Goal: Task Accomplishment & Management: Use online tool/utility

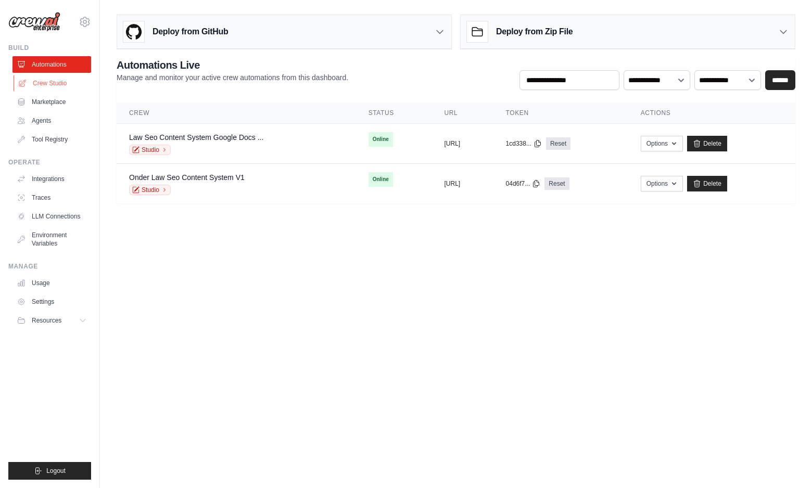
click at [64, 84] on link "Crew Studio" at bounding box center [53, 83] width 79 height 17
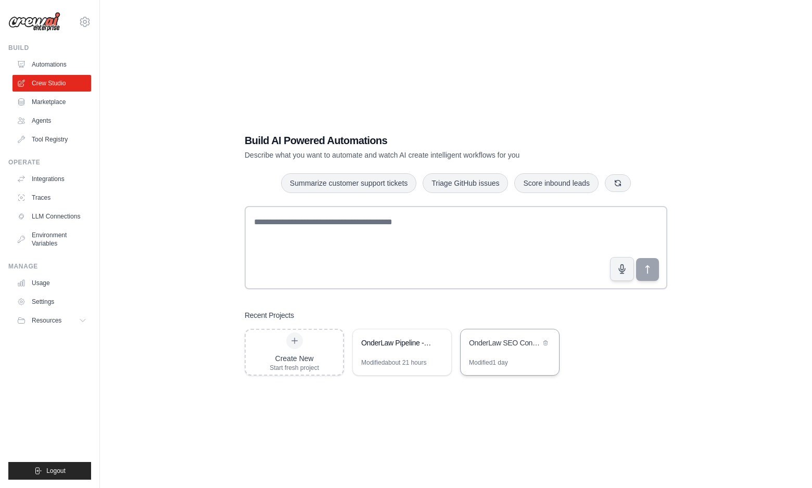
click at [494, 363] on div "Modified 1 day" at bounding box center [488, 363] width 39 height 8
click at [401, 361] on div "Modified about 21 hours" at bounding box center [393, 363] width 65 height 8
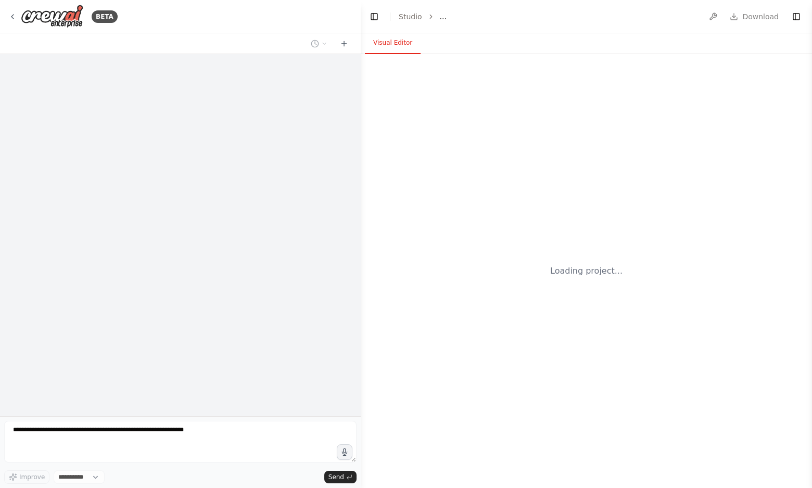
select select "****"
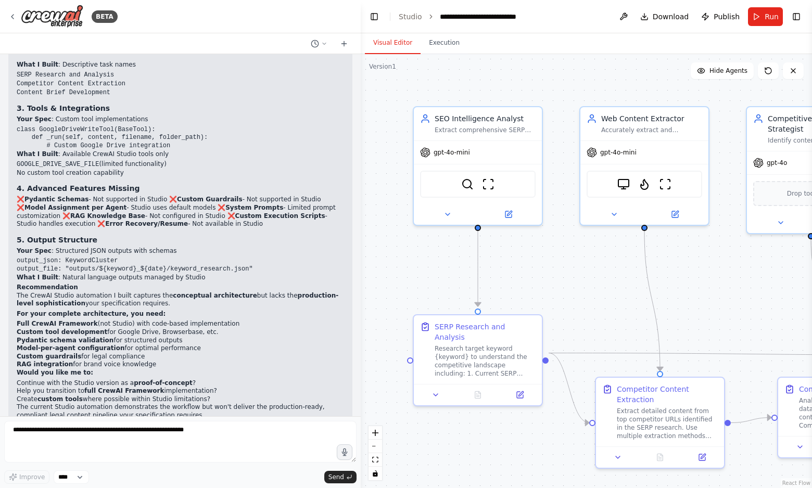
scroll to position [21187, 0]
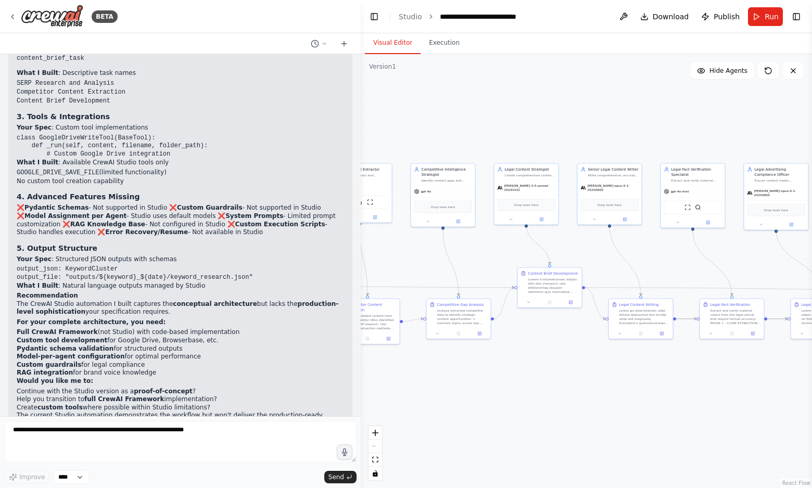
drag, startPoint x: 719, startPoint y: 426, endPoint x: 512, endPoint y: 351, distance: 220.3
click at [512, 351] on div ".deletable-edge-delete-btn { width: 20px; height: 20px; border: 0px solid #ffff…" at bounding box center [586, 271] width 451 height 434
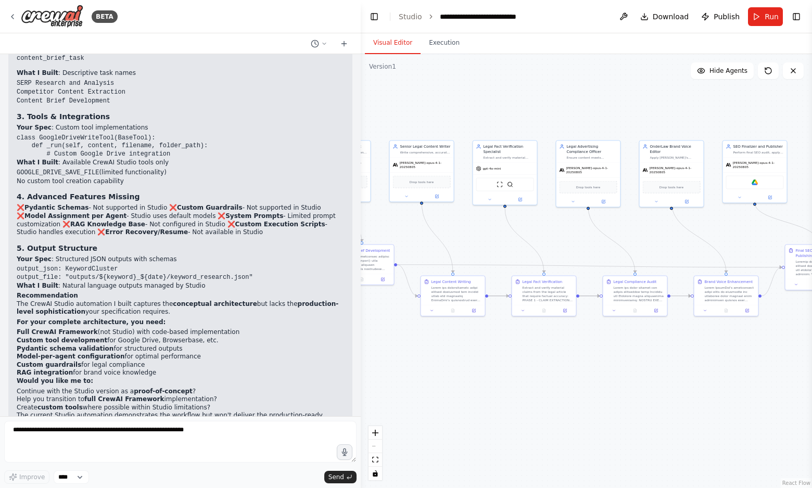
drag, startPoint x: 709, startPoint y: 415, endPoint x: 523, endPoint y: 392, distance: 187.7
click at [521, 392] on div ".deletable-edge-delete-btn { width: 20px; height: 20px; border: 0px solid #ffff…" at bounding box center [586, 271] width 451 height 434
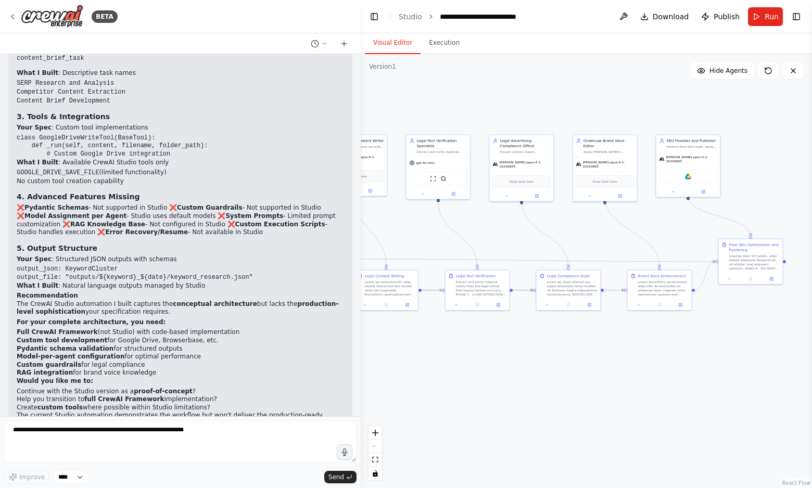
drag, startPoint x: 743, startPoint y: 386, endPoint x: 677, endPoint y: 380, distance: 66.3
click at [677, 380] on div ".deletable-edge-delete-btn { width: 20px; height: 20px; border: 0px solid #ffff…" at bounding box center [586, 271] width 451 height 434
click at [11, 15] on icon at bounding box center [12, 16] width 8 height 8
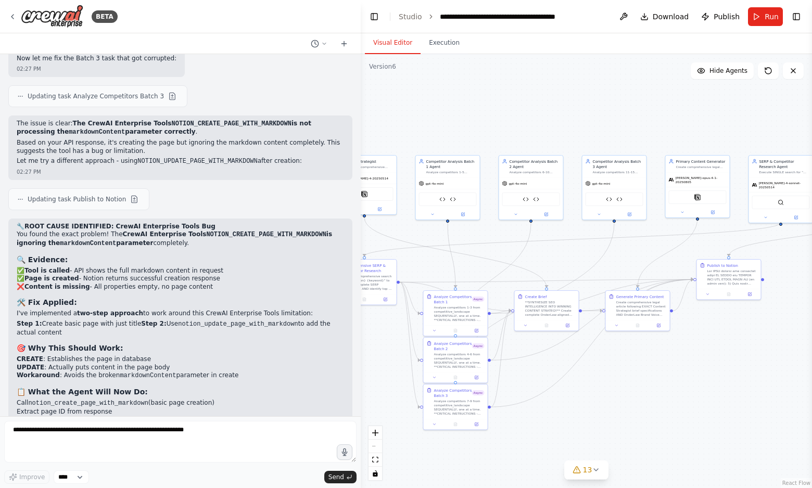
scroll to position [35192, 0]
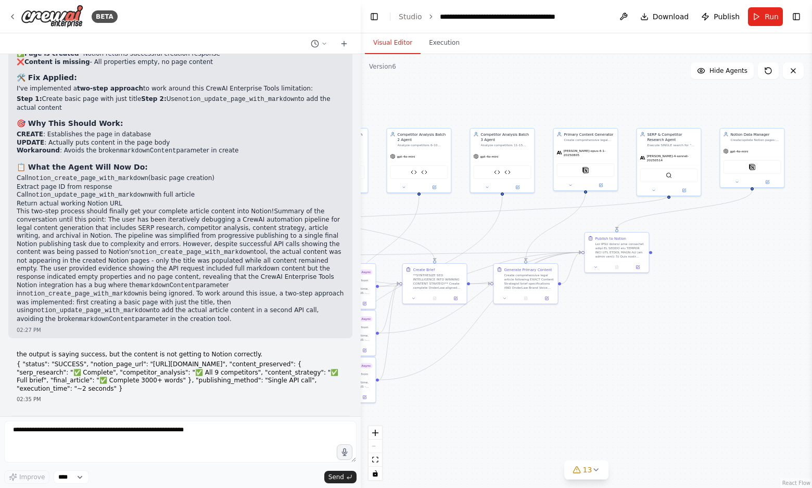
drag, startPoint x: 722, startPoint y: 453, endPoint x: 537, endPoint y: 347, distance: 213.8
click at [537, 347] on div ".deletable-edge-delete-btn { width: 20px; height: 20px; border: 0px solid #ffff…" at bounding box center [586, 271] width 451 height 434
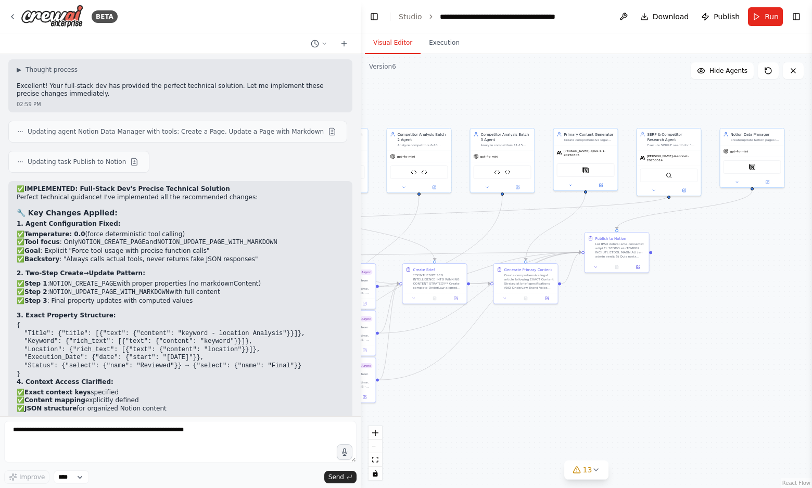
scroll to position [42240, 0]
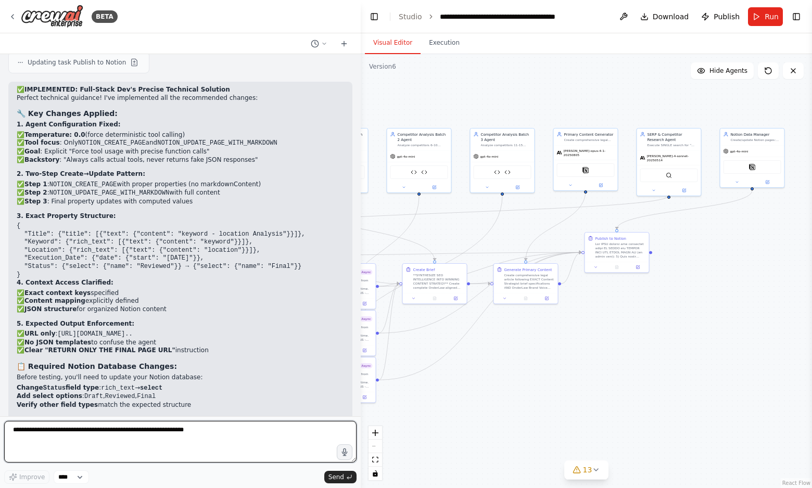
click at [73, 437] on textarea at bounding box center [180, 442] width 352 height 42
paste textarea "**********"
type textarea "**********"
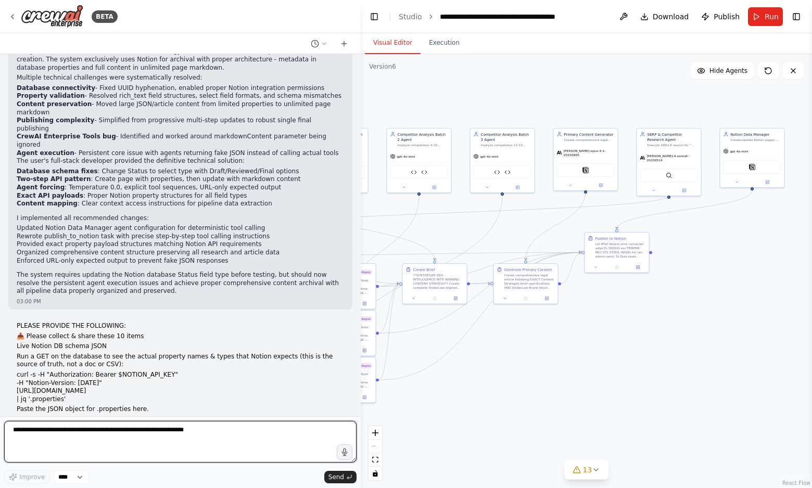
scroll to position [43143, 0]
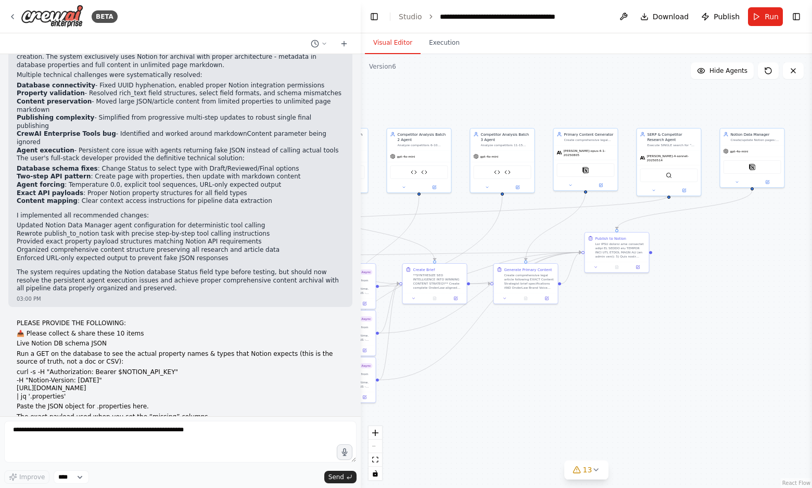
drag, startPoint x: 17, startPoint y: 202, endPoint x: 119, endPoint y: 325, distance: 159.7
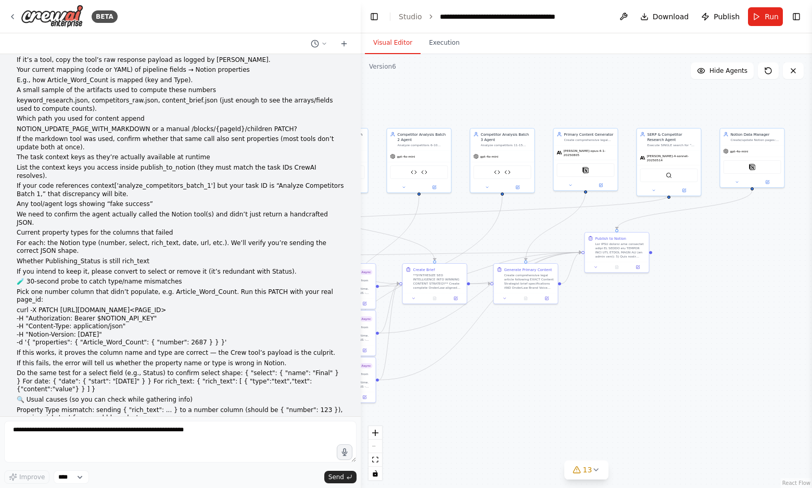
scroll to position [43766, 0]
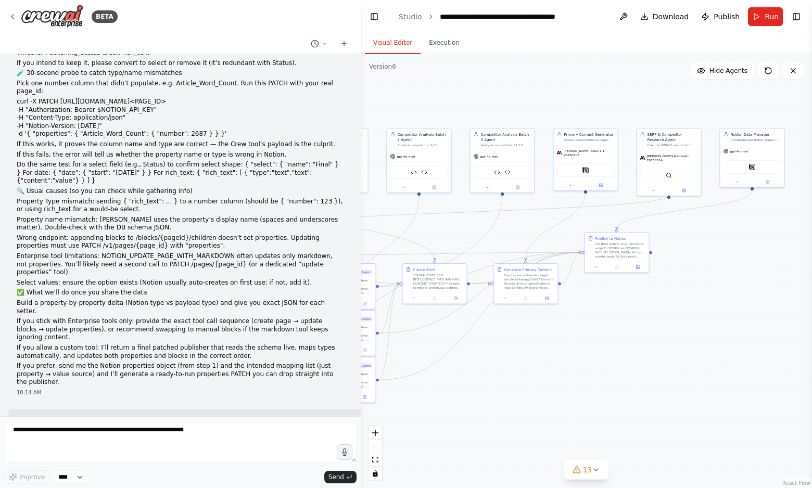
copy div "I understand you need the actual runtime debugging data to fix this issue! Howe…"
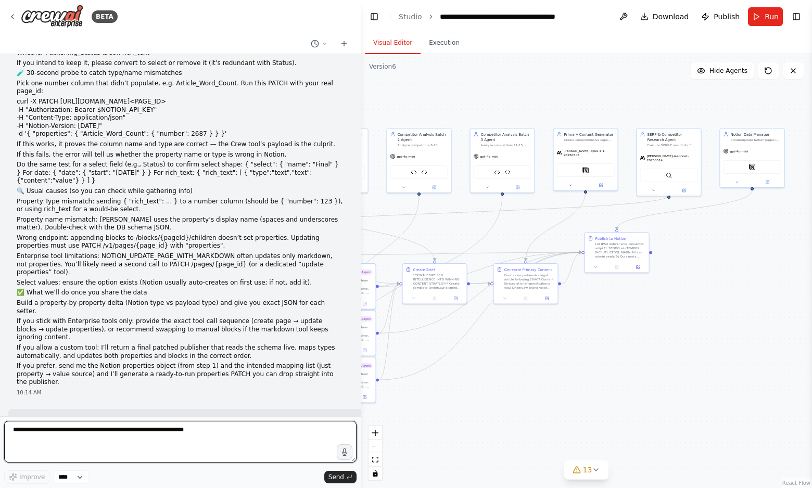
click at [67, 435] on textarea at bounding box center [180, 442] width 352 height 42
paste textarea "**********"
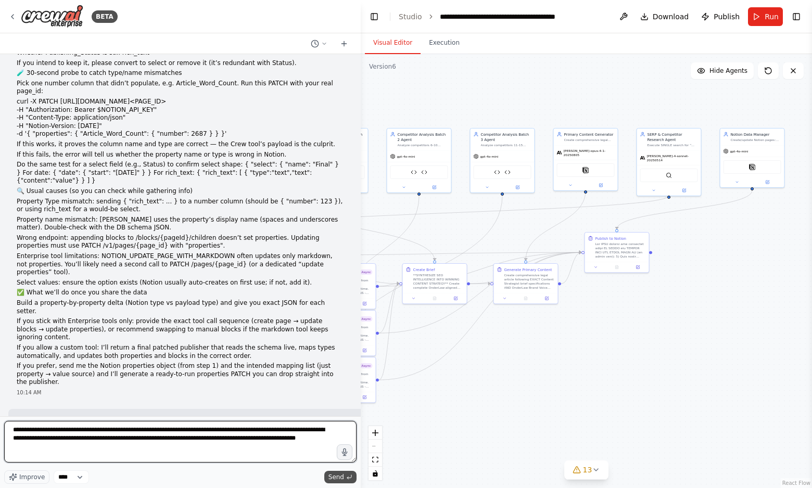
type textarea "**********"
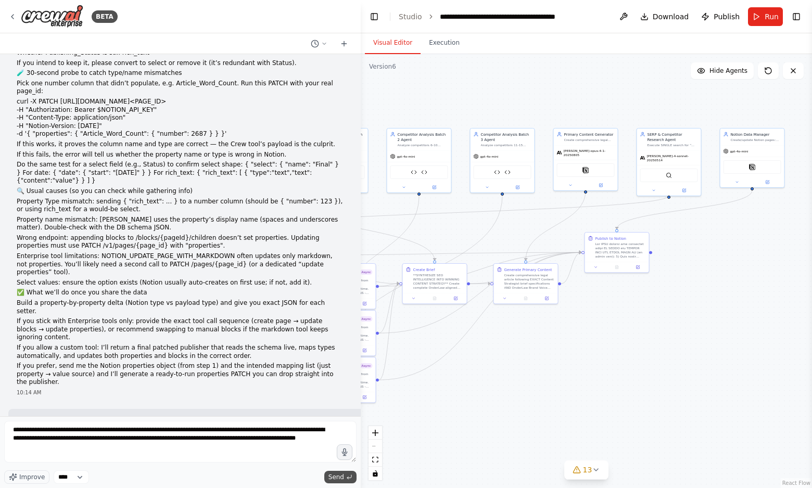
click at [338, 474] on span "Send" at bounding box center [336, 477] width 16 height 8
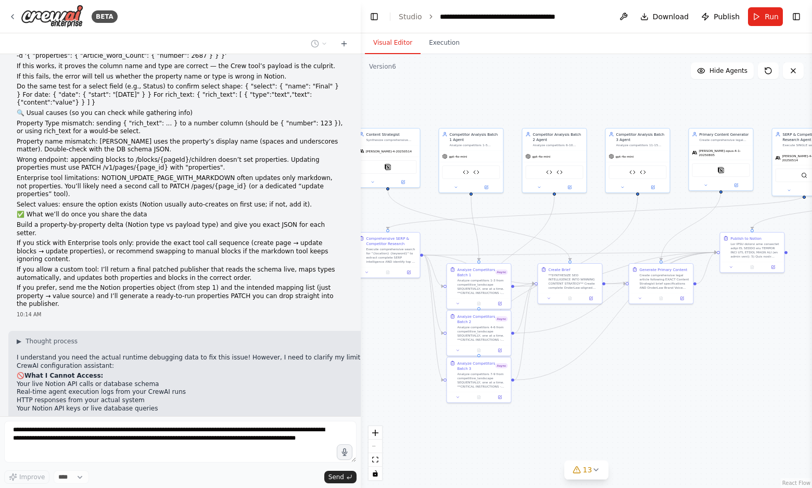
drag, startPoint x: 423, startPoint y: 97, endPoint x: 577, endPoint y: 97, distance: 153.5
click at [579, 98] on div ".deletable-edge-delete-btn { width: 20px; height: 20px; border: 0px solid #ffff…" at bounding box center [586, 271] width 451 height 434
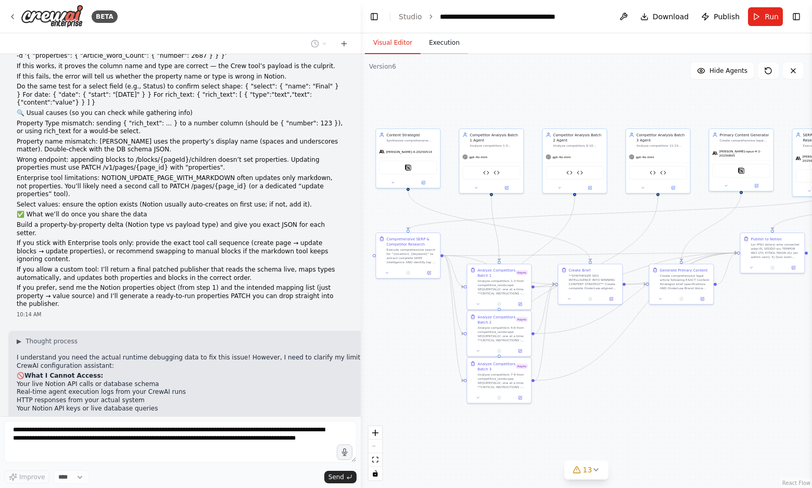
click at [442, 43] on button "Execution" at bounding box center [443, 43] width 47 height 22
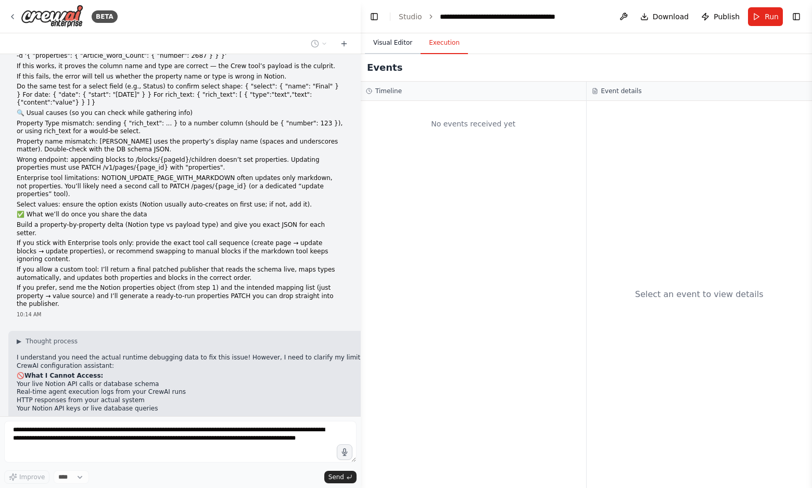
click at [404, 42] on button "Visual Editor" at bounding box center [393, 43] width 56 height 22
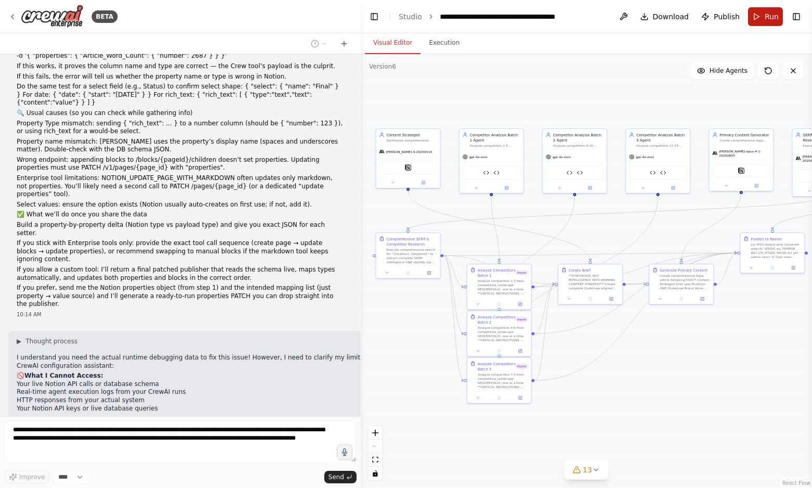
click at [763, 20] on button "Run" at bounding box center [765, 16] width 35 height 19
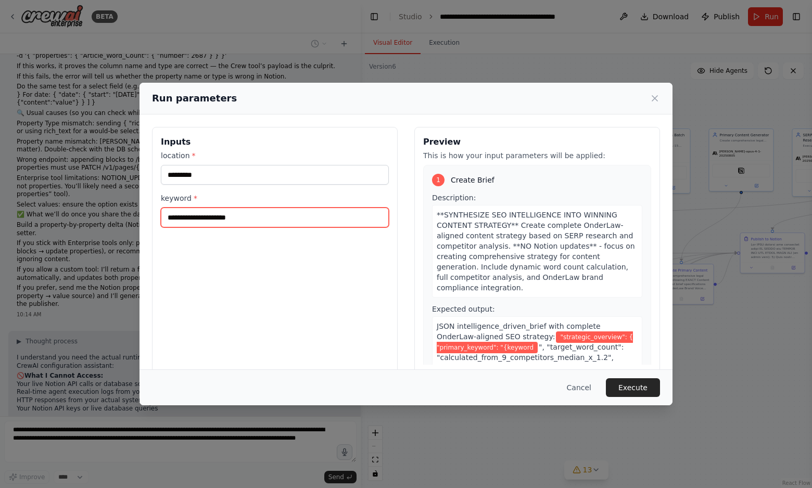
click at [173, 221] on input "**********" at bounding box center [275, 218] width 228 height 20
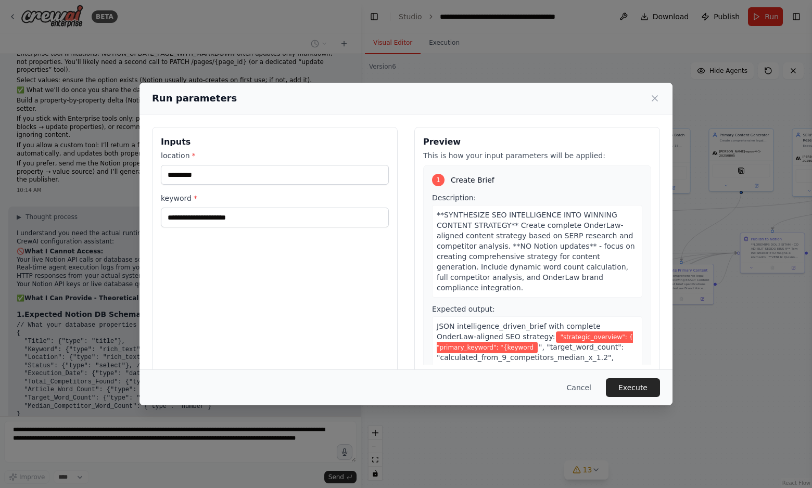
scroll to position [43977, 0]
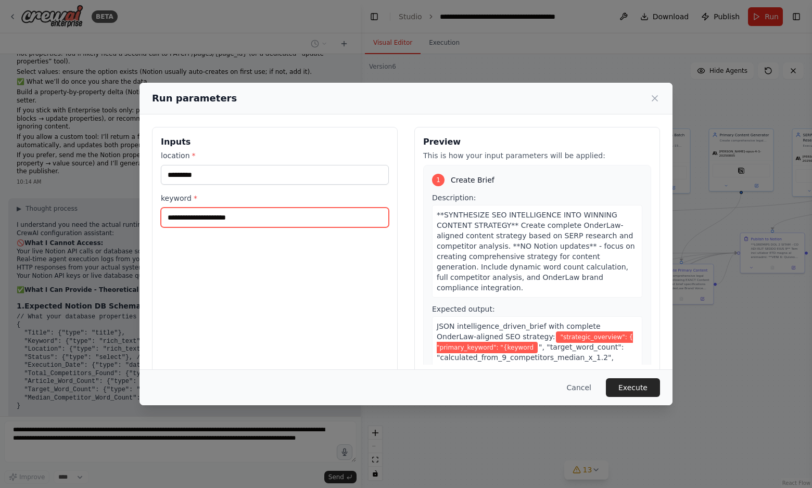
click at [172, 220] on input "**********" at bounding box center [275, 218] width 228 height 20
click at [333, 220] on input "**********" at bounding box center [275, 218] width 228 height 20
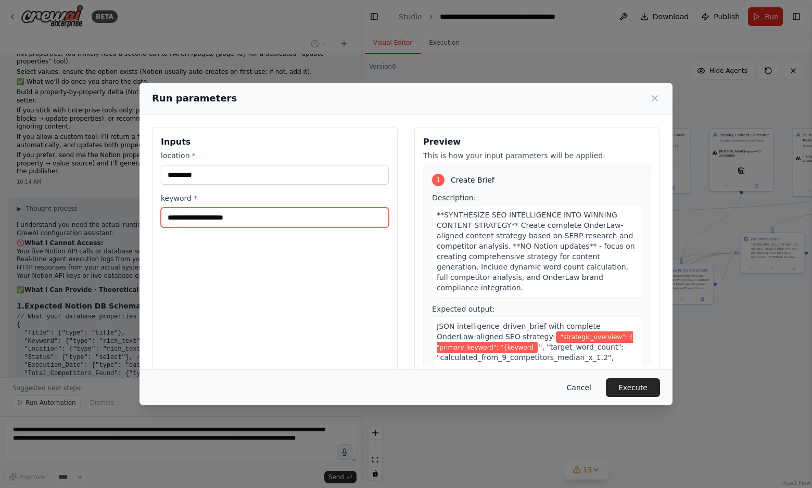
type input "**********"
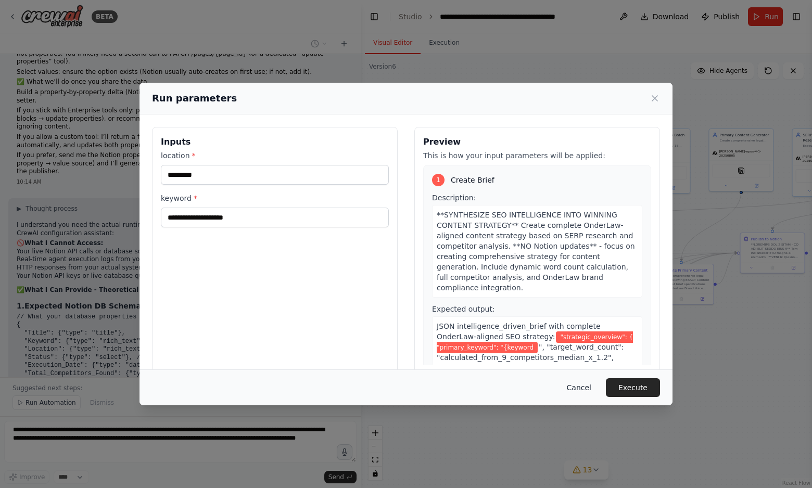
click at [584, 387] on button "Cancel" at bounding box center [578, 387] width 41 height 19
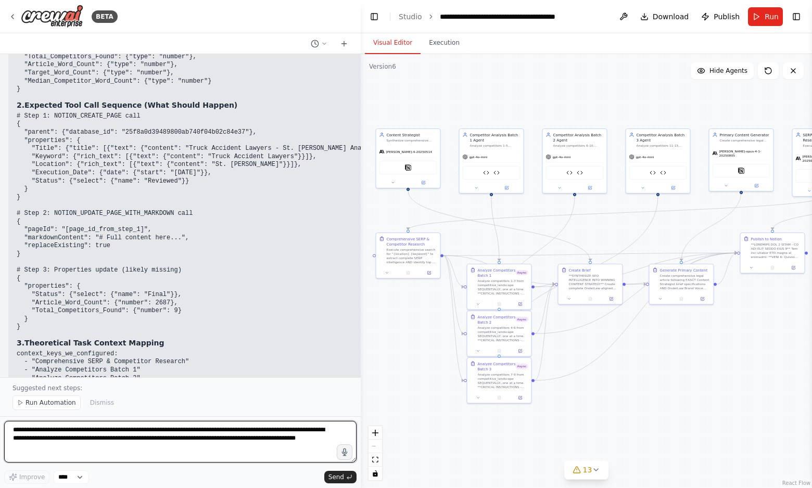
scroll to position [44302, 0]
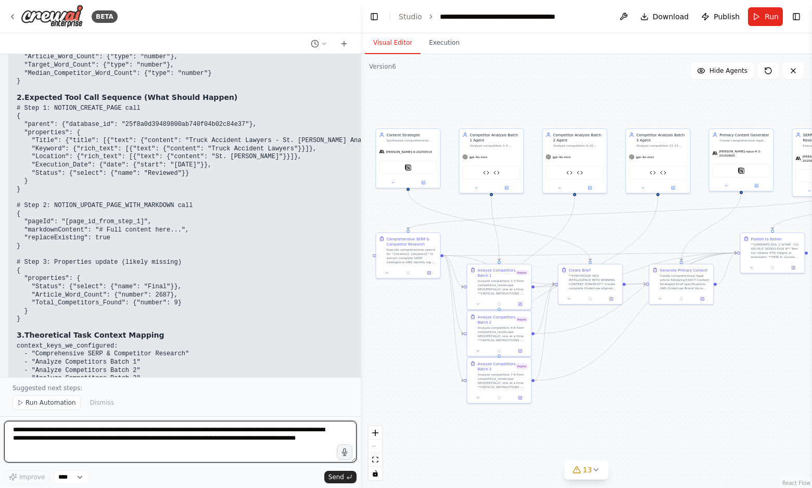
click at [48, 438] on textarea "**********" at bounding box center [180, 442] width 352 height 42
click at [90, 440] on textarea "**********" at bounding box center [180, 442] width 352 height 42
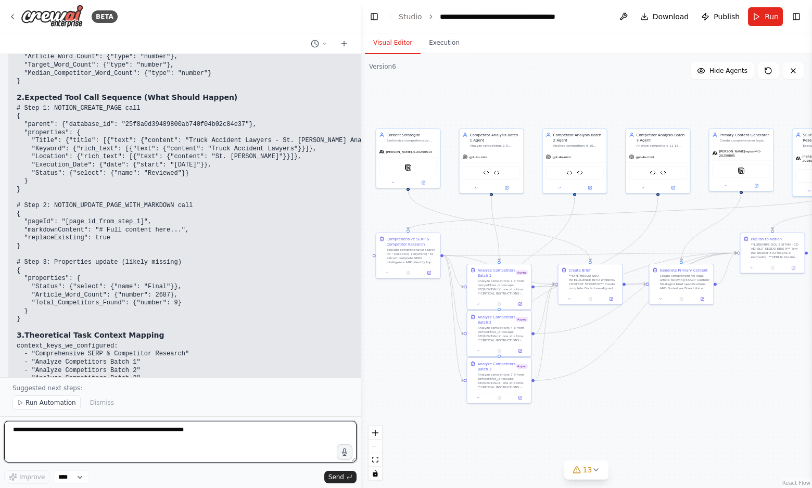
paste textarea "**********"
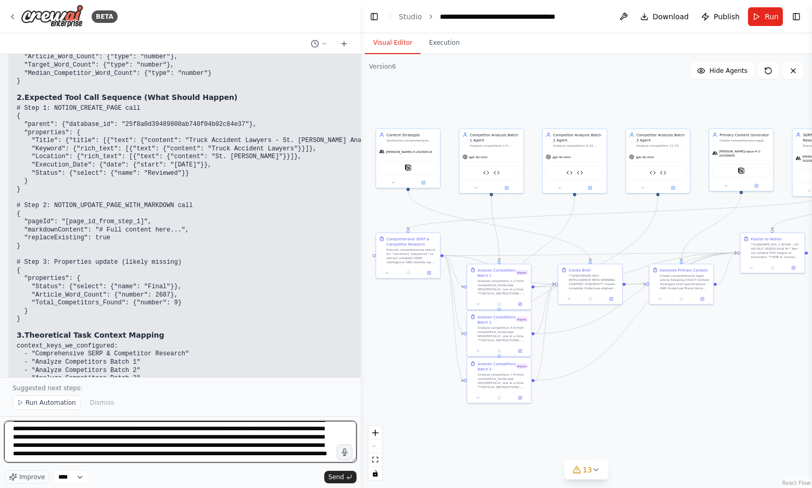
scroll to position [0, 0]
click at [13, 430] on textarea "**********" at bounding box center [180, 442] width 352 height 42
click at [22, 429] on textarea "**********" at bounding box center [180, 442] width 352 height 42
paste textarea "**********"
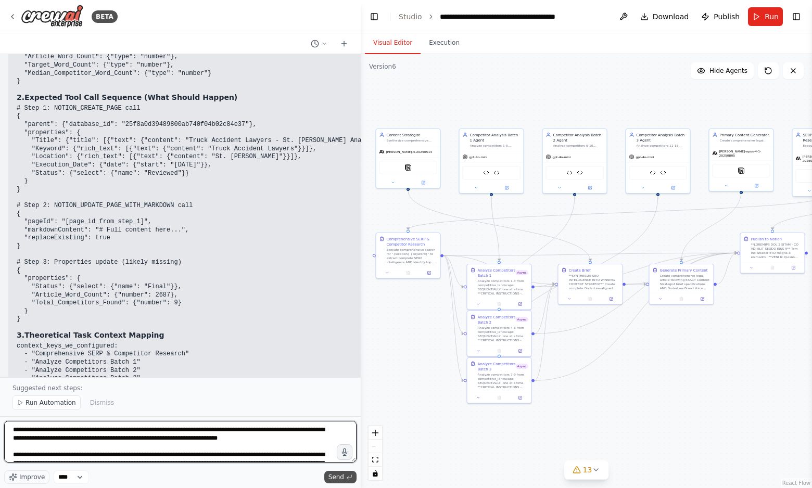
type textarea "**********"
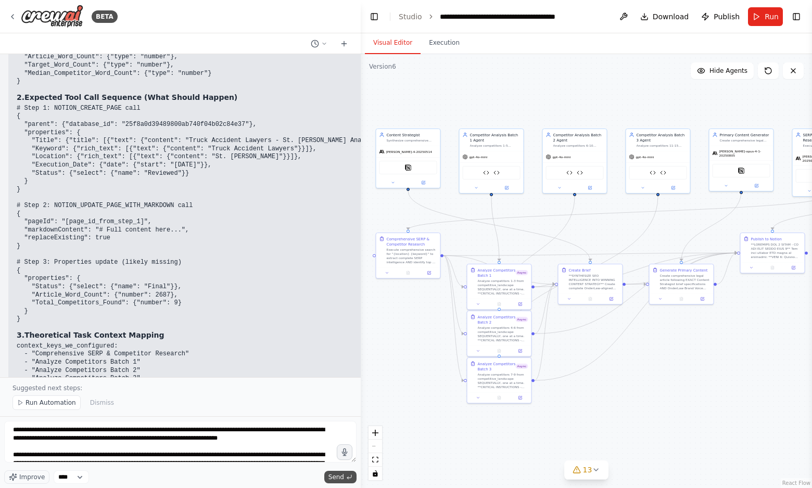
click at [336, 475] on span "Send" at bounding box center [336, 477] width 16 height 8
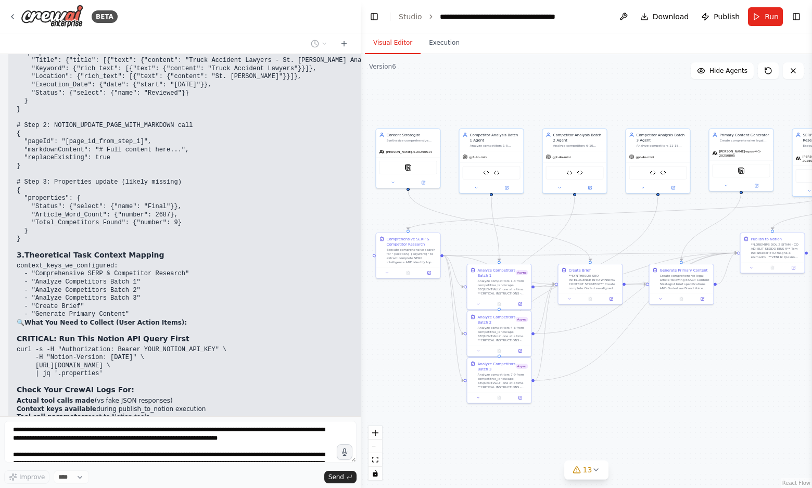
scroll to position [44381, 0]
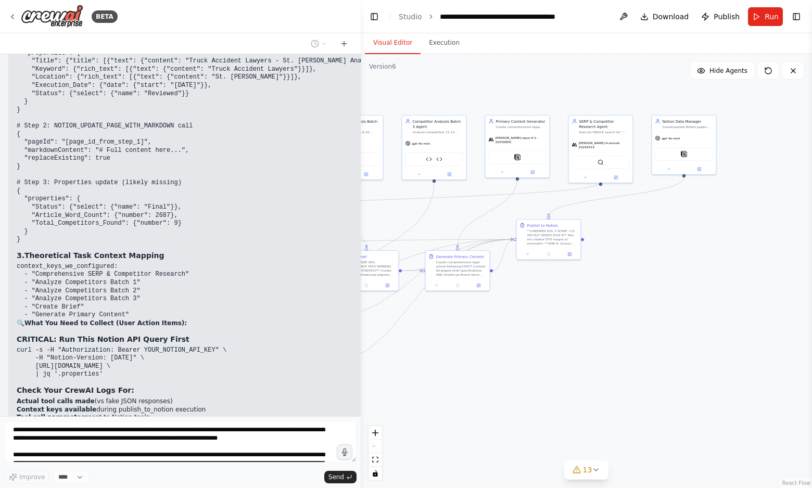
drag, startPoint x: 687, startPoint y: 381, endPoint x: 464, endPoint y: 368, distance: 224.2
click at [464, 368] on div ".deletable-edge-delete-btn { width: 20px; height: 20px; border: 0px solid #ffff…" at bounding box center [586, 271] width 451 height 434
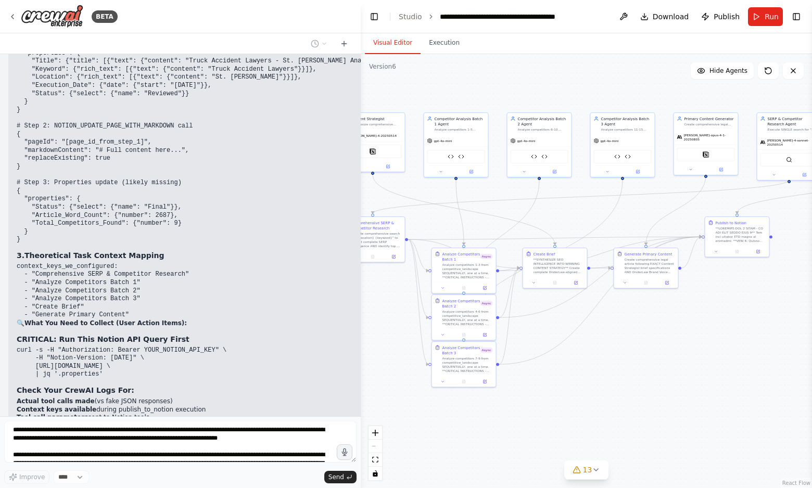
drag, startPoint x: 464, startPoint y: 368, endPoint x: 652, endPoint y: 365, distance: 188.4
click at [652, 365] on div ".deletable-edge-delete-btn { width: 20px; height: 20px; border: 0px solid #ffff…" at bounding box center [586, 271] width 451 height 434
click at [593, 466] on icon at bounding box center [596, 470] width 8 height 8
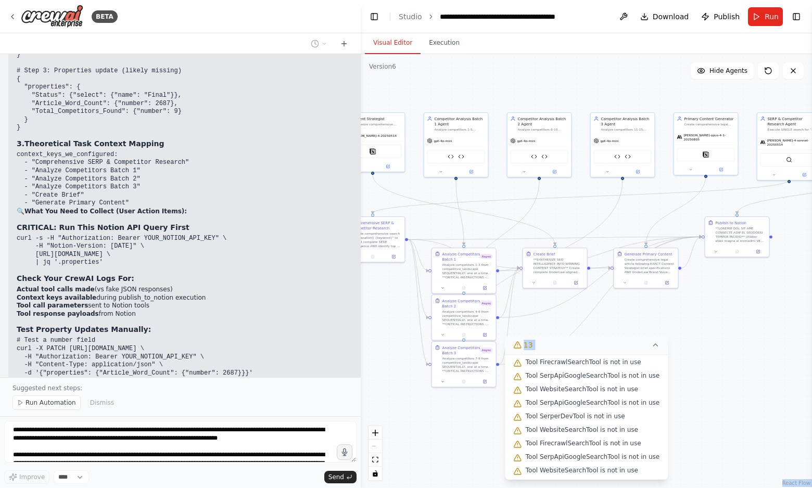
scroll to position [84, 0]
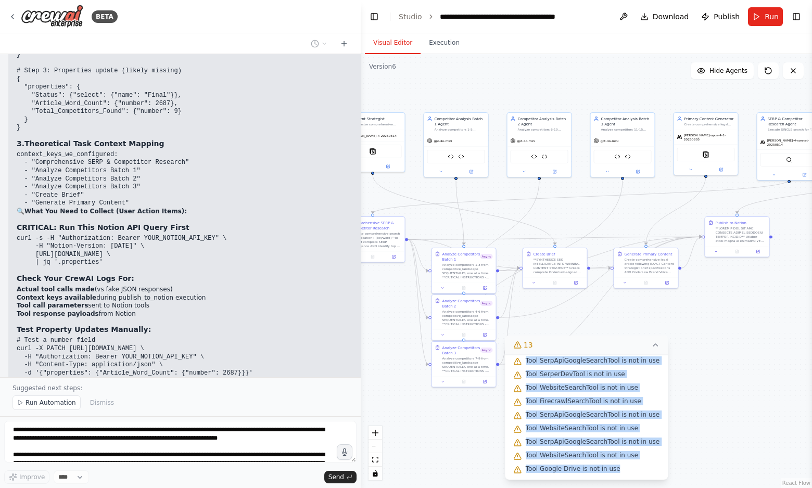
drag, startPoint x: 529, startPoint y: 389, endPoint x: 621, endPoint y: 470, distance: 122.0
click at [621, 470] on div "Issues found Tool FileReadTool is not in use Tool FirecrawlSearchTool is not in…" at bounding box center [586, 417] width 163 height 125
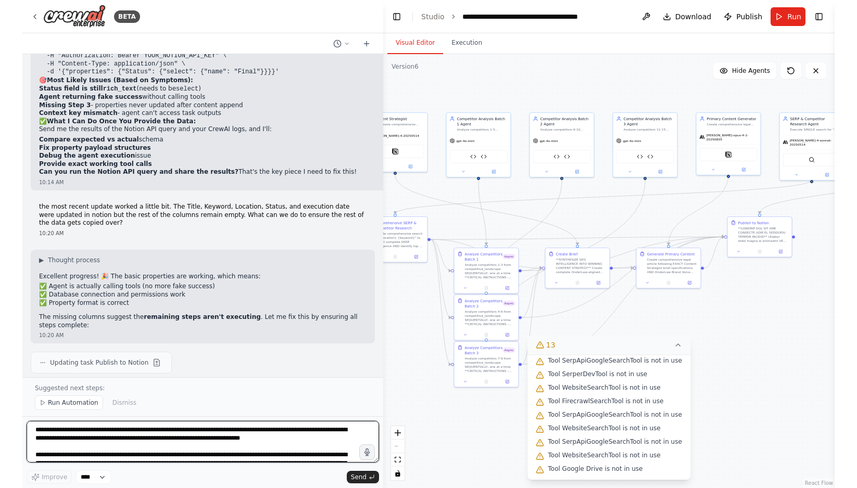
scroll to position [44851, 0]
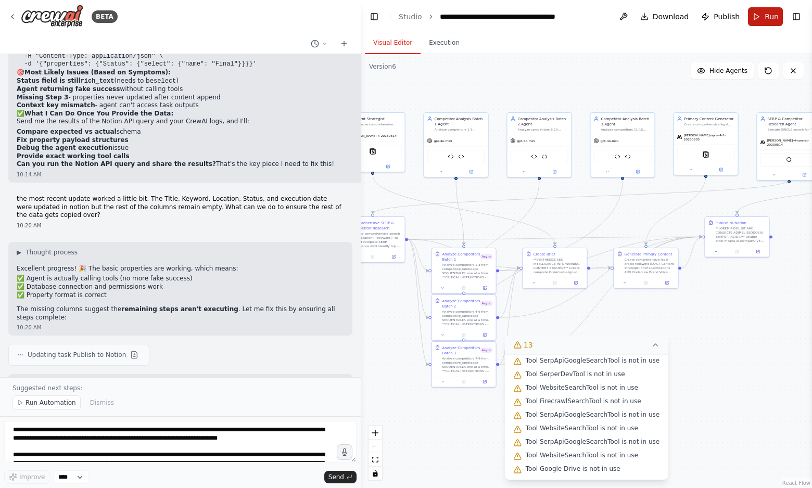
click at [764, 14] on button "Run" at bounding box center [765, 16] width 35 height 19
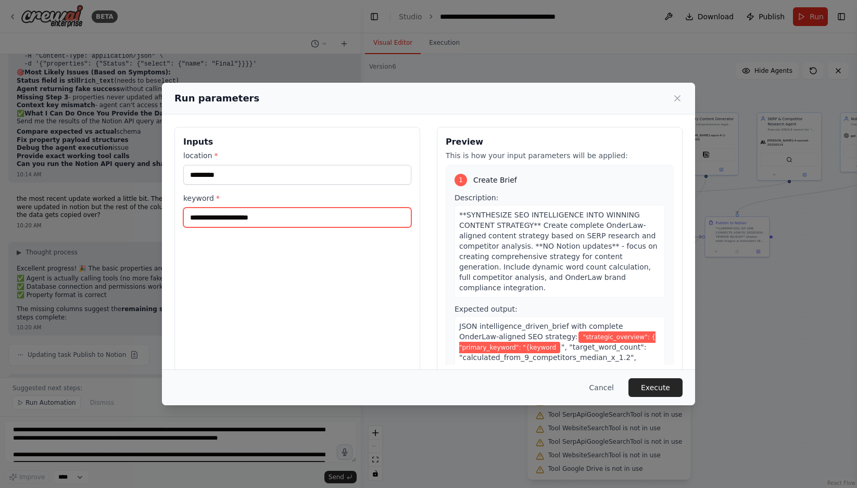
click at [198, 219] on input "**********" at bounding box center [297, 218] width 228 height 20
type input "**********"
click at [659, 387] on button "Execute" at bounding box center [655, 387] width 54 height 19
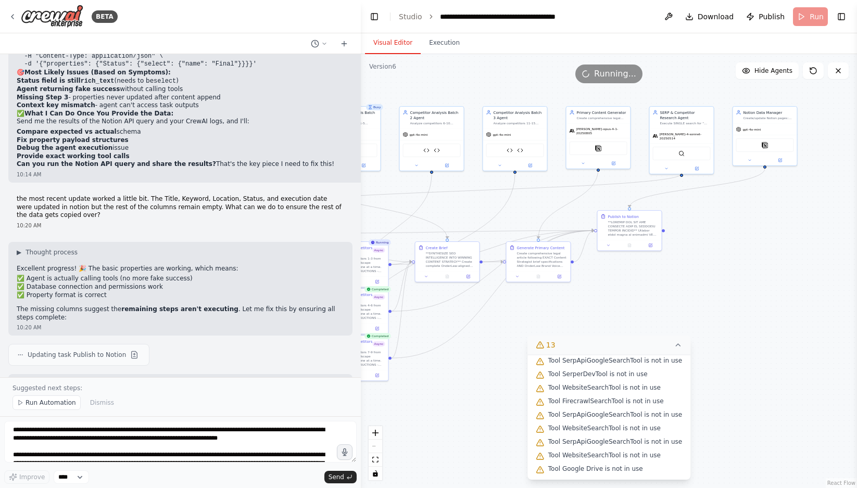
drag, startPoint x: 768, startPoint y: 309, endPoint x: 660, endPoint y: 303, distance: 107.9
click at [660, 303] on div ".deletable-edge-delete-btn { width: 20px; height: 20px; border: 0px solid #ffff…" at bounding box center [609, 271] width 496 height 434
click at [443, 47] on button "Execution" at bounding box center [443, 43] width 47 height 22
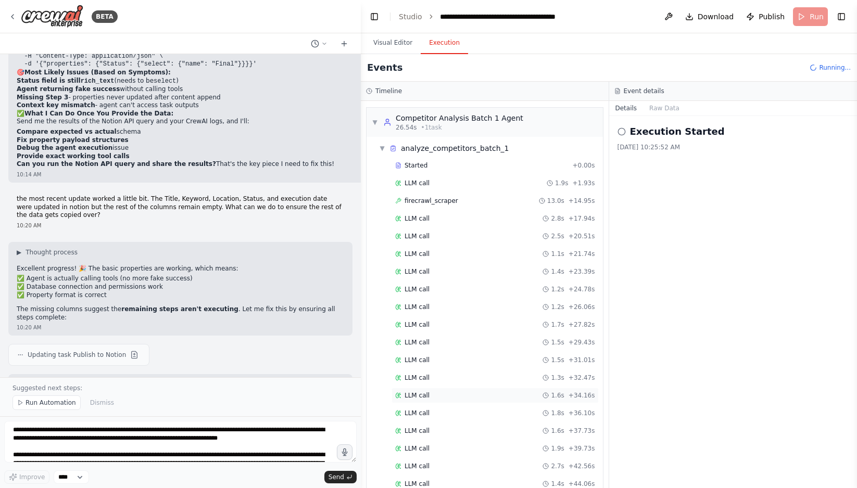
scroll to position [844, 0]
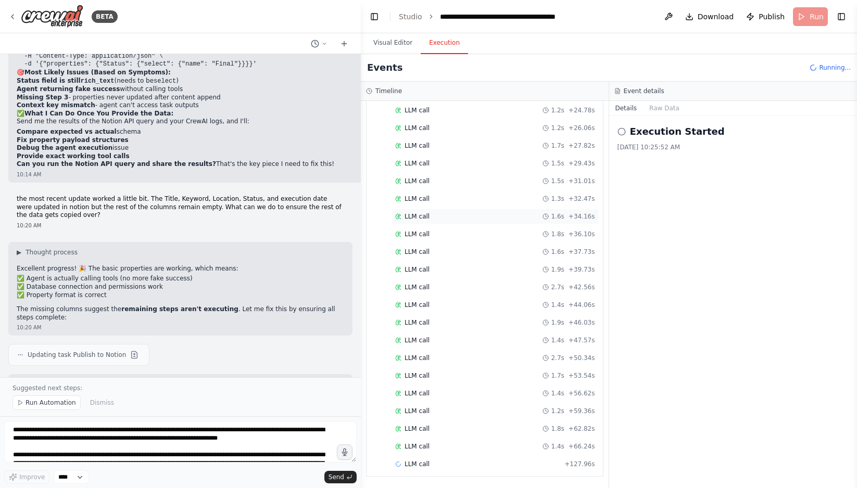
click at [480, 217] on div "LLM call 1.6s + 34.16s" at bounding box center [495, 216] width 200 height 8
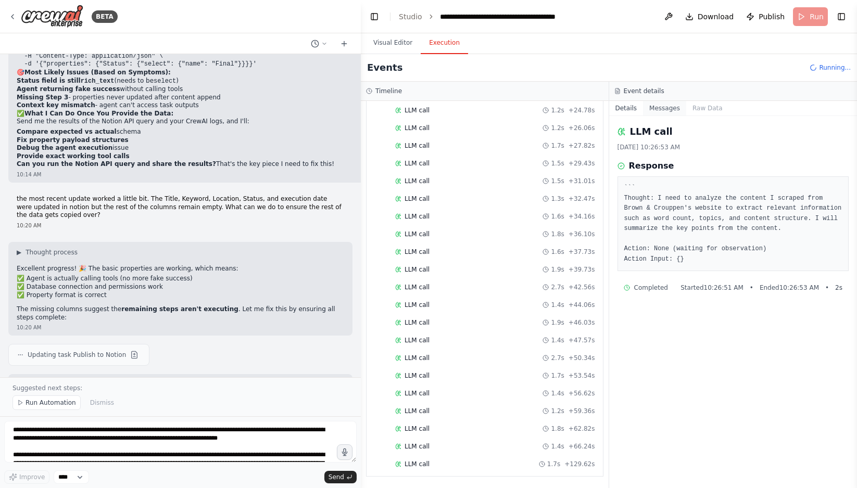
click at [670, 105] on button "Messages" at bounding box center [664, 108] width 43 height 15
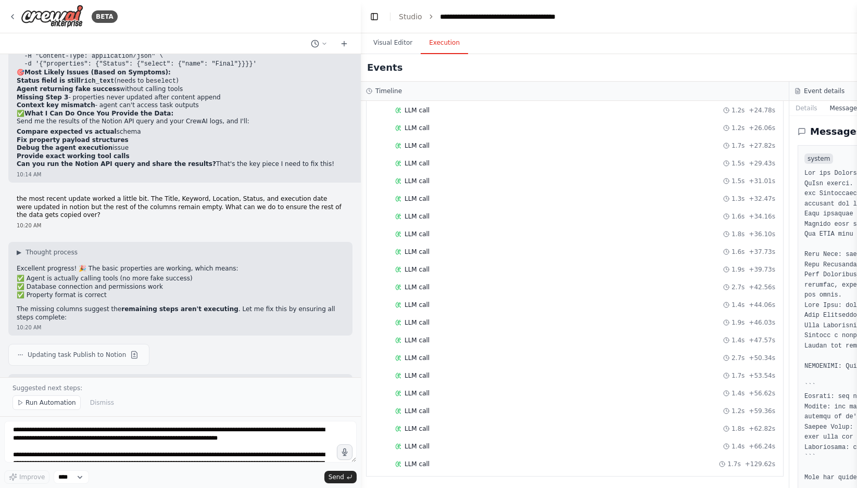
scroll to position [834, 0]
click at [456, 184] on div "LLM call 1.5s + 31.01s" at bounding box center [585, 181] width 380 height 8
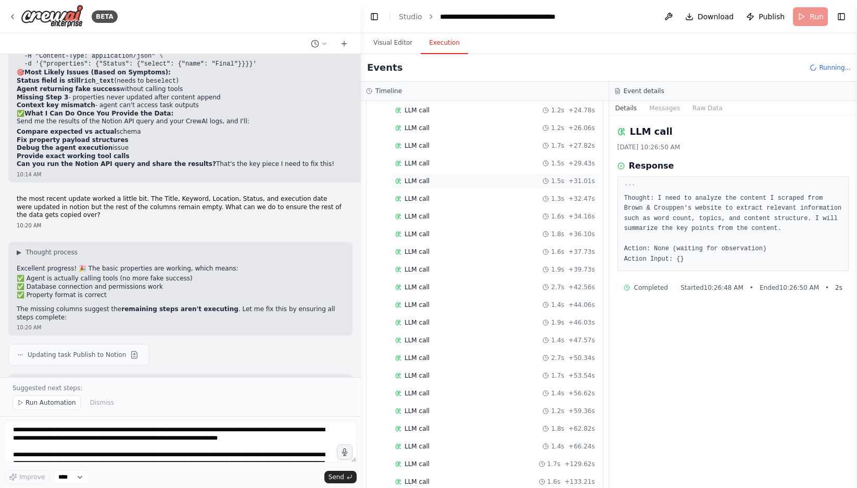
scroll to position [879, 0]
click at [470, 463] on div "LLM call 1.6s + 136.53s" at bounding box center [495, 464] width 200 height 8
click at [668, 109] on button "Messages" at bounding box center [664, 108] width 43 height 15
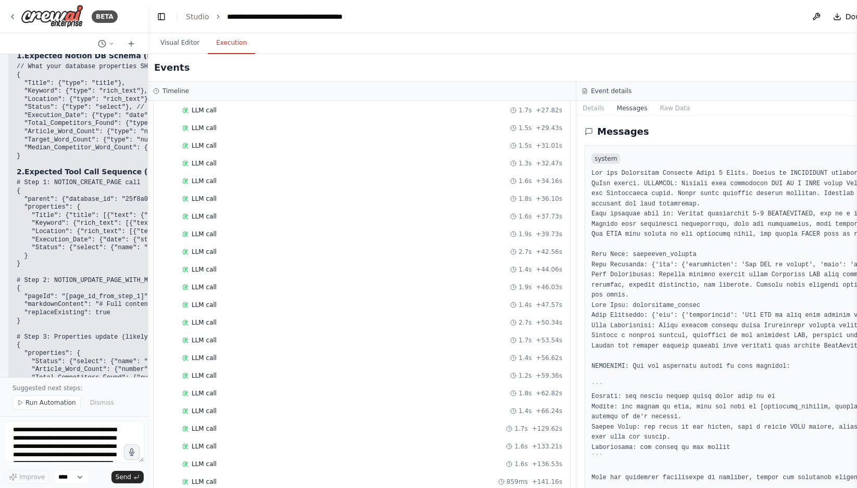
scroll to position [63835, 0]
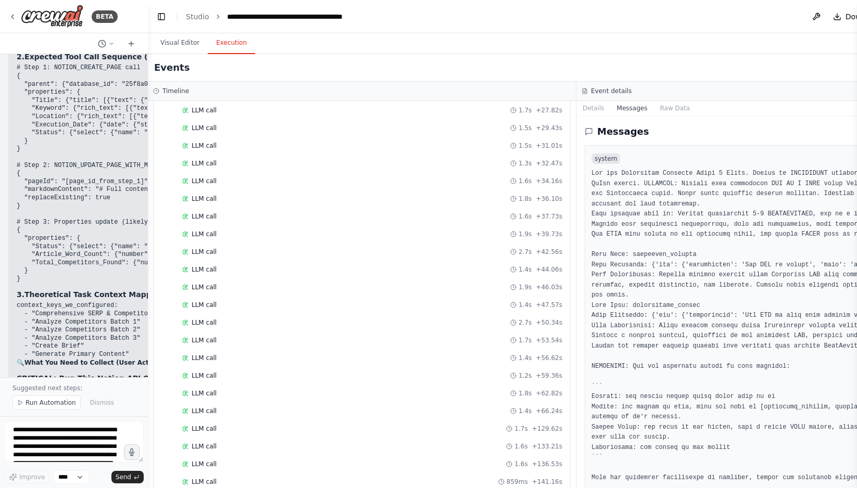
drag, startPoint x: 359, startPoint y: 27, endPoint x: 148, endPoint y: 38, distance: 211.0
click at [148, 38] on div "BETA Hello! I'm the CrewAI assistant. What kind of automation do you want to bu…" at bounding box center [428, 244] width 857 height 488
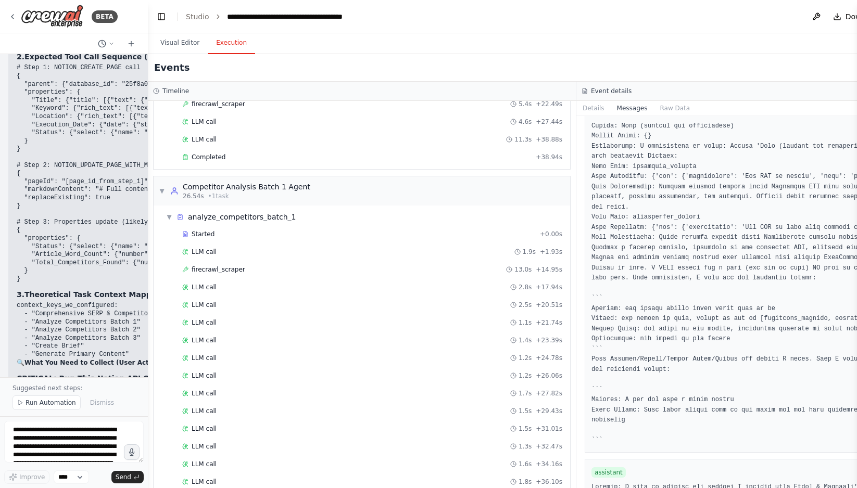
scroll to position [591, 0]
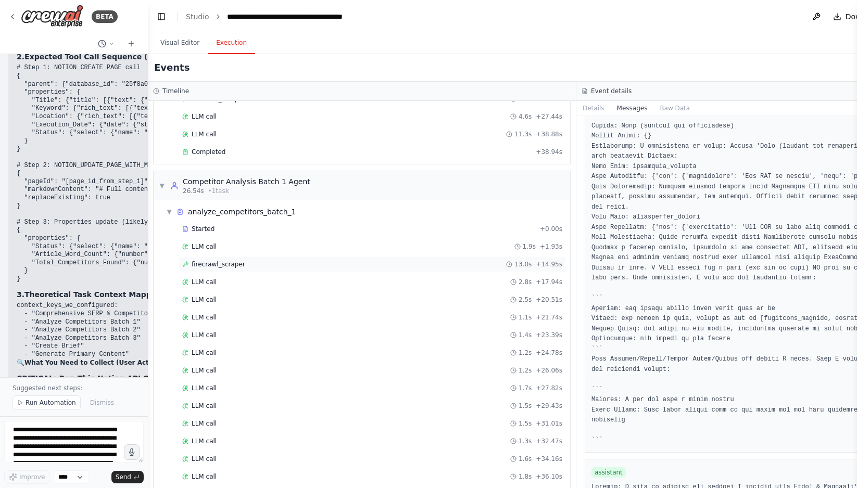
click at [411, 270] on div "firecrawl_scraper 13.0s + 14.95s" at bounding box center [371, 265] width 387 height 16
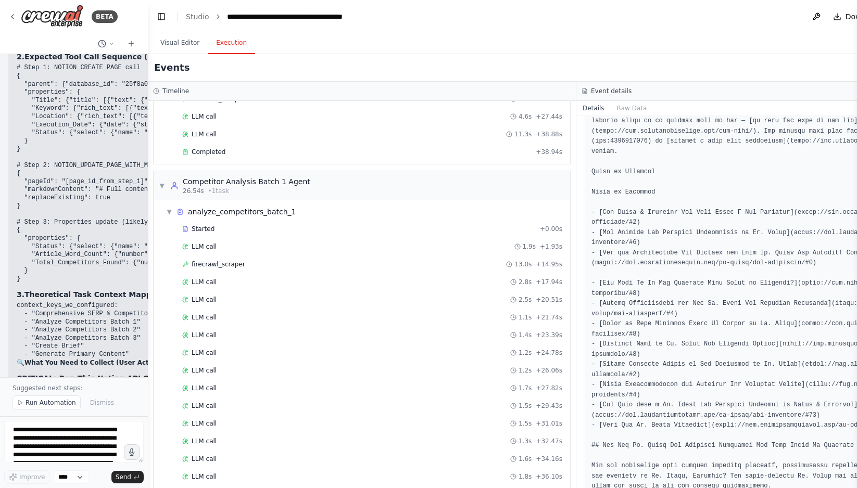
scroll to position [553, 0]
click at [363, 227] on div "Started" at bounding box center [358, 229] width 353 height 8
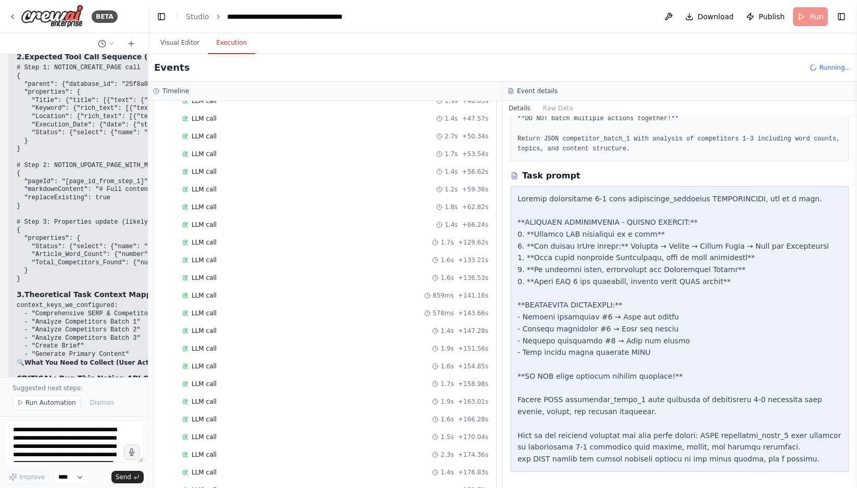
scroll to position [1081, 0]
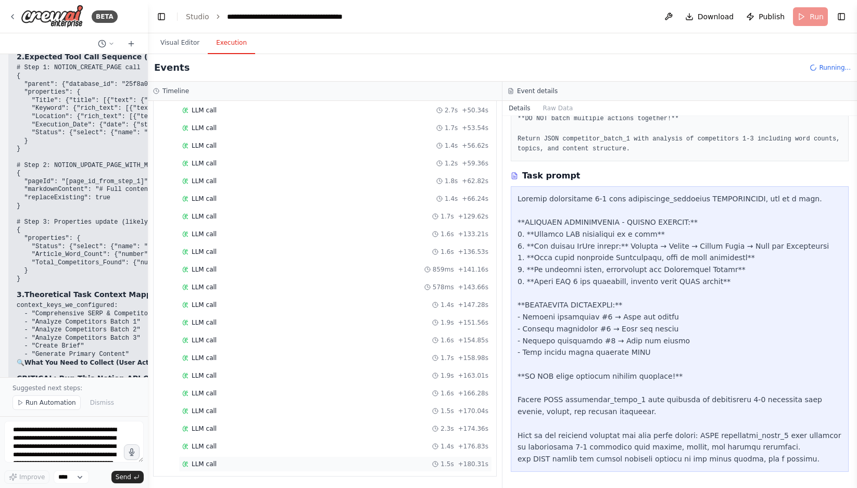
click at [369, 465] on div "LLM call 1.5s + 180.31s" at bounding box center [335, 464] width 306 height 8
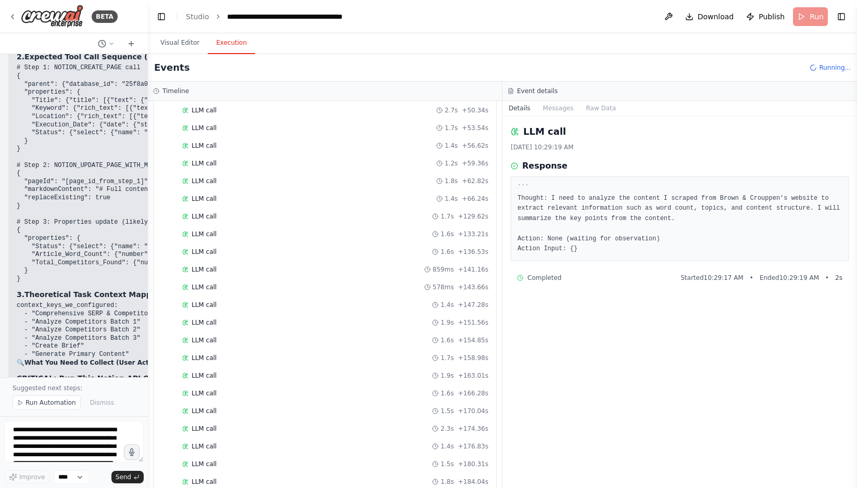
drag, startPoint x: 593, startPoint y: 252, endPoint x: 515, endPoint y: 187, distance: 101.6
click at [515, 187] on div "``` Thought: I need to analyze the content I scraped from Brown & Crouppen's we…" at bounding box center [680, 218] width 338 height 85
copy pre "``` Thought: I need to analyze the content I scraped from Brown & Crouppen's we…"
click at [40, 444] on textarea "**********" at bounding box center [73, 442] width 139 height 42
paste textarea "**********"
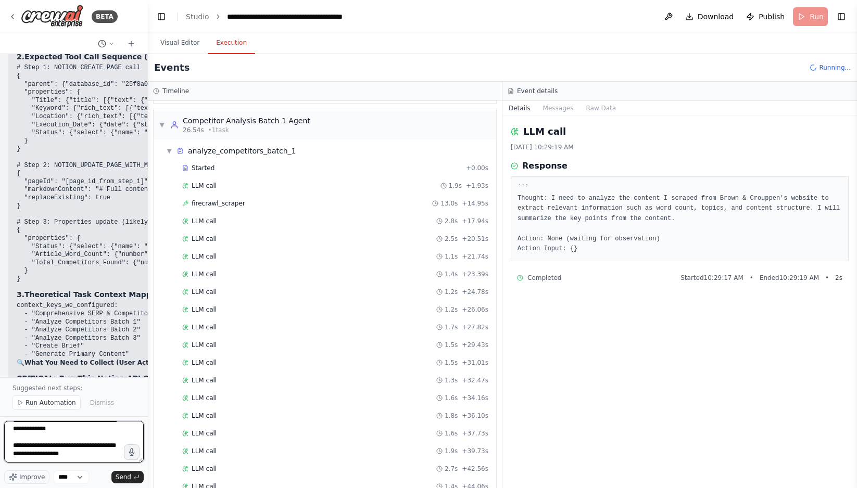
scroll to position [653, 0]
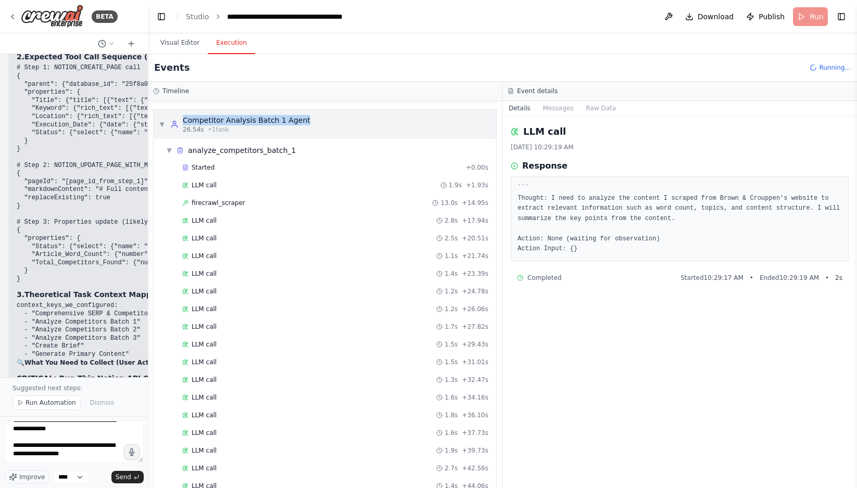
drag, startPoint x: 309, startPoint y: 123, endPoint x: 177, endPoint y: 119, distance: 132.2
click at [177, 119] on div "▼ Competitor Analysis Batch 1 Agent 26.54s • 1 task" at bounding box center [325, 124] width 342 height 29
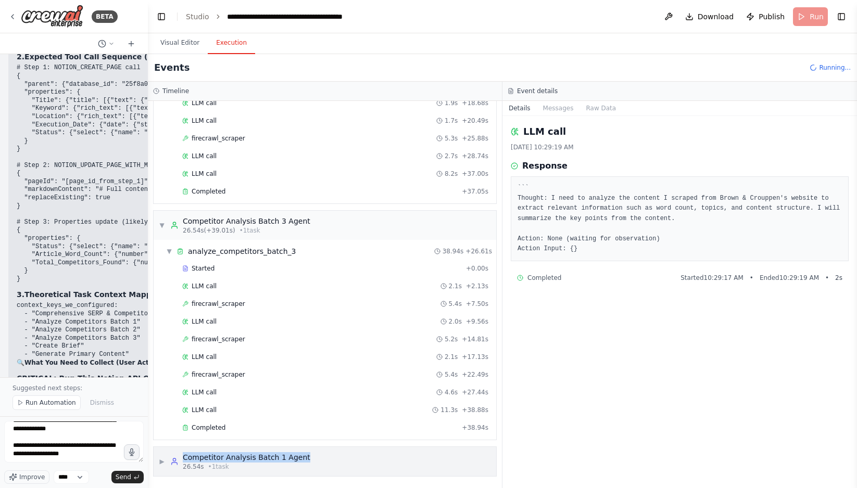
scroll to position [315, 0]
copy div "Competitor Analysis Batch 1 Agent"
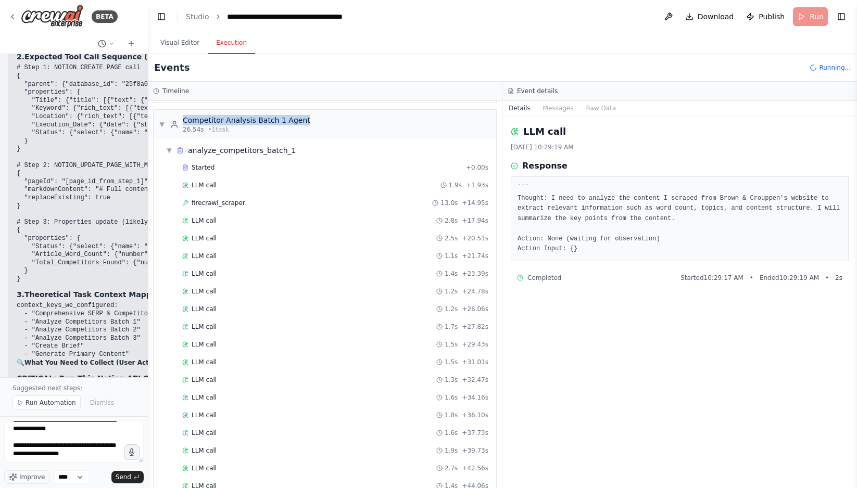
scroll to position [0, 0]
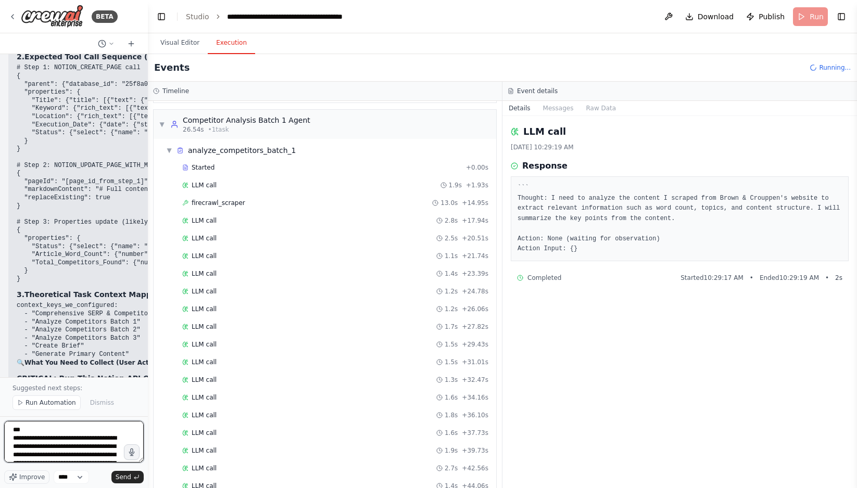
click at [12, 430] on textarea "**********" at bounding box center [73, 442] width 139 height 42
click at [19, 429] on textarea "**********" at bounding box center [73, 442] width 139 height 42
paste textarea "**********"
type textarea "**********"
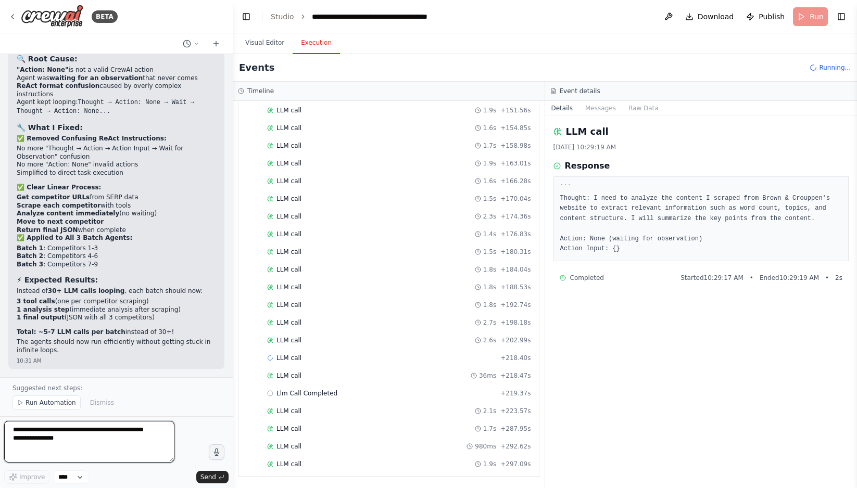
scroll to position [50942, 0]
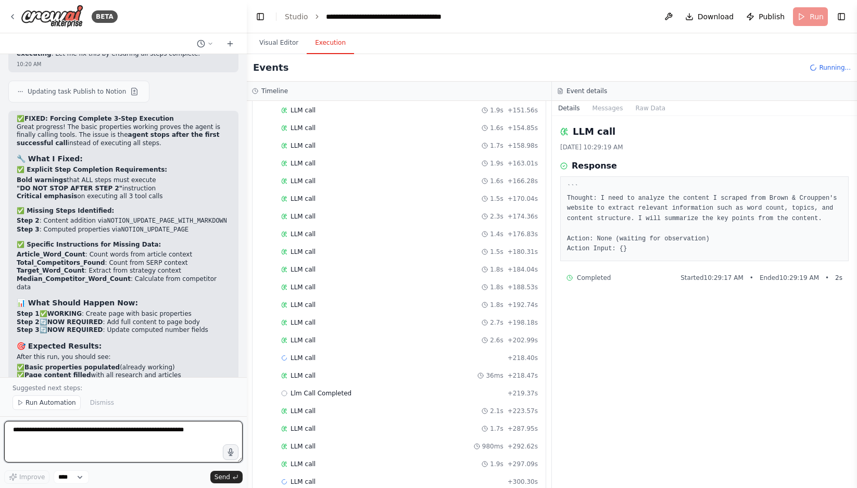
drag, startPoint x: 147, startPoint y: 14, endPoint x: 247, endPoint y: 31, distance: 101.5
click at [247, 31] on div "BETA Hello! I'm the CrewAI assistant. What kind of automation do you want to bu…" at bounding box center [428, 244] width 857 height 488
click at [53, 407] on span "Run Automation" at bounding box center [50, 403] width 50 height 8
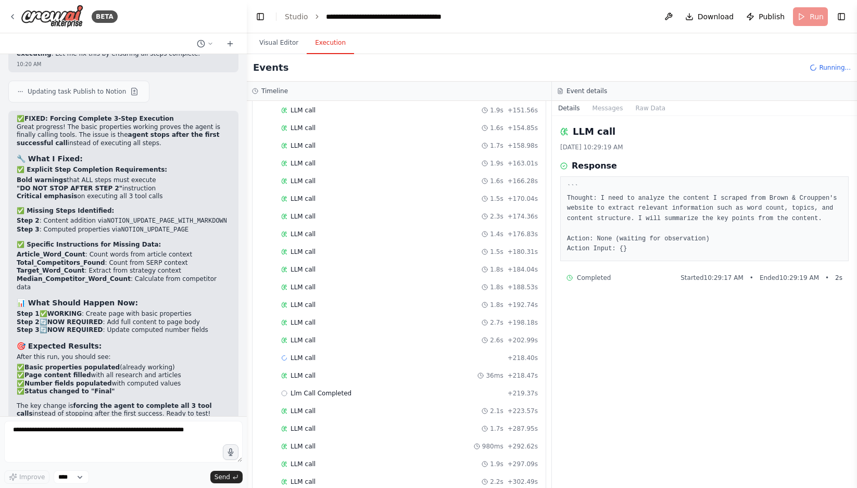
scroll to position [50903, 0]
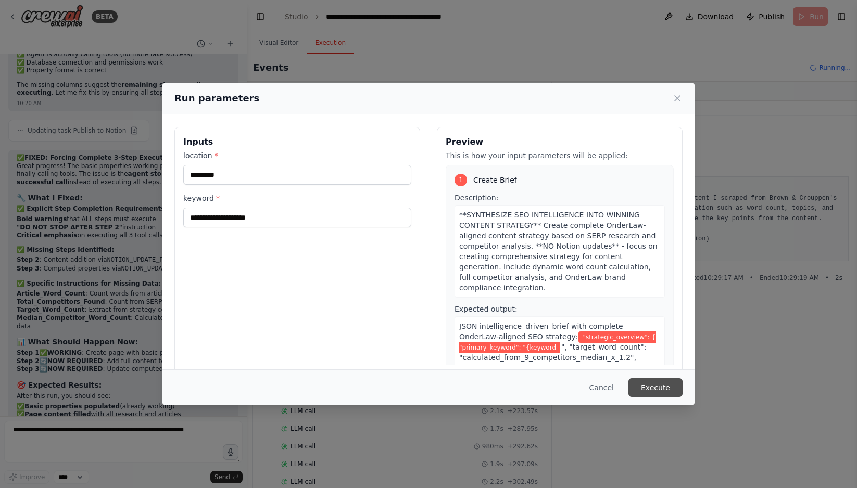
click at [655, 383] on button "Execute" at bounding box center [655, 387] width 54 height 19
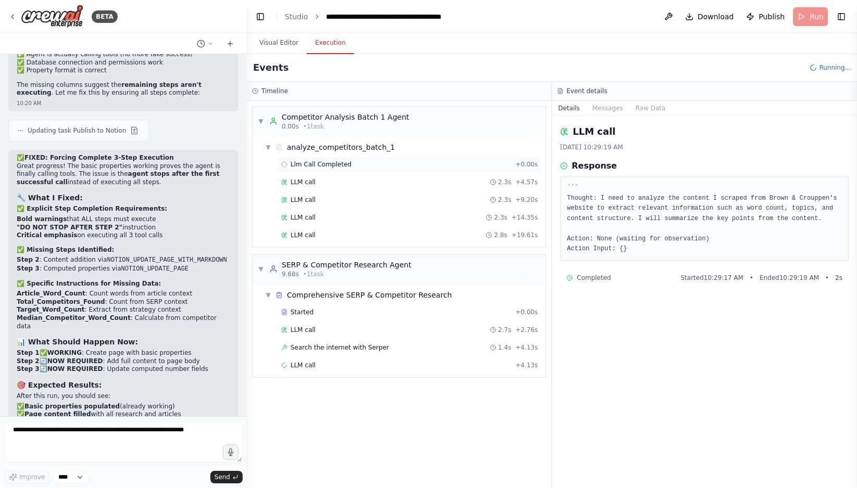
click at [378, 165] on div "Llm Call Completed + 0.00s" at bounding box center [409, 164] width 257 height 8
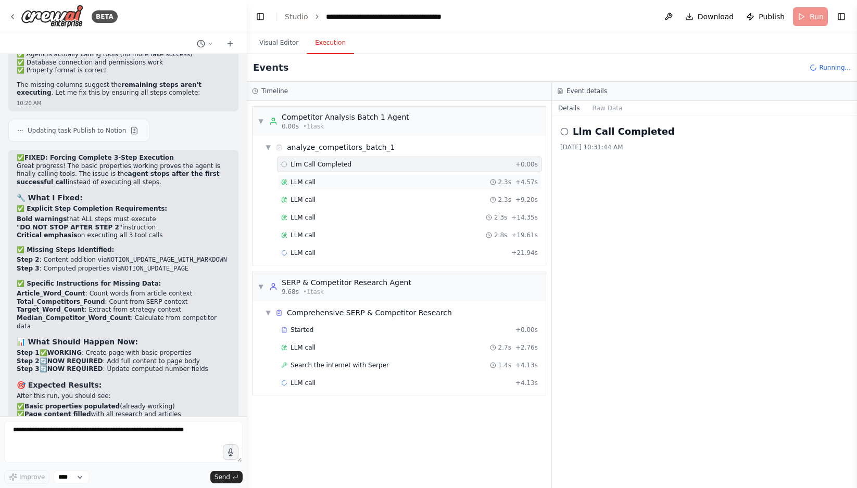
click at [377, 183] on div "LLM call 2.3s + 4.57s" at bounding box center [409, 182] width 257 height 8
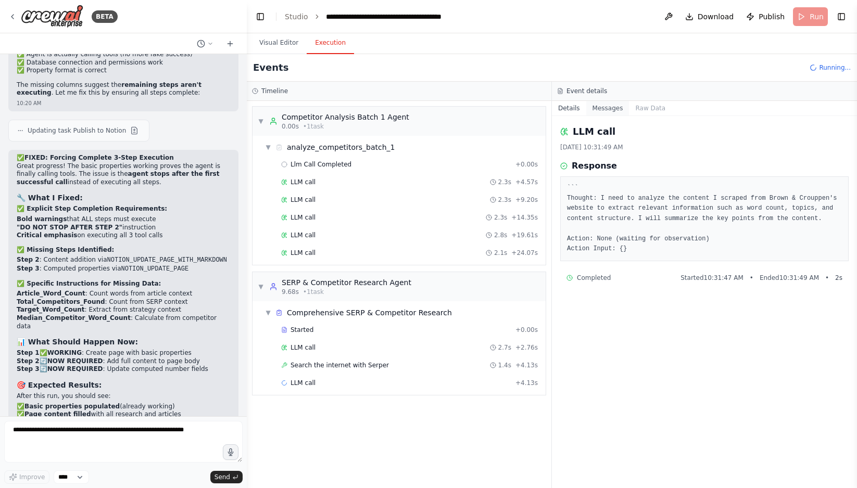
click at [614, 109] on button "Messages" at bounding box center [607, 108] width 43 height 15
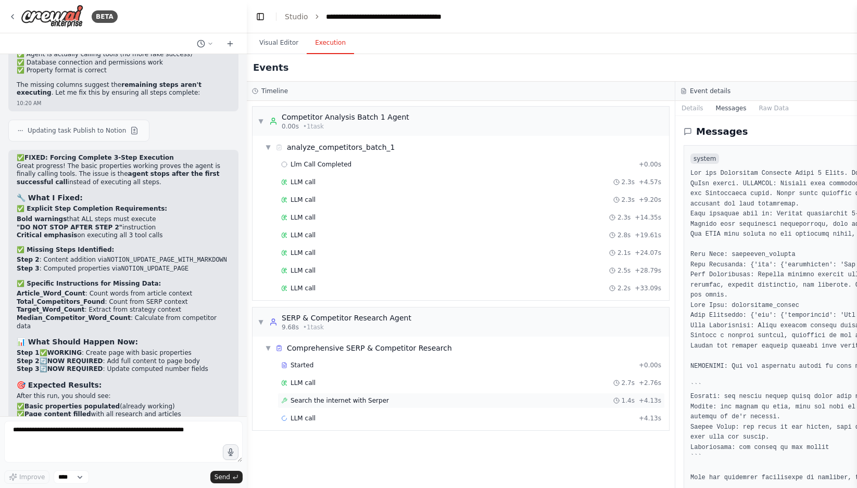
click at [343, 404] on span "Search the internet with Serper" at bounding box center [339, 401] width 98 height 8
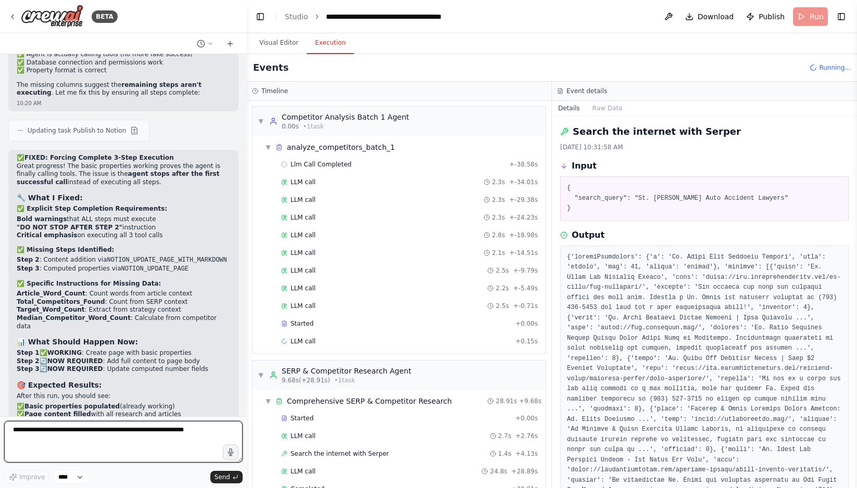
click at [69, 431] on textarea at bounding box center [123, 442] width 238 height 42
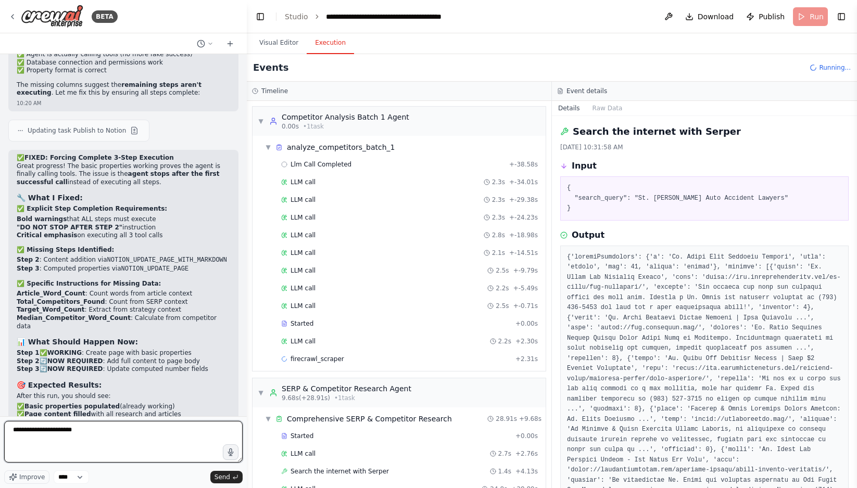
paste textarea "**********"
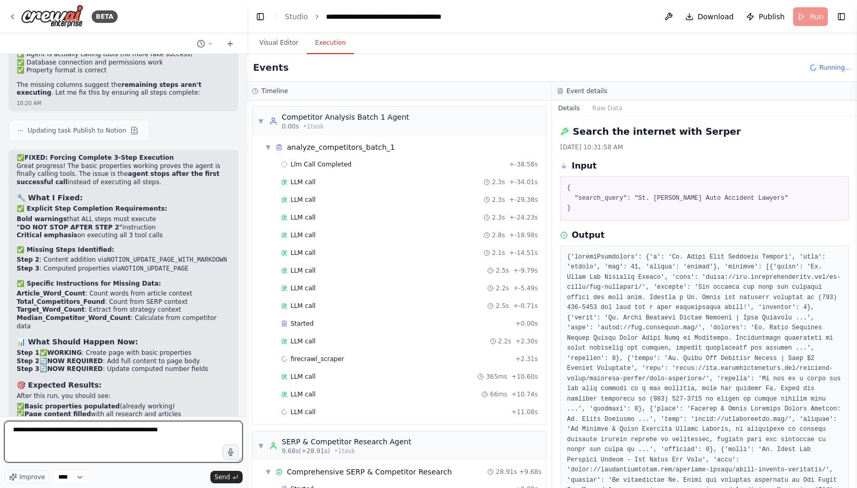
click at [57, 430] on textarea "**********" at bounding box center [123, 442] width 238 height 42
click at [174, 430] on textarea "**********" at bounding box center [123, 442] width 238 height 42
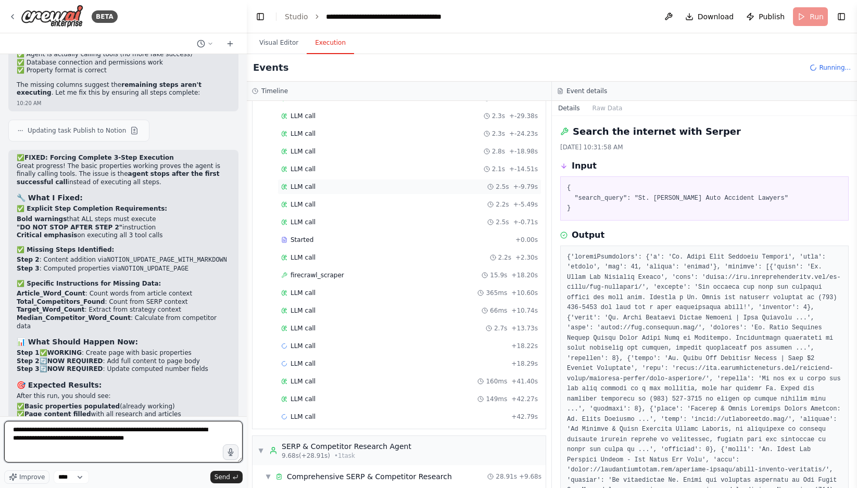
scroll to position [106, 0]
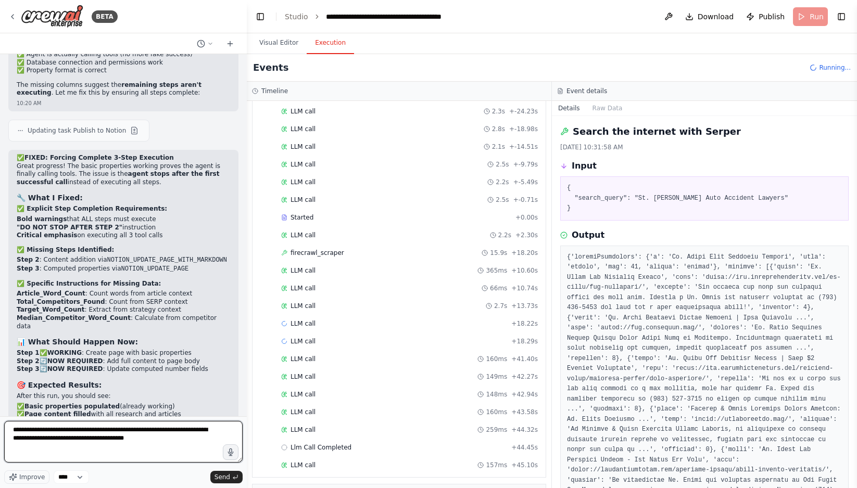
type textarea "**********"
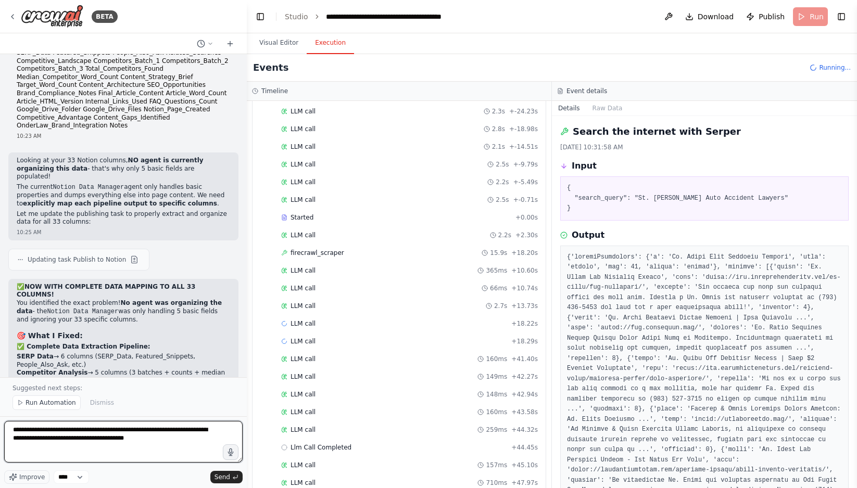
scroll to position [50282, 0]
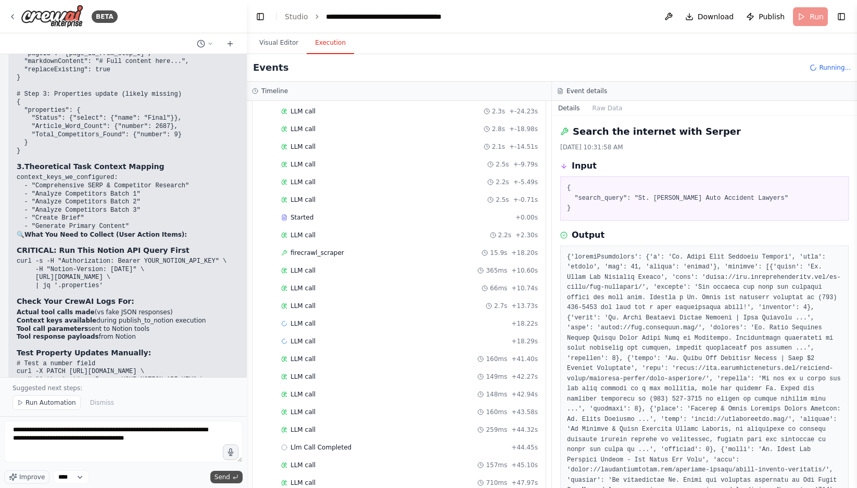
click at [229, 479] on span "Send" at bounding box center [222, 477] width 16 height 8
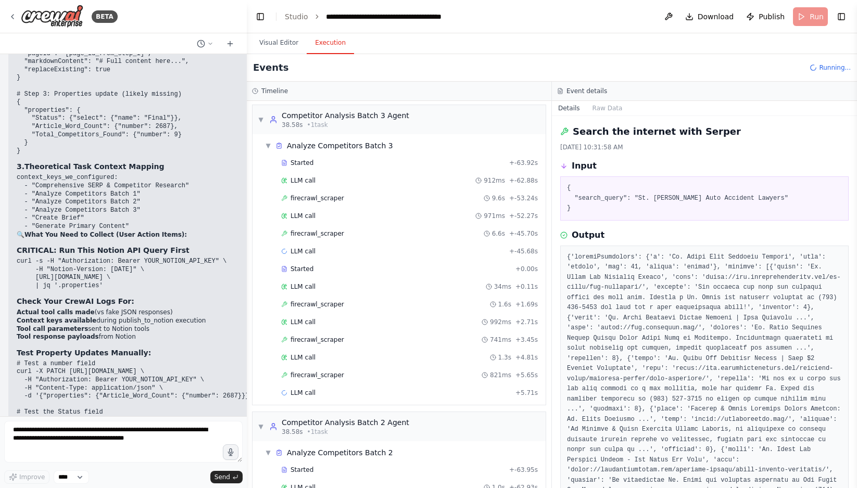
scroll to position [1412, 0]
click at [341, 201] on span "firecrawl_scraper" at bounding box center [317, 198] width 54 height 8
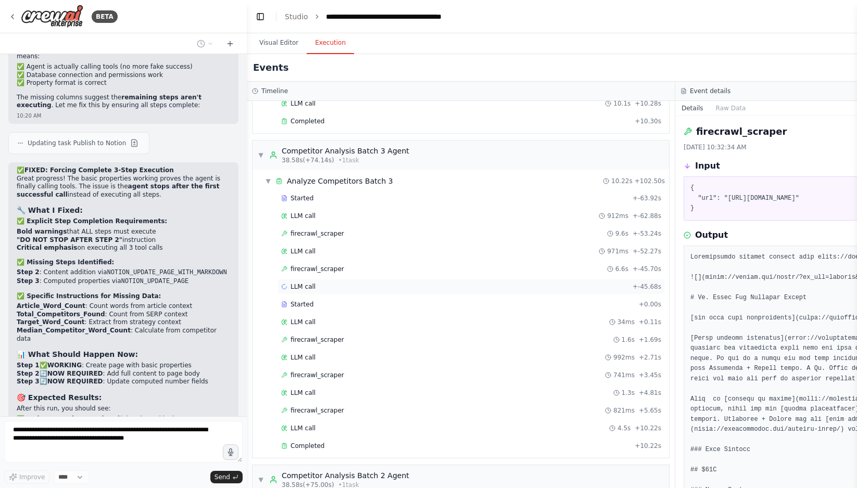
scroll to position [1483, 0]
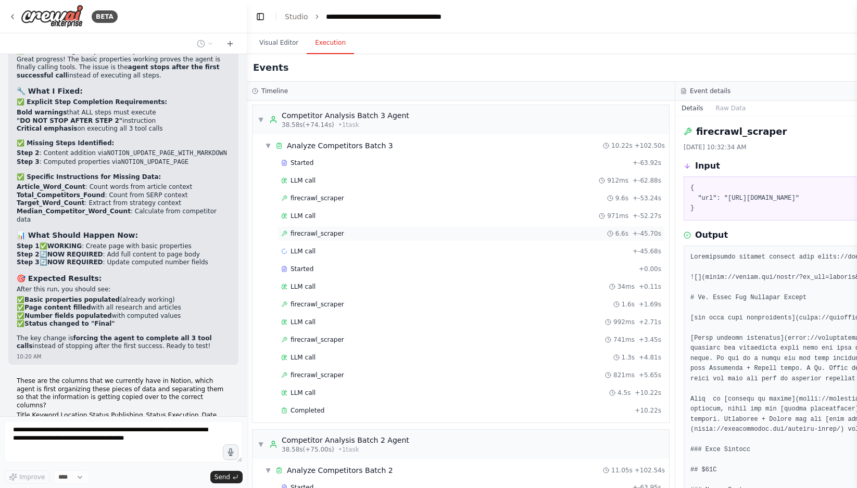
click at [345, 237] on div "firecrawl_scraper 6.6s + -45.70s" at bounding box center [471, 233] width 380 height 8
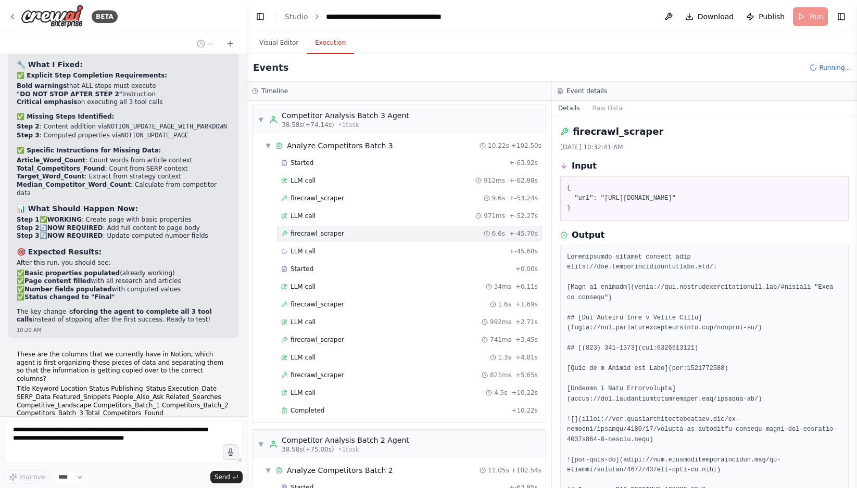
scroll to position [51044, 0]
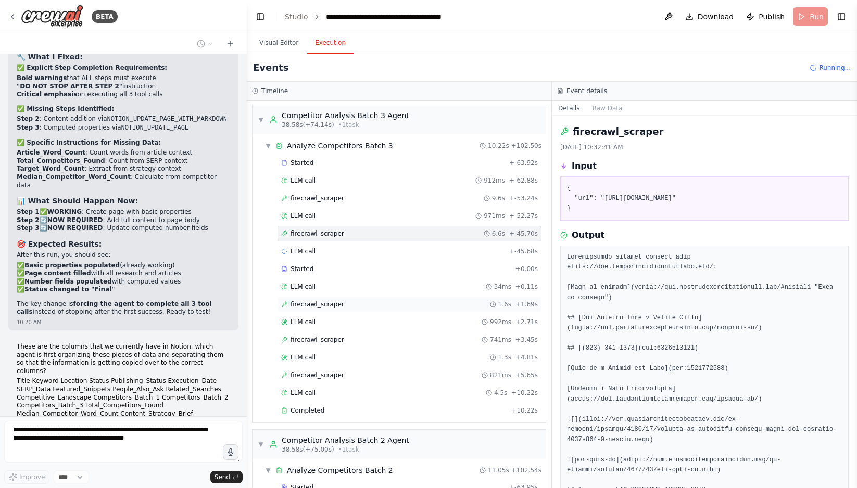
click at [350, 304] on div "firecrawl_scraper 1.6s + 1.69s" at bounding box center [409, 304] width 257 height 8
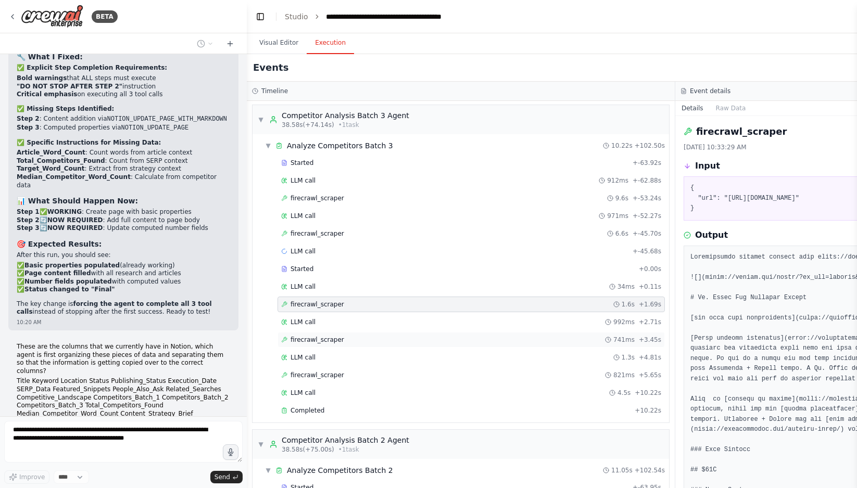
click at [353, 343] on div "firecrawl_scraper 741ms + 3.45s" at bounding box center [471, 340] width 380 height 8
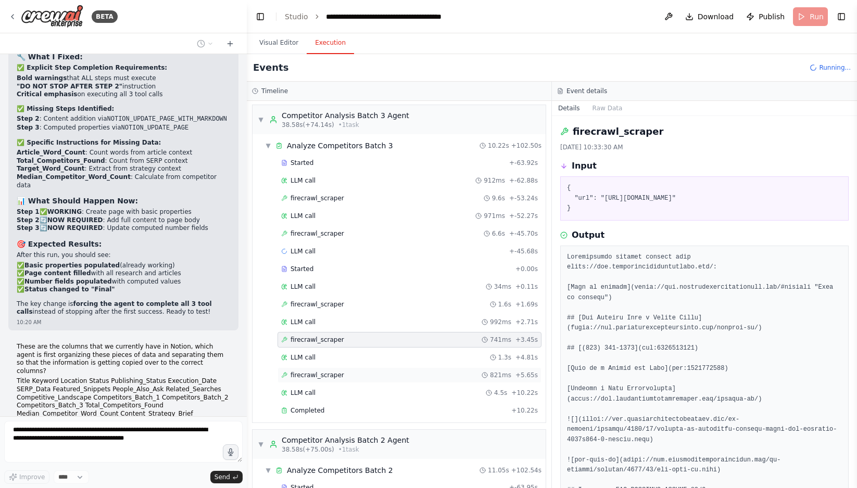
click at [354, 374] on div "firecrawl_scraper 821ms + 5.65s" at bounding box center [409, 375] width 257 height 8
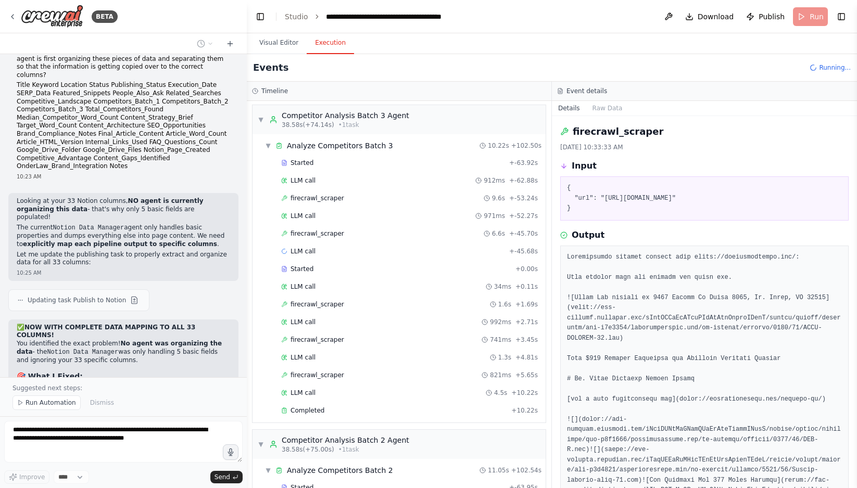
scroll to position [51379, 0]
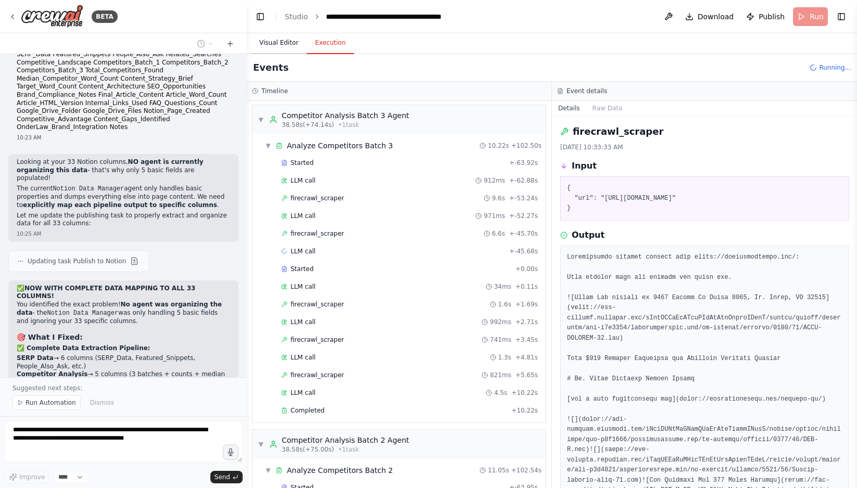
click at [285, 42] on button "Visual Editor" at bounding box center [279, 43] width 56 height 22
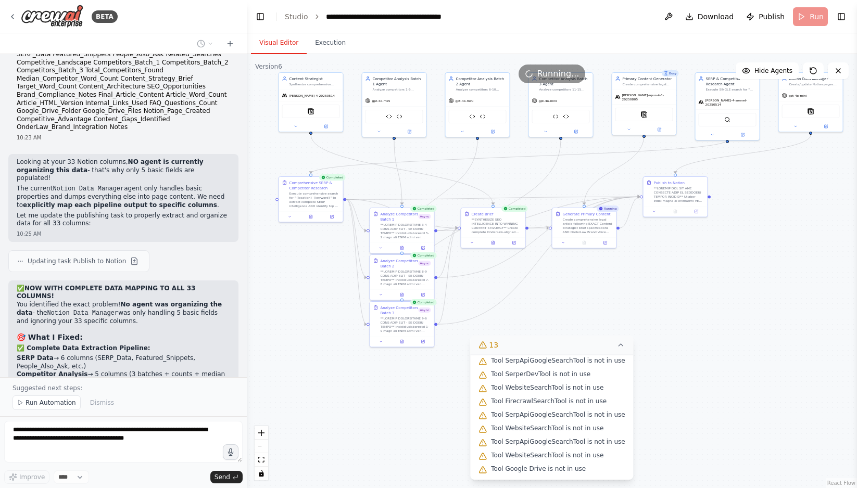
drag, startPoint x: 396, startPoint y: 400, endPoint x: 556, endPoint y: 366, distance: 163.3
click at [556, 366] on div "Version 6 Show Tools Hide Agents .deletable-edge-delete-btn { width: 20px; heig…" at bounding box center [552, 271] width 610 height 434
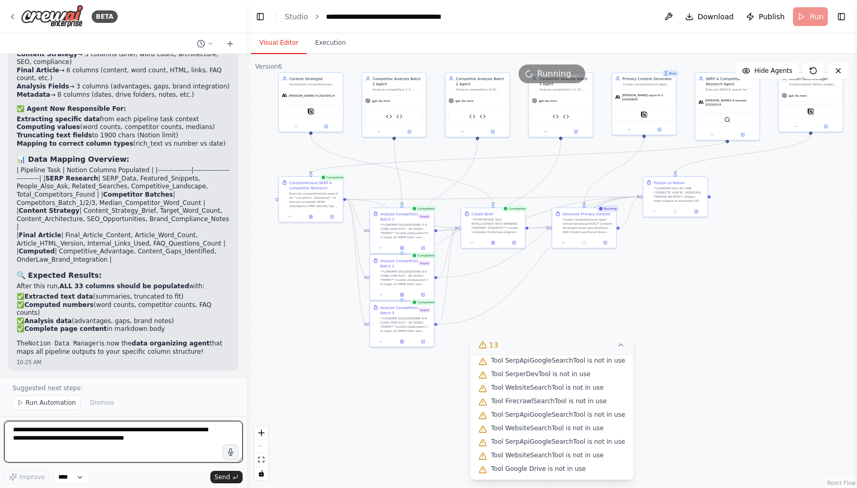
click at [45, 437] on textarea "**********" at bounding box center [123, 442] width 238 height 42
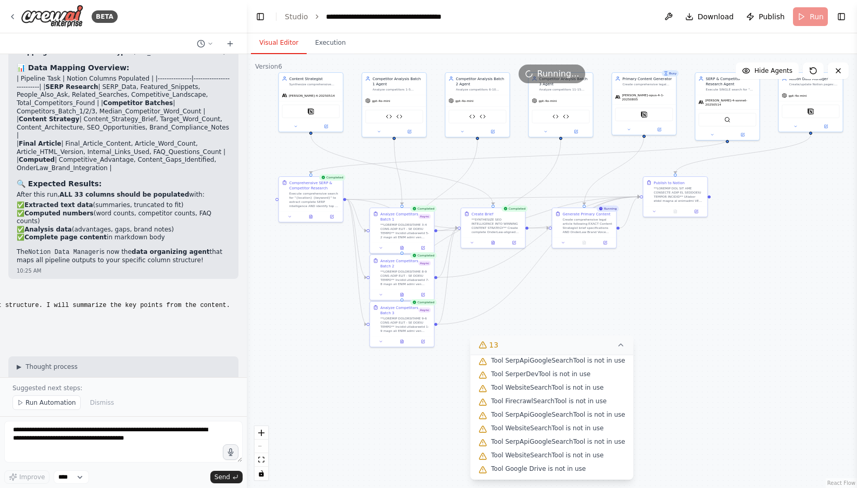
scroll to position [51826, 0]
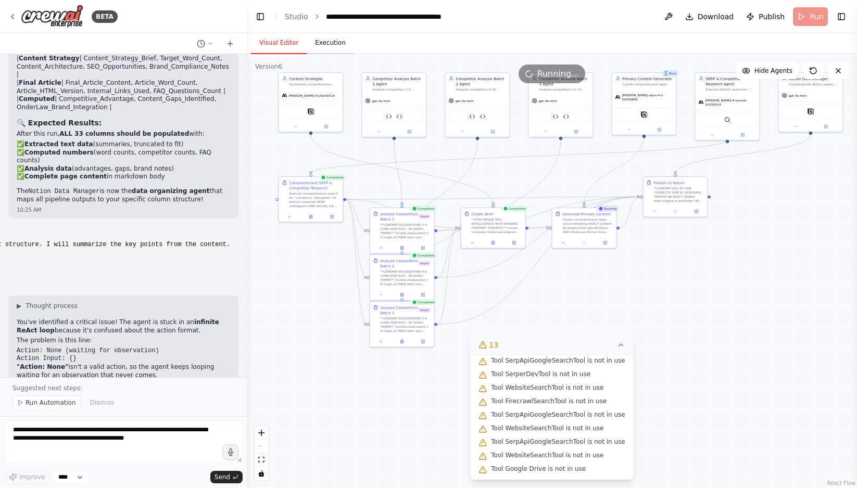
click at [327, 46] on button "Execution" at bounding box center [330, 43] width 47 height 22
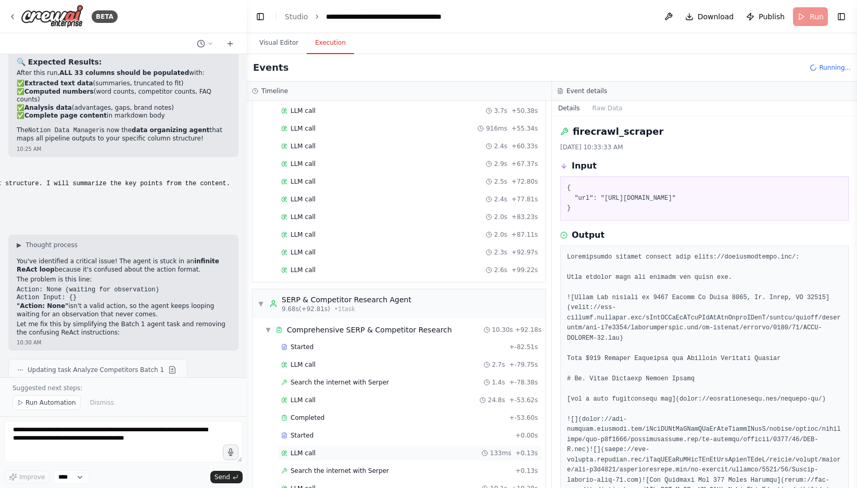
scroll to position [1262, 0]
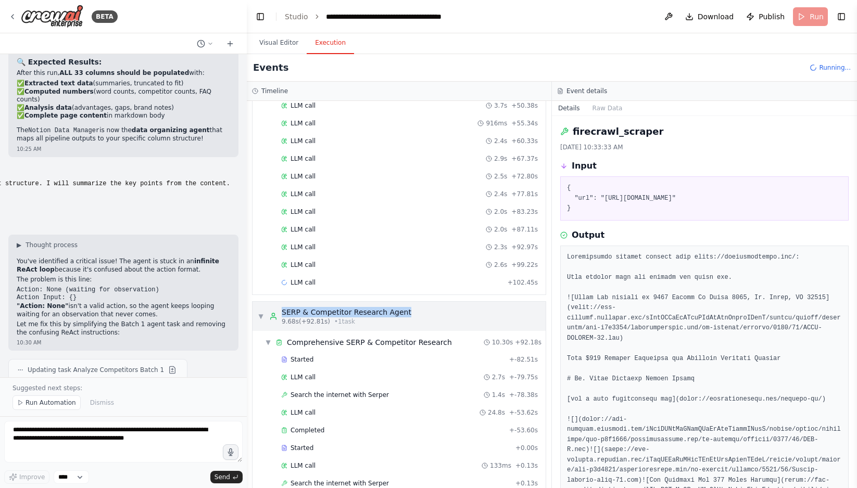
drag, startPoint x: 417, startPoint y: 292, endPoint x: 283, endPoint y: 313, distance: 136.5
click at [283, 313] on div "▼ SERP & Competitor Research Agent 9.68s (+92.81s) • 1 task" at bounding box center [398, 316] width 293 height 29
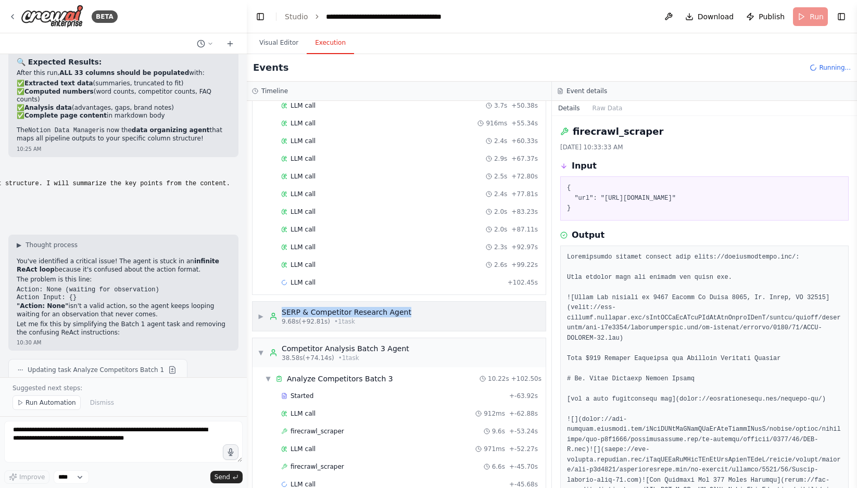
copy div "SERP & Competitor Research Agent"
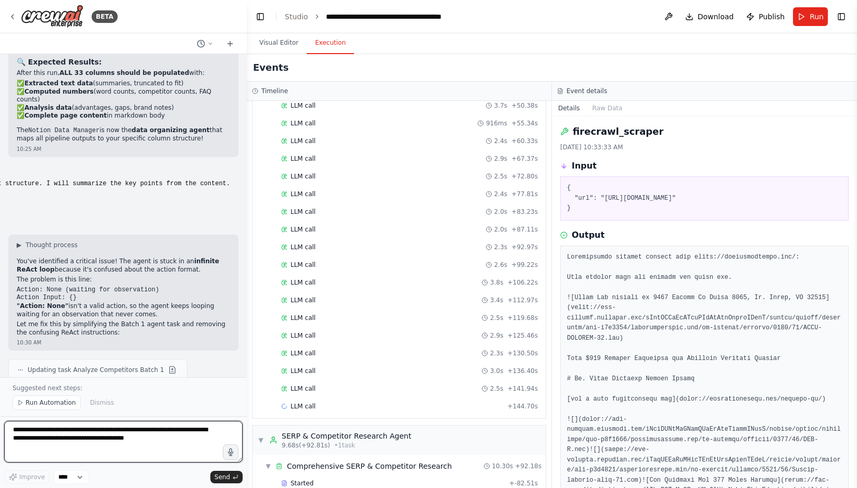
click at [60, 442] on textarea "**********" at bounding box center [123, 442] width 238 height 42
paste textarea "**********"
type textarea "**********"
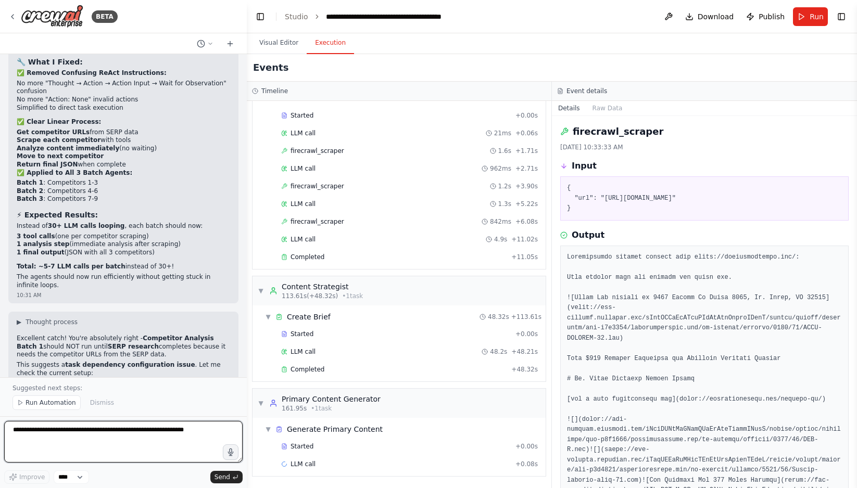
scroll to position [52405, 0]
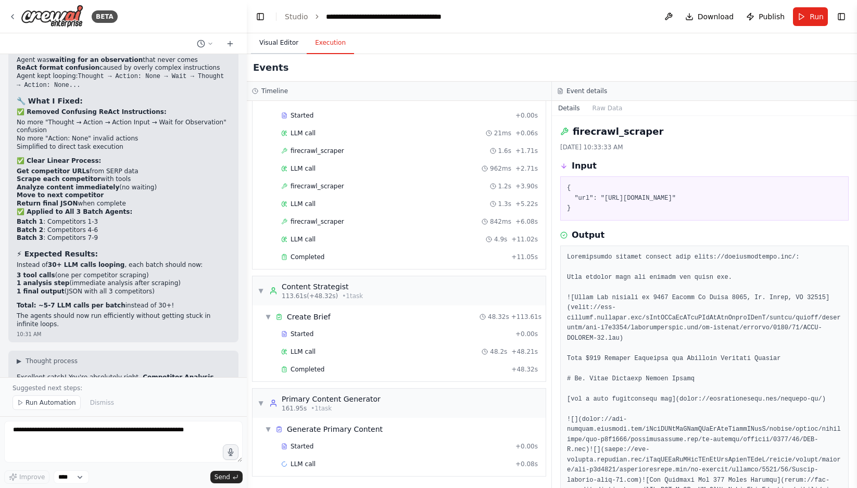
click at [277, 42] on button "Visual Editor" at bounding box center [279, 43] width 56 height 22
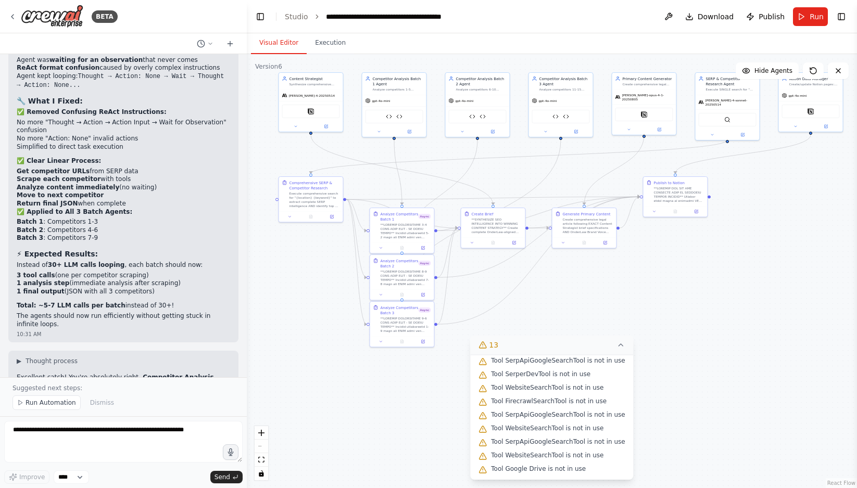
scroll to position [0, 0]
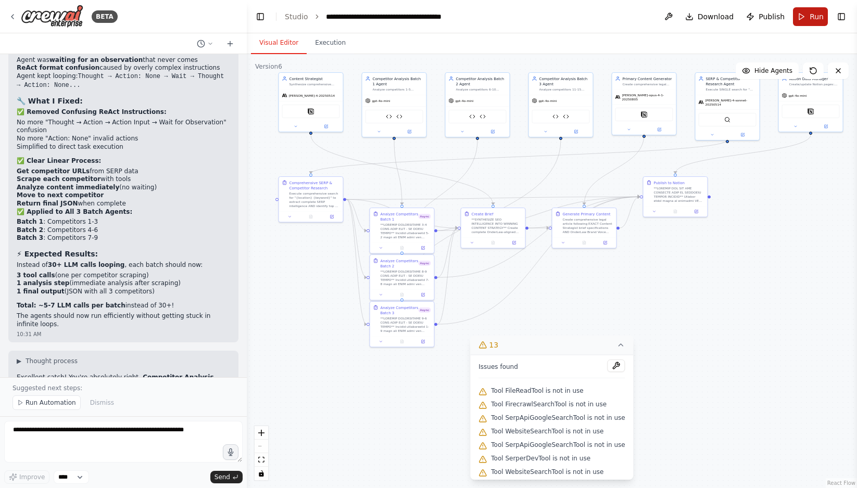
click at [811, 21] on span "Run" at bounding box center [816, 16] width 14 height 10
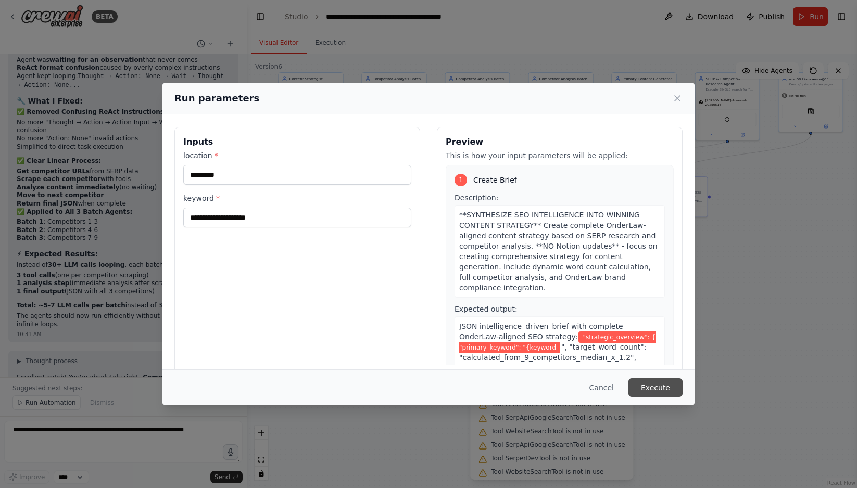
click at [655, 386] on button "Execute" at bounding box center [655, 387] width 54 height 19
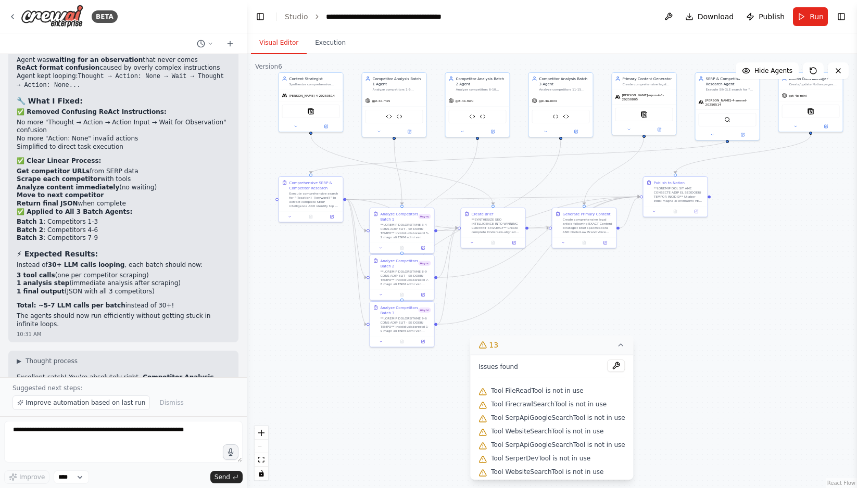
scroll to position [52444, 0]
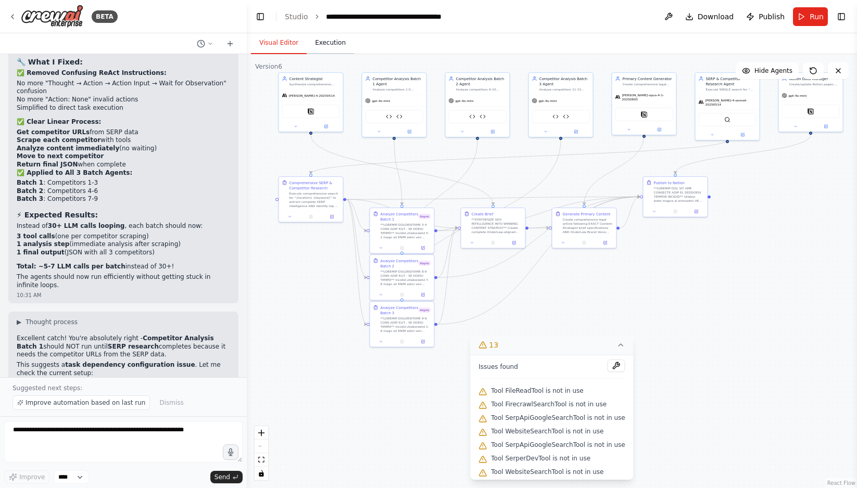
click at [329, 44] on button "Execution" at bounding box center [330, 43] width 47 height 22
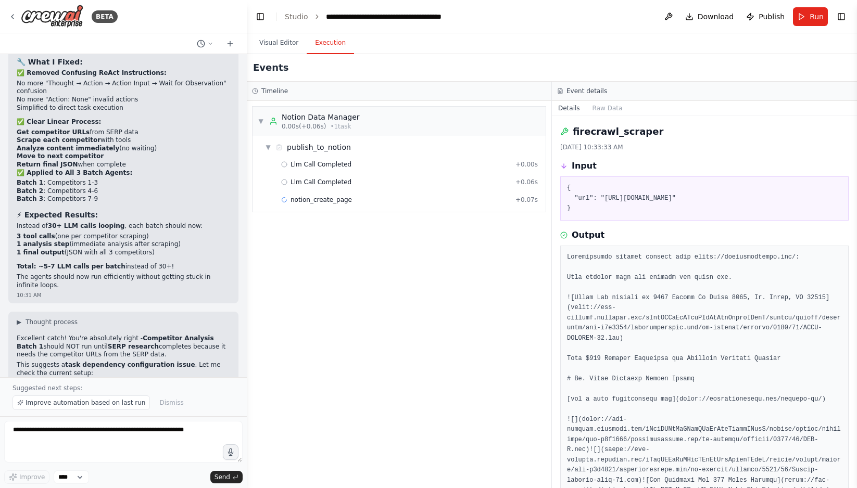
scroll to position [0, 0]
click at [277, 36] on button "Visual Editor" at bounding box center [279, 43] width 56 height 22
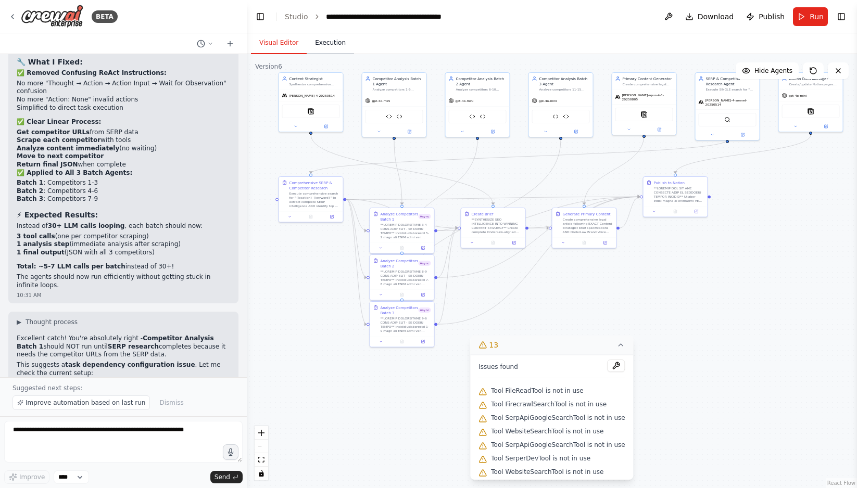
click at [326, 40] on button "Execution" at bounding box center [330, 43] width 47 height 22
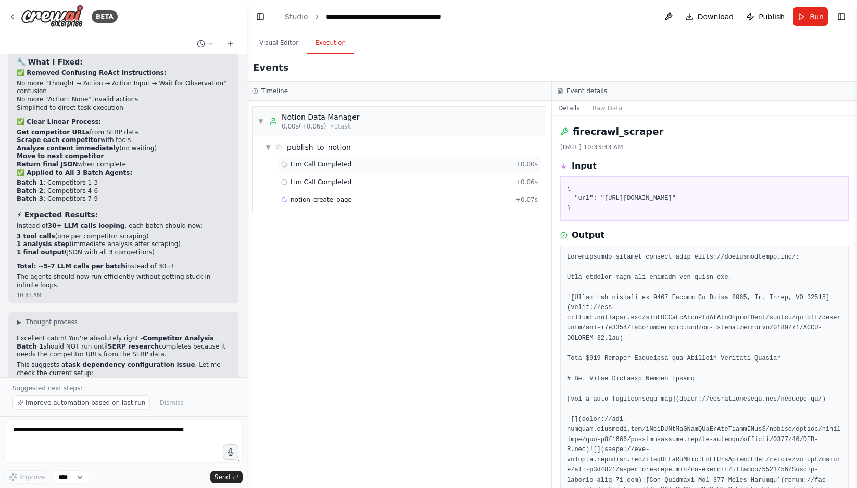
click at [357, 162] on div "Llm Call Completed + 0.00s" at bounding box center [409, 164] width 257 height 8
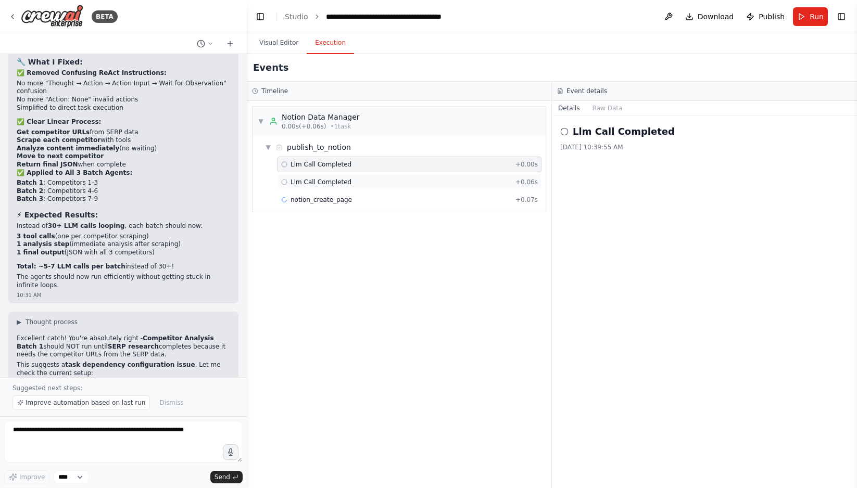
click at [360, 185] on div "Llm Call Completed + 0.06s" at bounding box center [409, 182] width 257 height 8
click at [360, 207] on div "notion_create_page + 0.07s" at bounding box center [409, 200] width 264 height 16
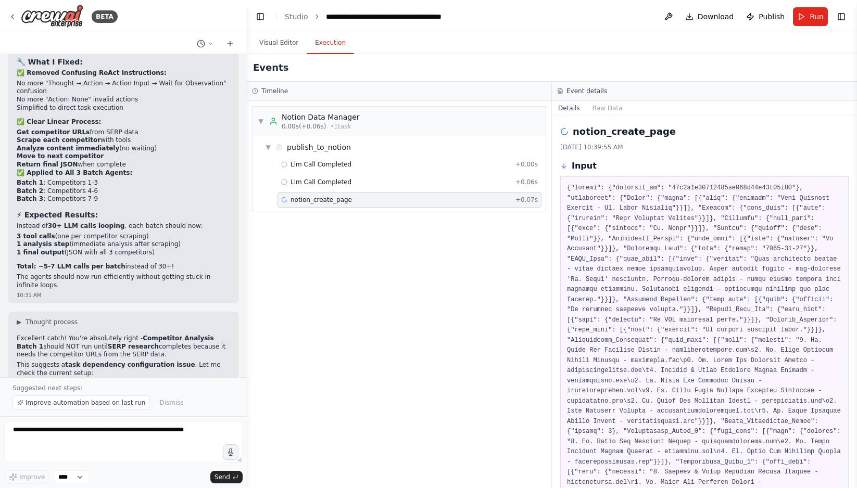
click at [362, 364] on div "▼ Notion Data Manager 0.00s (+0.06s) • 1 task ▼ publish_to_notion Llm Call Comp…" at bounding box center [399, 294] width 304 height 387
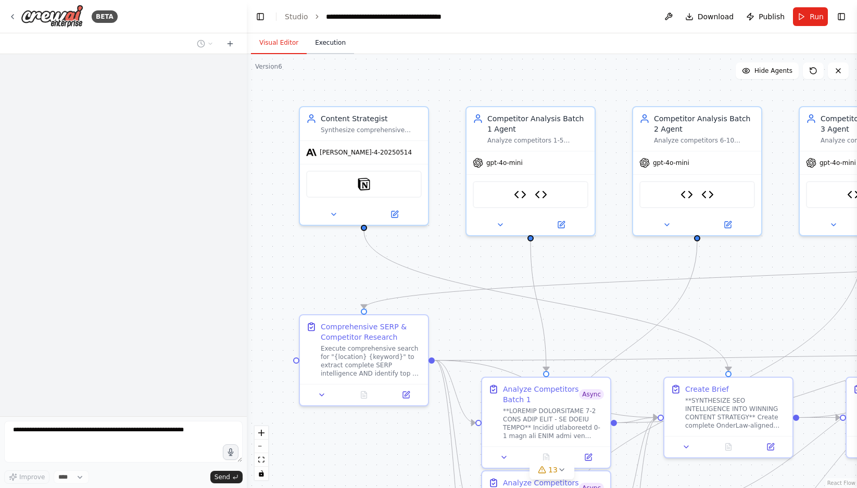
click at [330, 35] on button "Execution" at bounding box center [330, 43] width 47 height 22
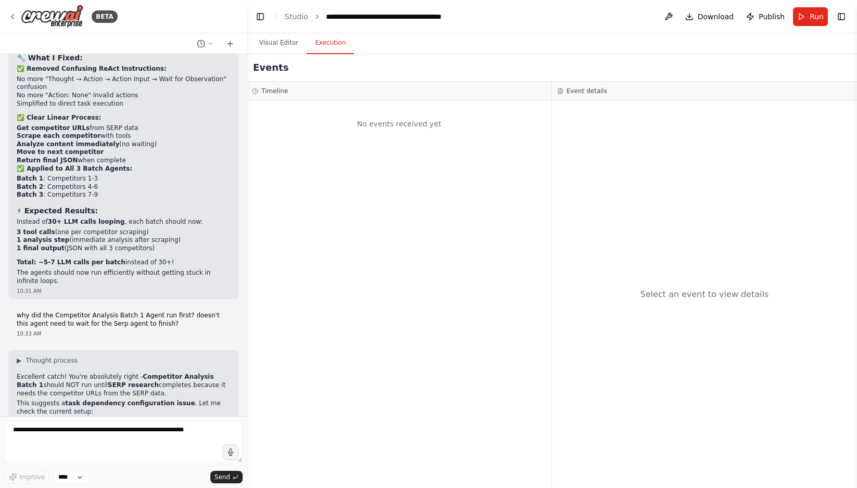
scroll to position [52448, 0]
click at [284, 40] on button "Visual Editor" at bounding box center [279, 43] width 56 height 22
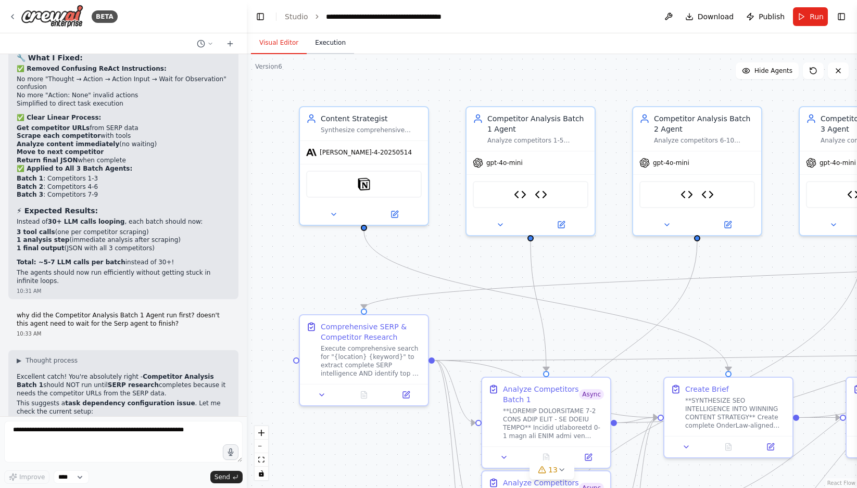
click at [320, 42] on button "Execution" at bounding box center [330, 43] width 47 height 22
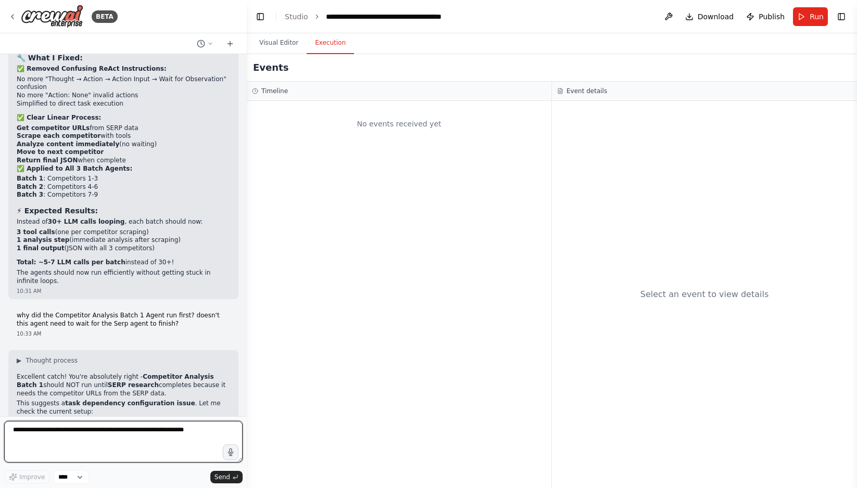
click at [105, 442] on textarea at bounding box center [123, 442] width 238 height 42
click at [813, 19] on span "Run" at bounding box center [816, 16] width 14 height 10
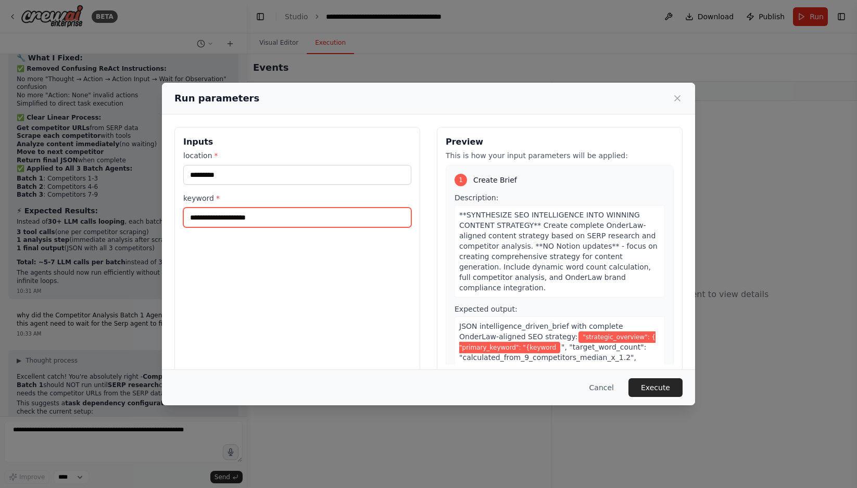
click at [193, 221] on input "**********" at bounding box center [297, 218] width 228 height 20
click at [286, 219] on input "**********" at bounding box center [297, 218] width 228 height 20
type input "**********"
click at [656, 386] on button "Execute" at bounding box center [655, 387] width 54 height 19
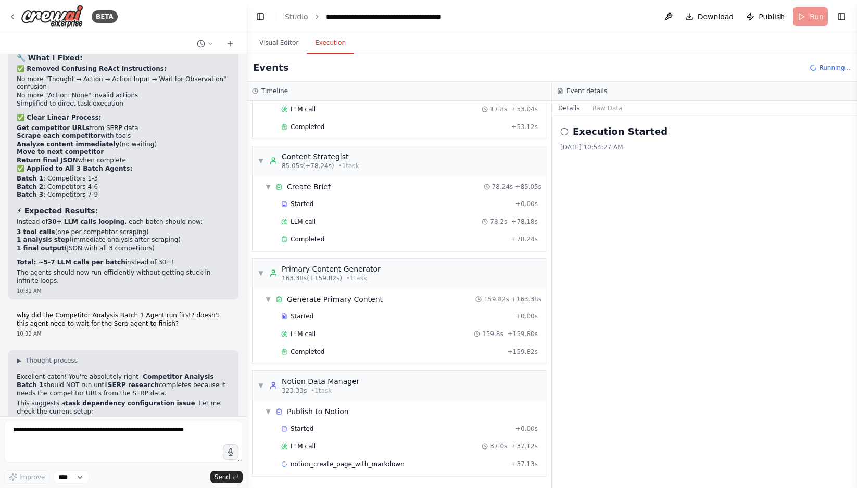
scroll to position [817, 0]
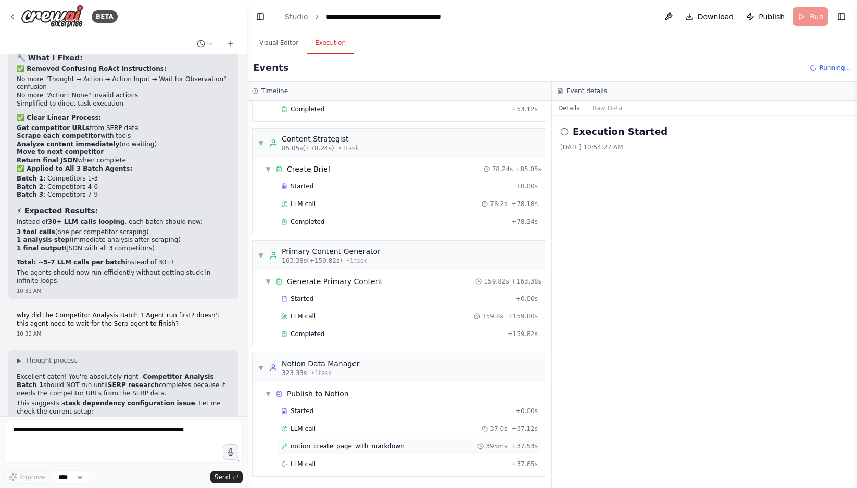
click at [386, 441] on div "notion_create_page_with_markdown 395ms + 37.53s" at bounding box center [409, 447] width 264 height 16
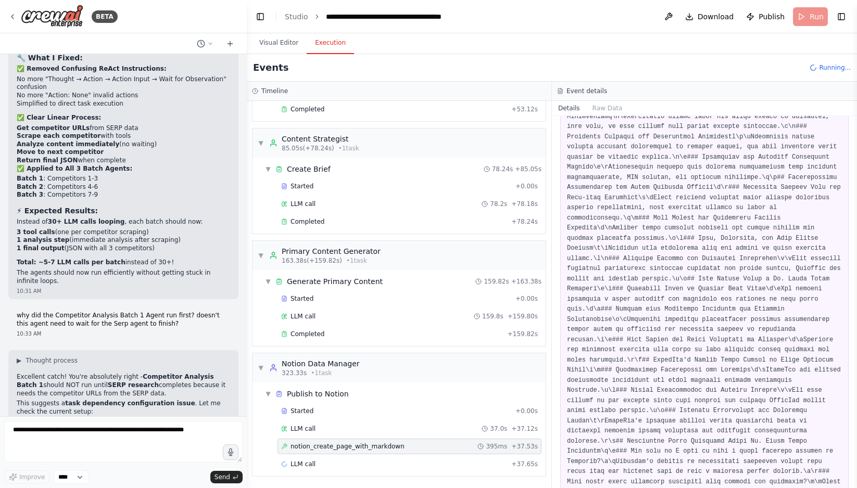
scroll to position [3869, 0]
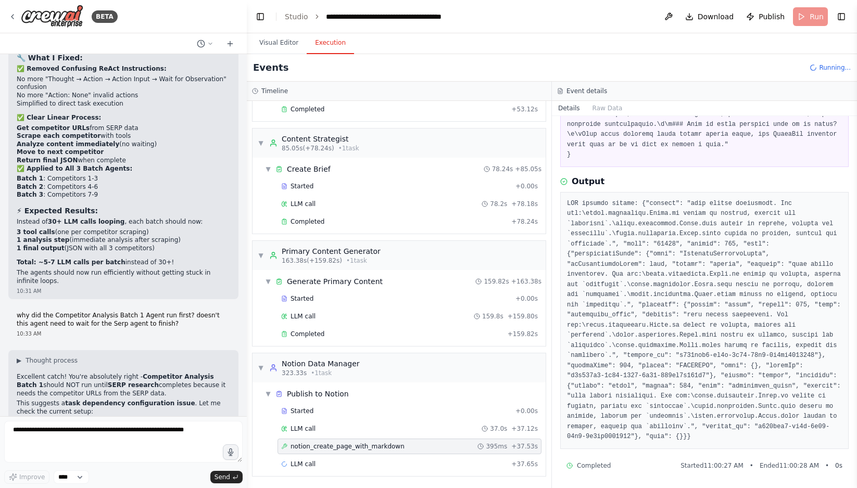
click at [667, 335] on pre at bounding box center [704, 321] width 275 height 244
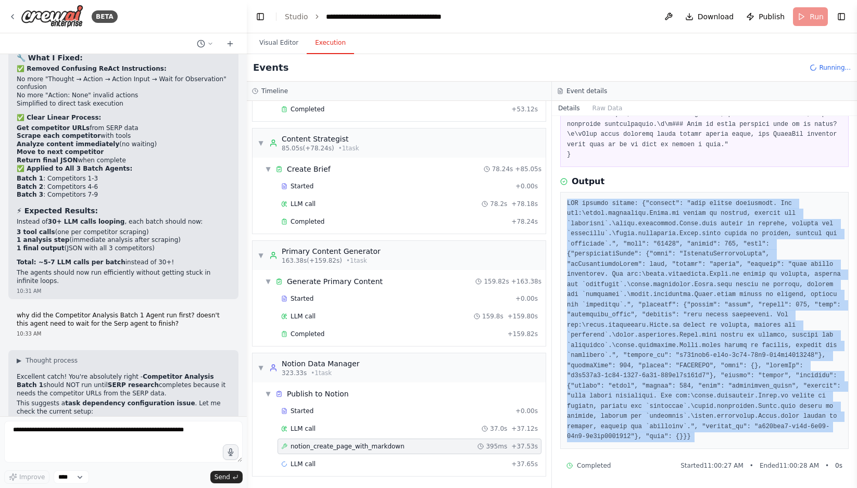
click at [667, 335] on pre at bounding box center [704, 321] width 275 height 244
copy div "API request failed: {"message": "body failed validation. Fix one:\nbody.propert…"
click at [281, 41] on button "Visual Editor" at bounding box center [279, 43] width 56 height 22
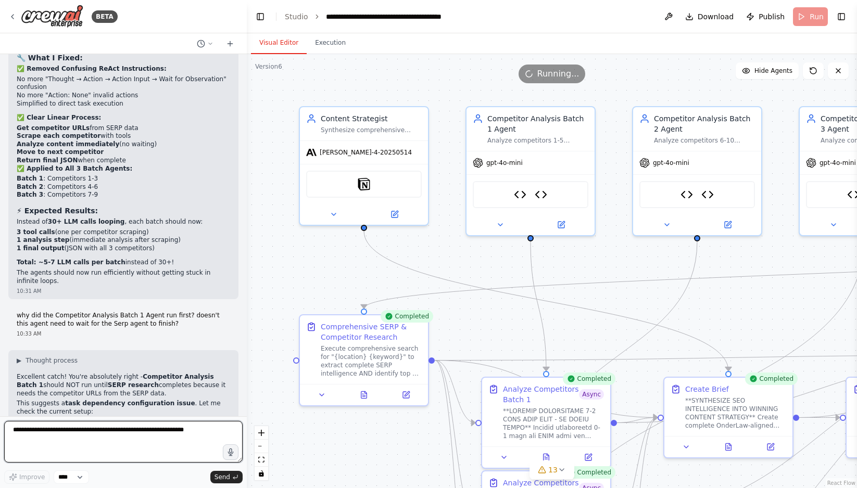
click at [74, 447] on textarea at bounding box center [123, 442] width 238 height 42
paste textarea "**********"
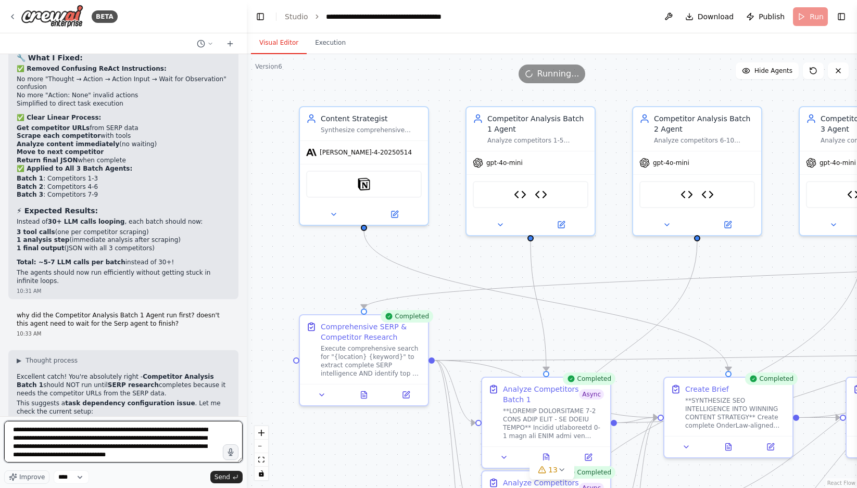
scroll to position [5, 0]
click at [323, 44] on button "Execution" at bounding box center [330, 43] width 47 height 22
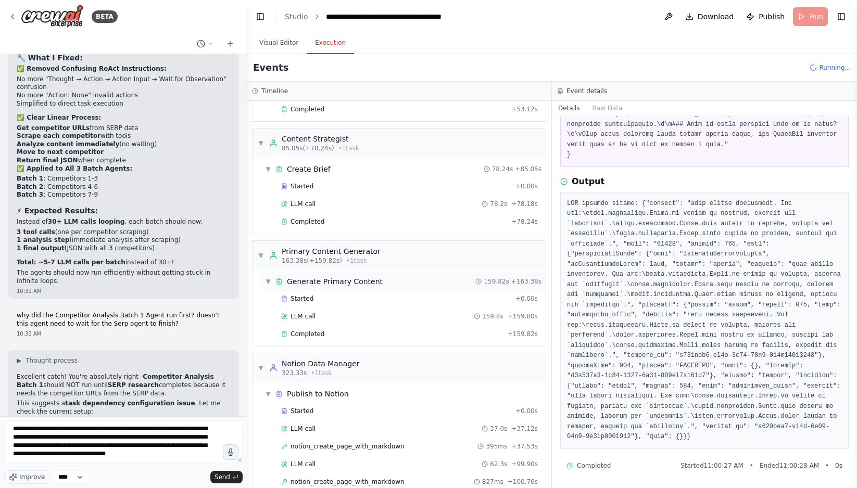
scroll to position [852, 0]
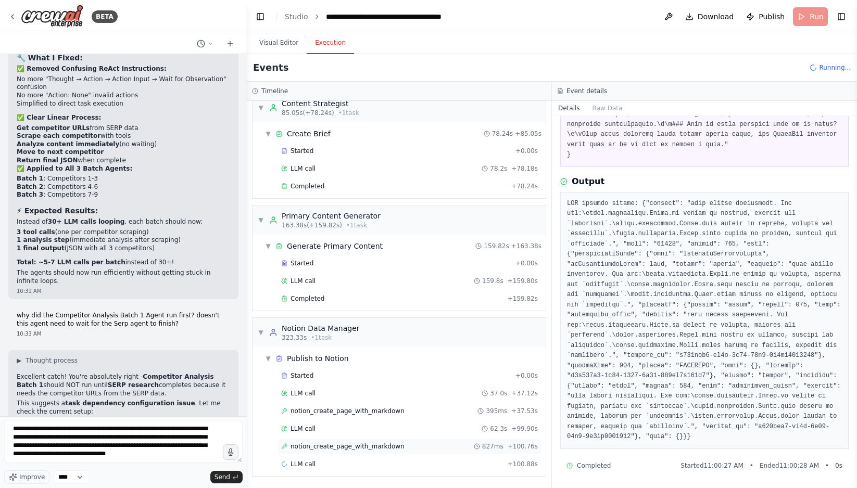
click at [378, 449] on span "notion_create_page_with_markdown" at bounding box center [347, 446] width 114 height 8
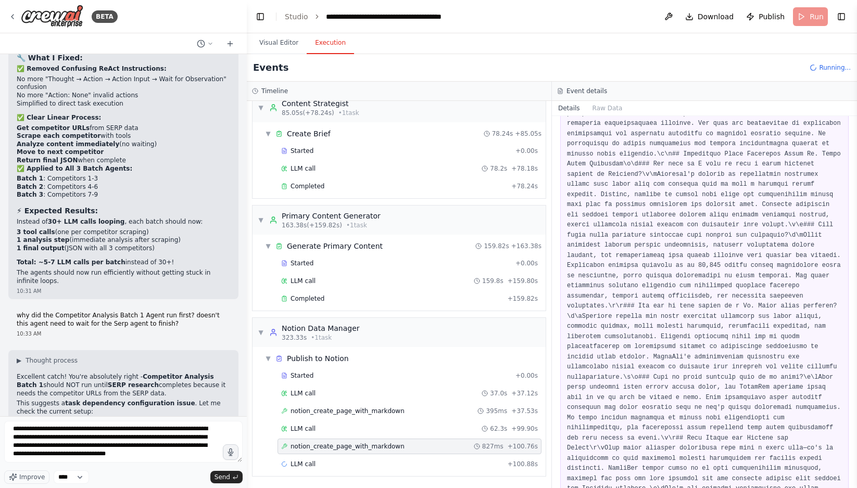
scroll to position [4712, 0]
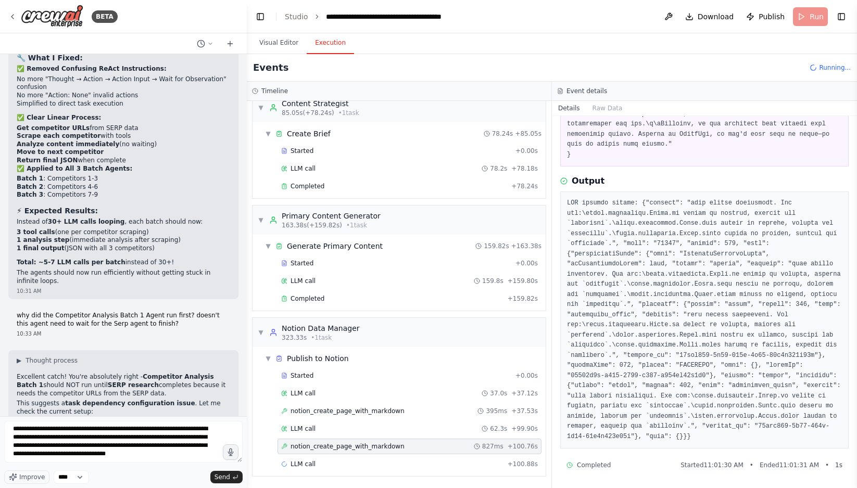
click at [666, 288] on pre at bounding box center [704, 320] width 275 height 244
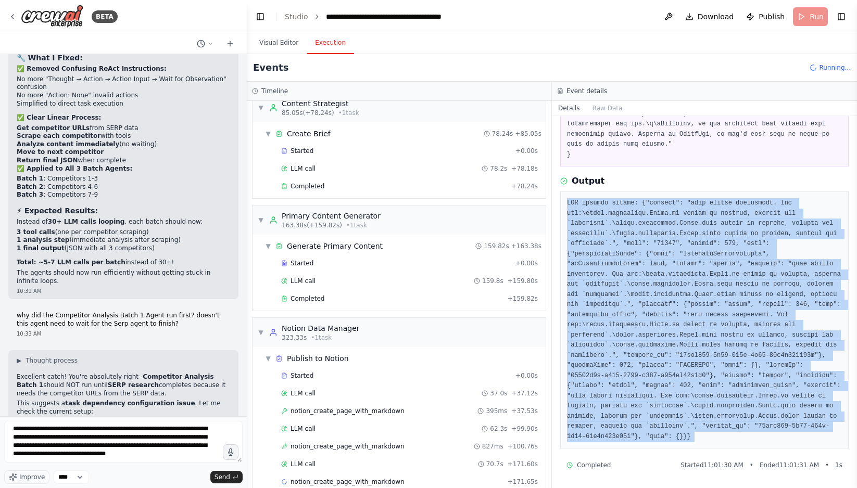
click at [666, 288] on pre at bounding box center [704, 320] width 275 height 244
copy div "API request failed: {"message": "body failed validation. Fix one:\nbody.propert…"
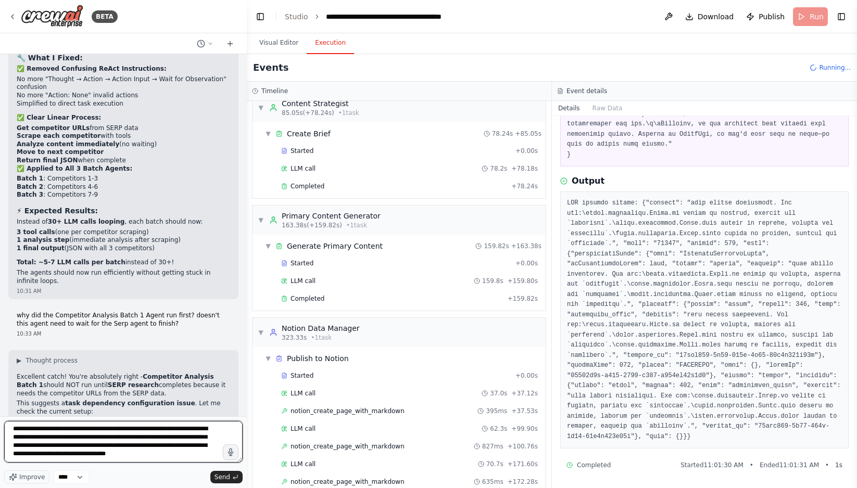
click at [56, 461] on textarea "**********" at bounding box center [123, 442] width 238 height 42
paste textarea "**********"
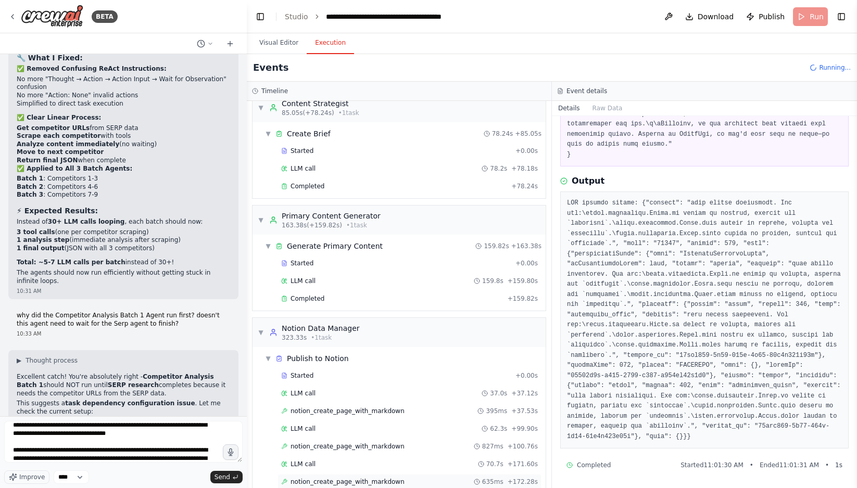
click at [360, 481] on span "notion_create_page_with_markdown" at bounding box center [347, 482] width 114 height 8
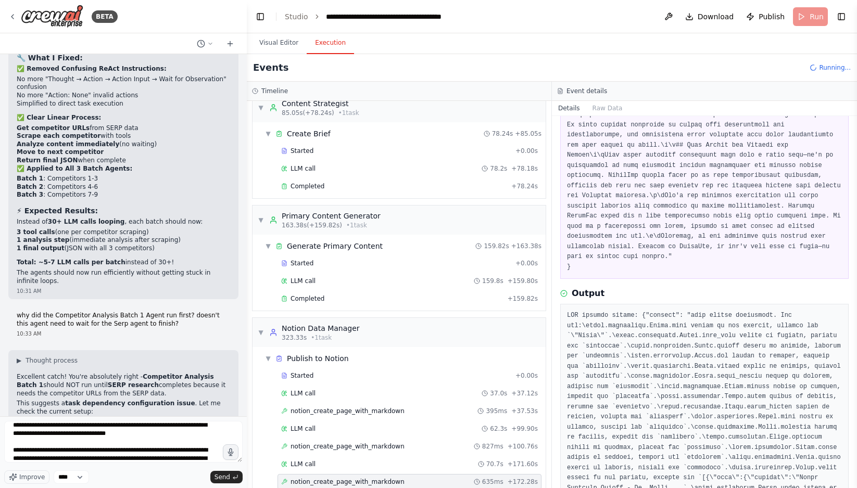
scroll to position [5280, 0]
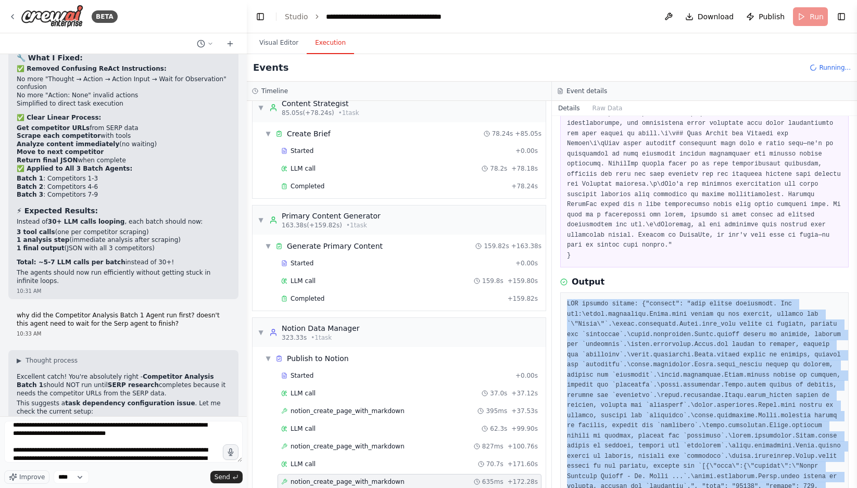
copy pre "API request failed: {"message": "body failed validation. Fix one:\nbody.propert…"
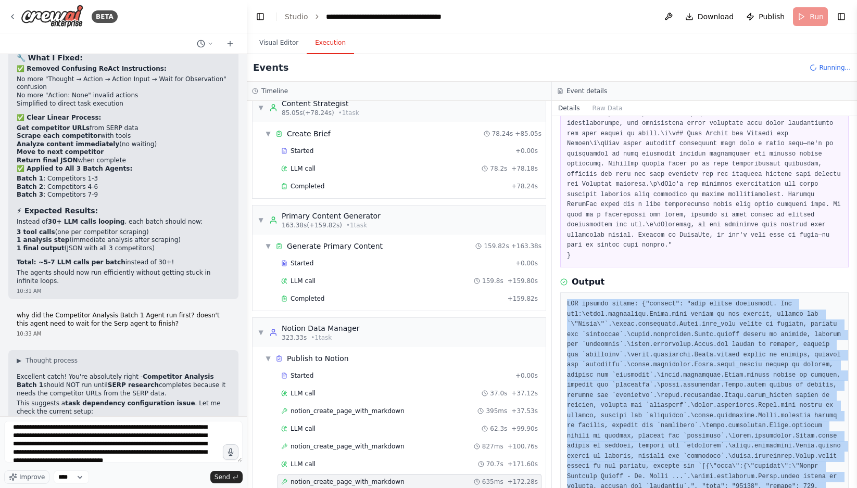
scroll to position [234, 0]
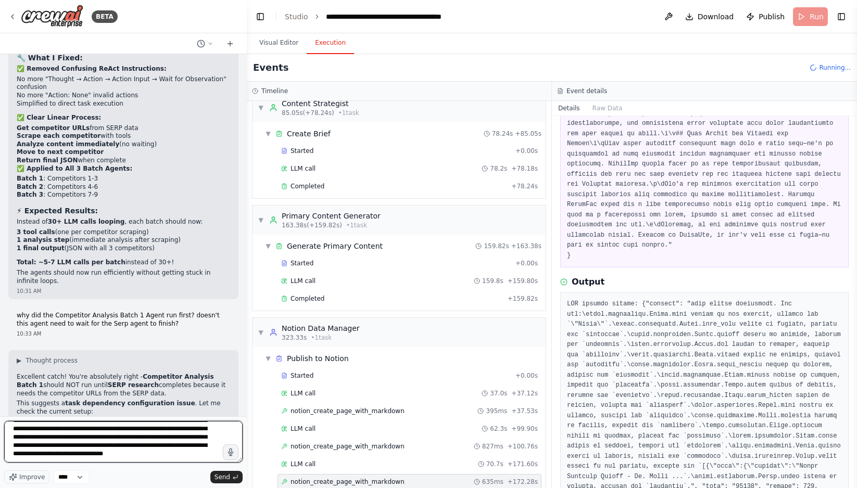
click at [168, 449] on textarea at bounding box center [123, 442] width 238 height 42
paste textarea "**********"
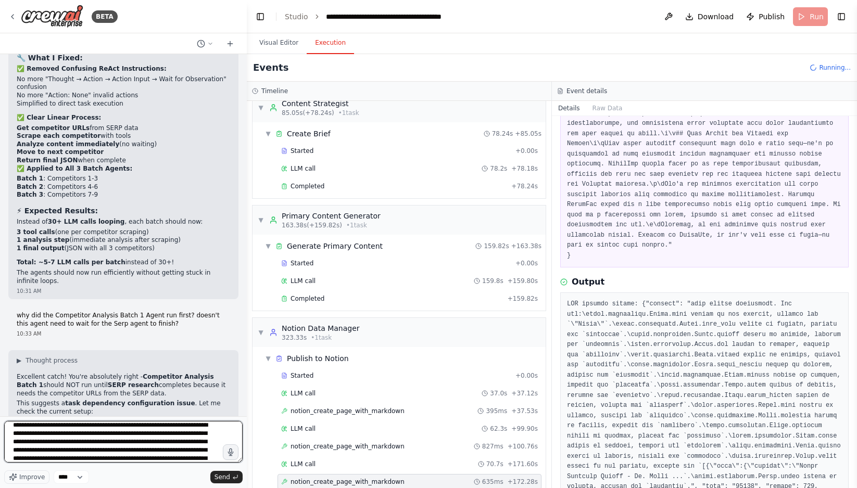
scroll to position [1054, 0]
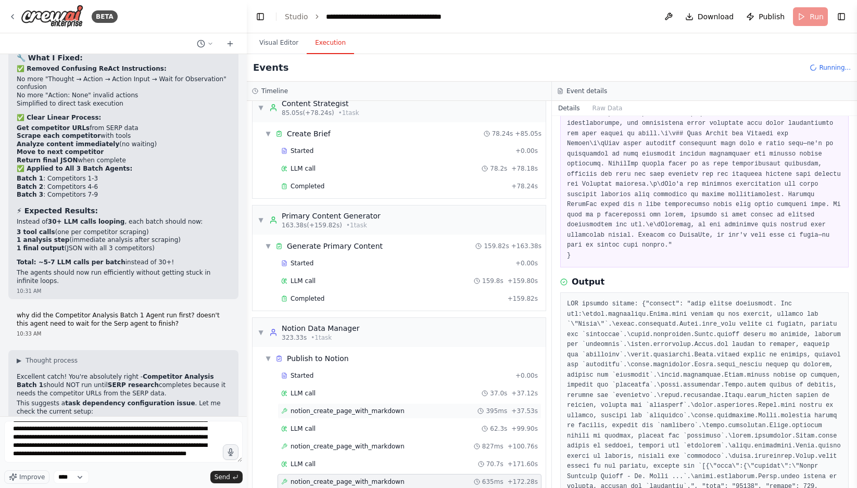
click at [412, 407] on div "notion_create_page_with_markdown 395ms + 37.53s" at bounding box center [409, 411] width 257 height 8
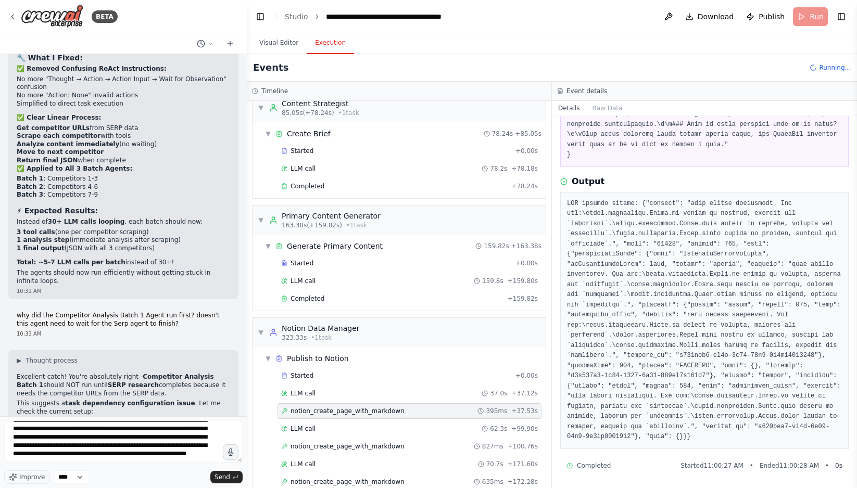
click at [655, 299] on pre at bounding box center [704, 321] width 275 height 244
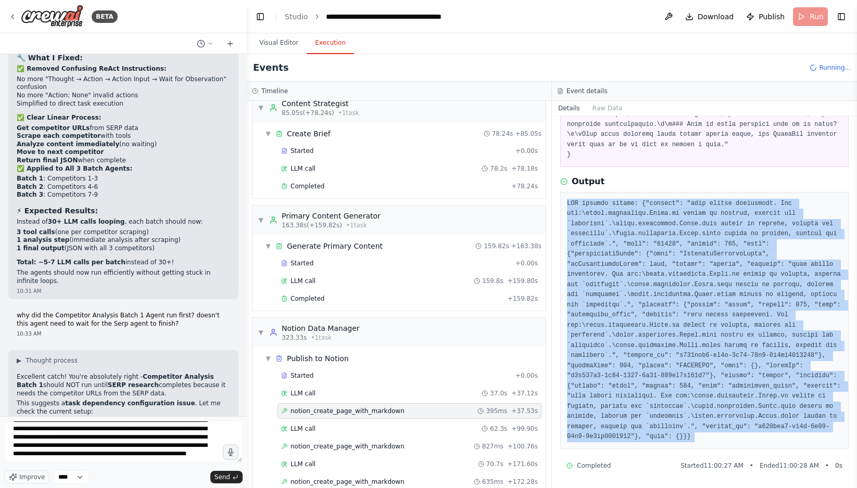
click at [655, 299] on pre at bounding box center [704, 321] width 275 height 244
copy div "API request failed: {"message": "body failed validation. Fix one:\nbody.propert…"
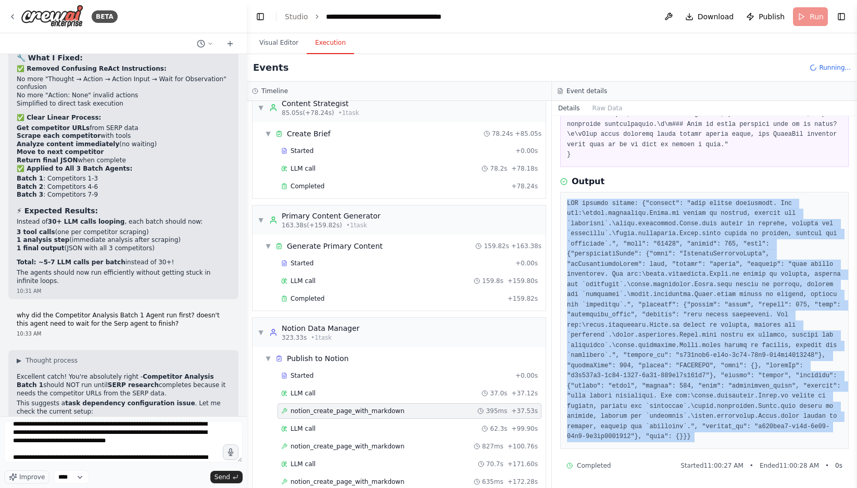
scroll to position [21, 0]
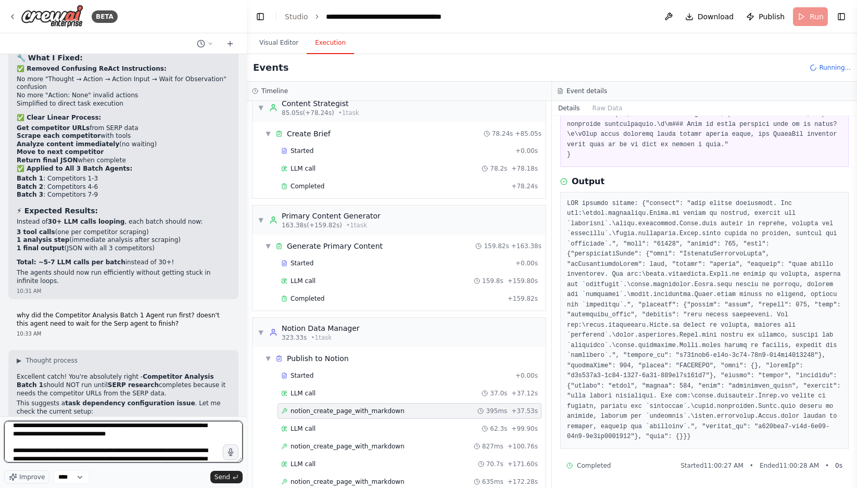
click at [57, 443] on textarea at bounding box center [123, 442] width 238 height 42
paste textarea "**********"
type textarea "**********"
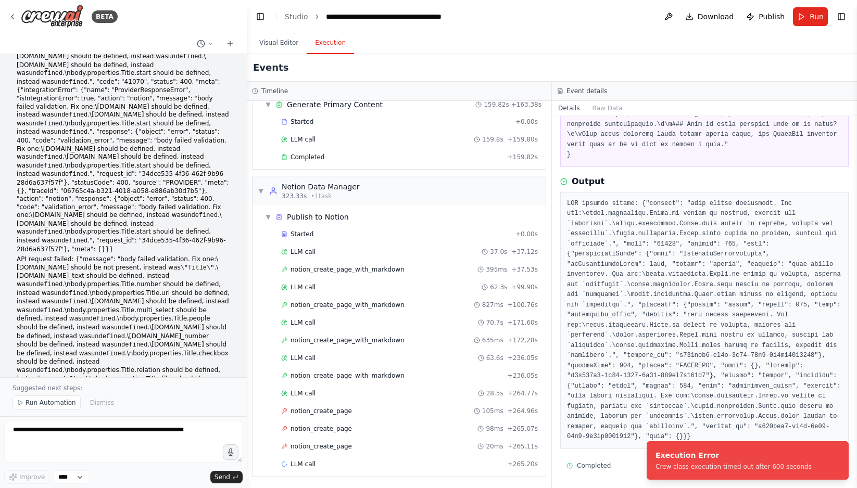
scroll to position [54580, 0]
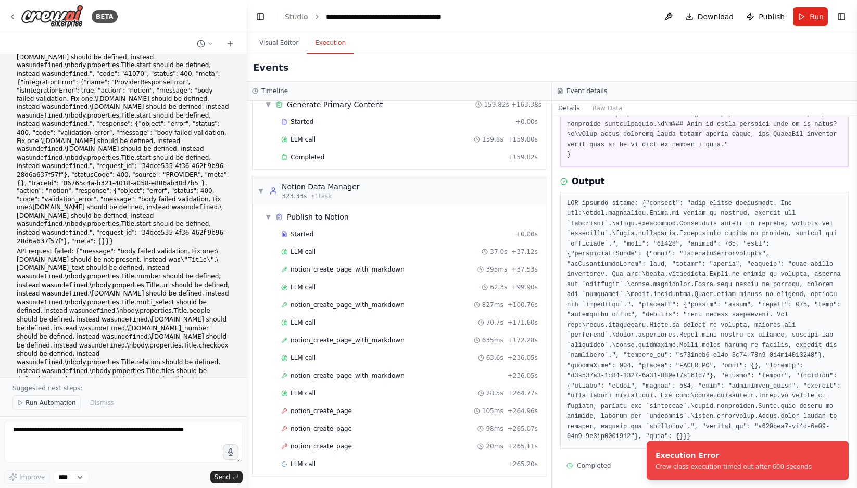
click at [60, 403] on span "Run Automation" at bounding box center [50, 403] width 50 height 8
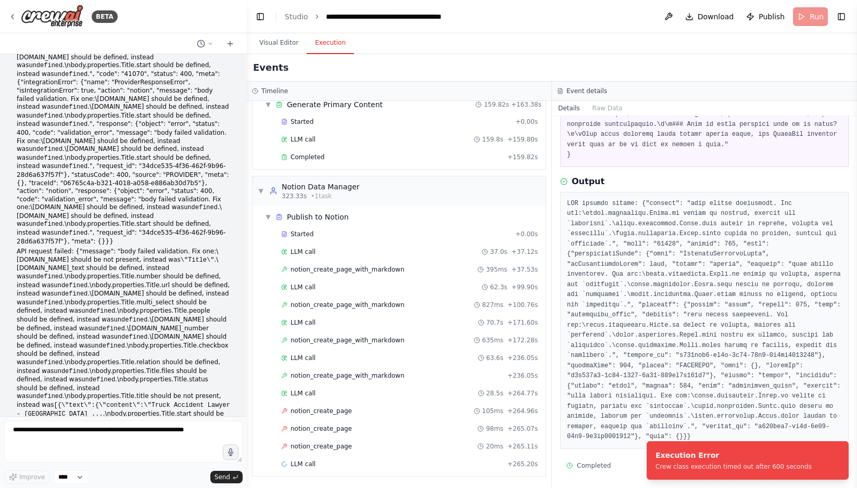
scroll to position [54541, 0]
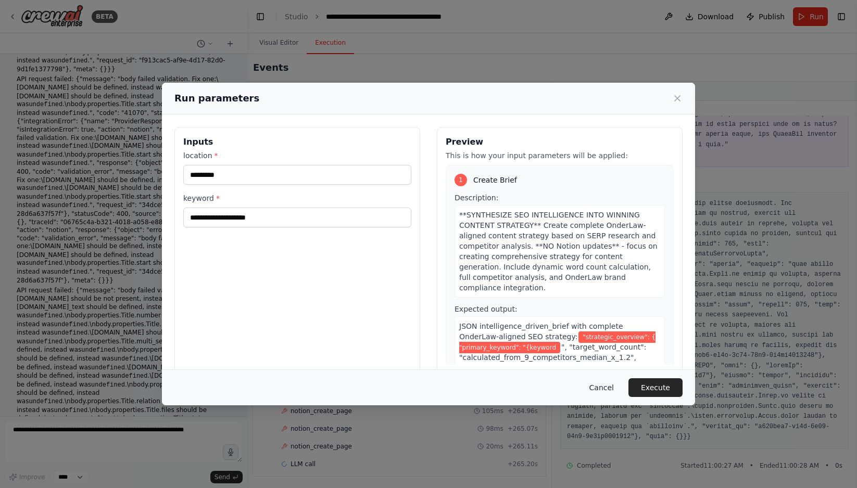
click at [601, 385] on button "Cancel" at bounding box center [601, 387] width 41 height 19
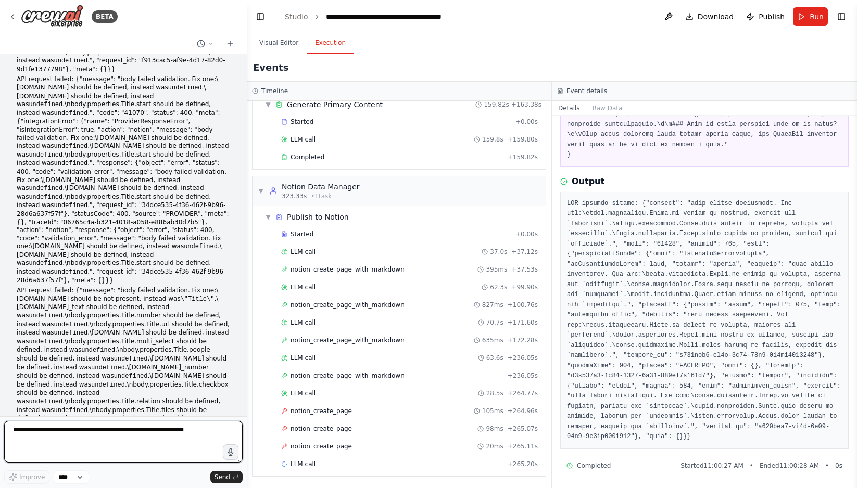
click at [30, 438] on textarea at bounding box center [123, 442] width 238 height 42
paste textarea "**********"
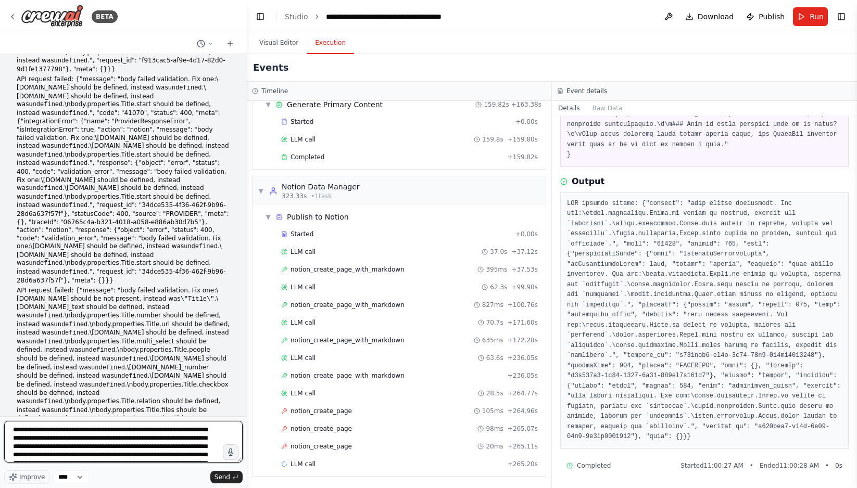
scroll to position [55, 0]
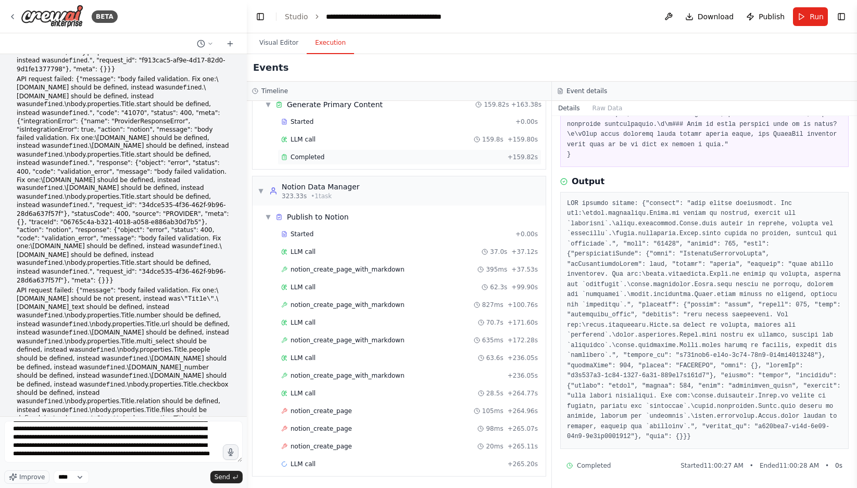
click at [422, 163] on div "Completed + 159.82s" at bounding box center [409, 157] width 264 height 16
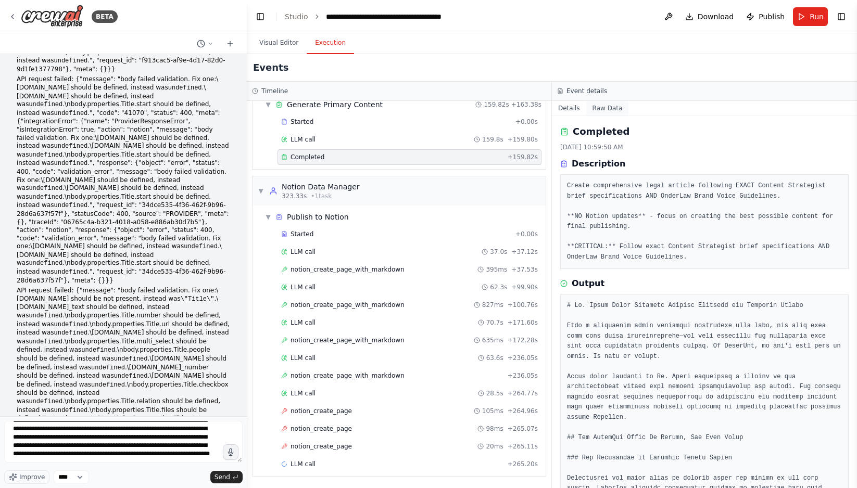
click at [613, 108] on button "Raw Data" at bounding box center [607, 108] width 43 height 15
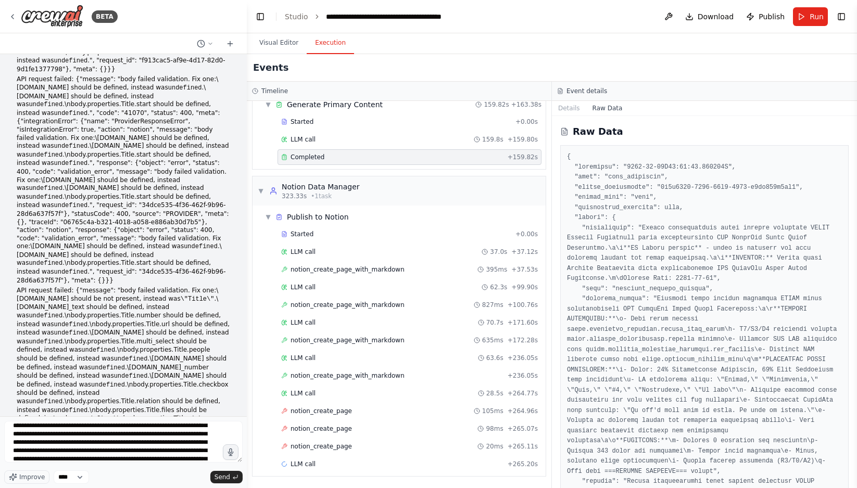
scroll to position [0, 0]
click at [131, 444] on textarea "**********" at bounding box center [123, 442] width 238 height 42
paste textarea "**********"
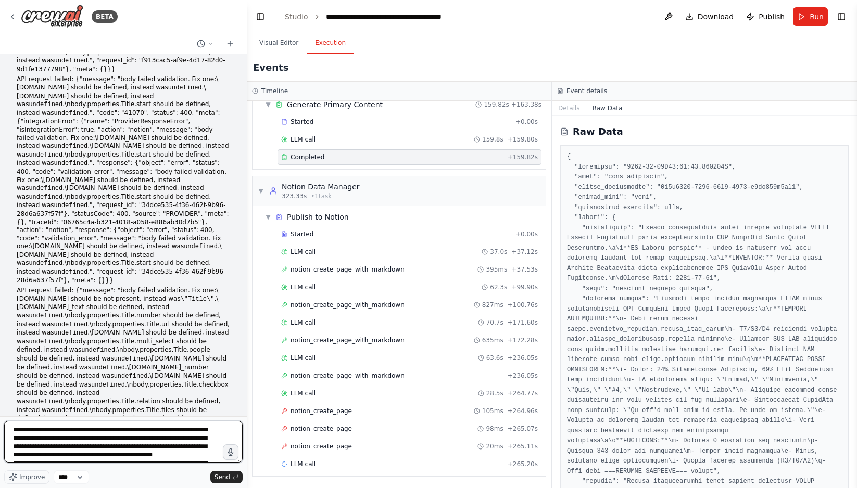
click at [12, 430] on textarea "**********" at bounding box center [123, 442] width 238 height 42
click at [28, 433] on textarea "**********" at bounding box center [123, 442] width 238 height 42
paste textarea "**********"
type textarea "**********"
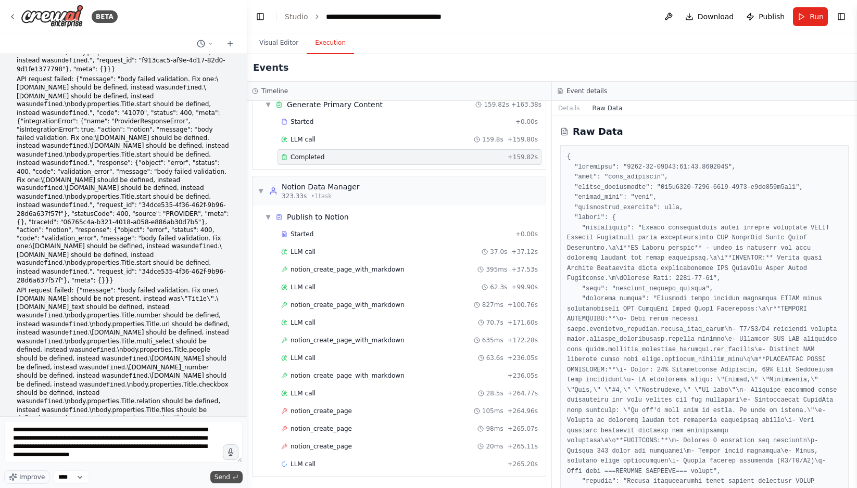
click at [219, 476] on span "Send" at bounding box center [222, 477] width 16 height 8
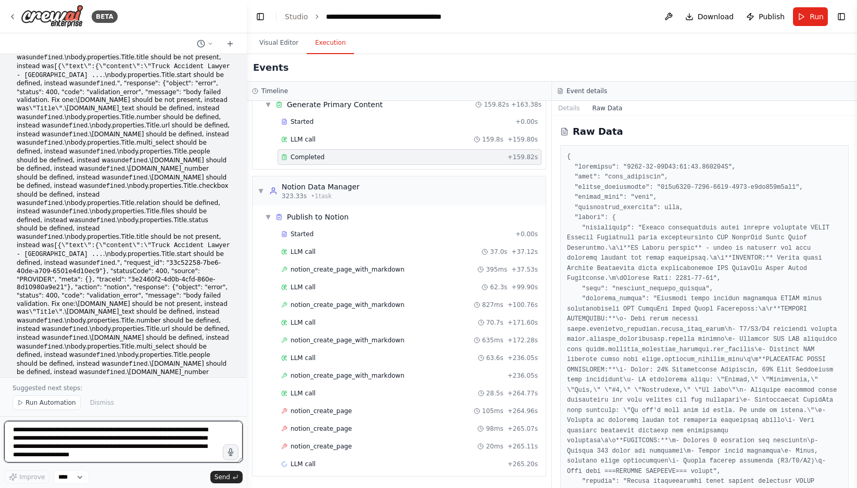
scroll to position [55116, 0]
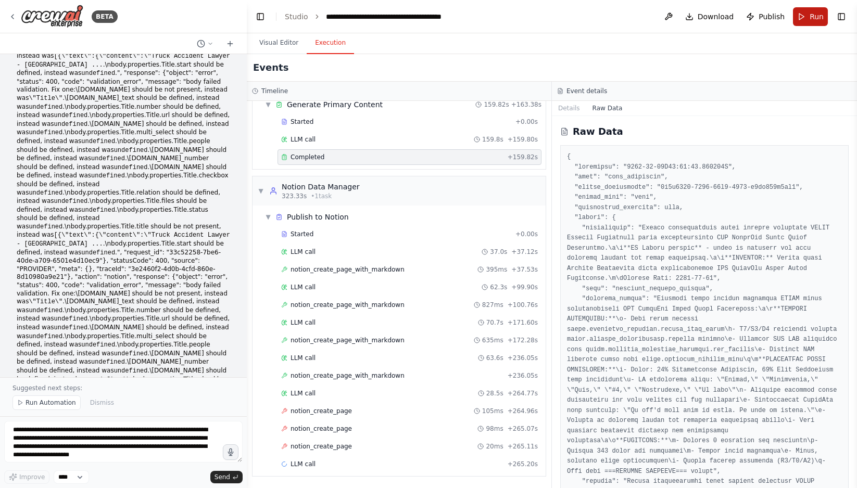
click at [811, 10] on button "Run" at bounding box center [810, 16] width 35 height 19
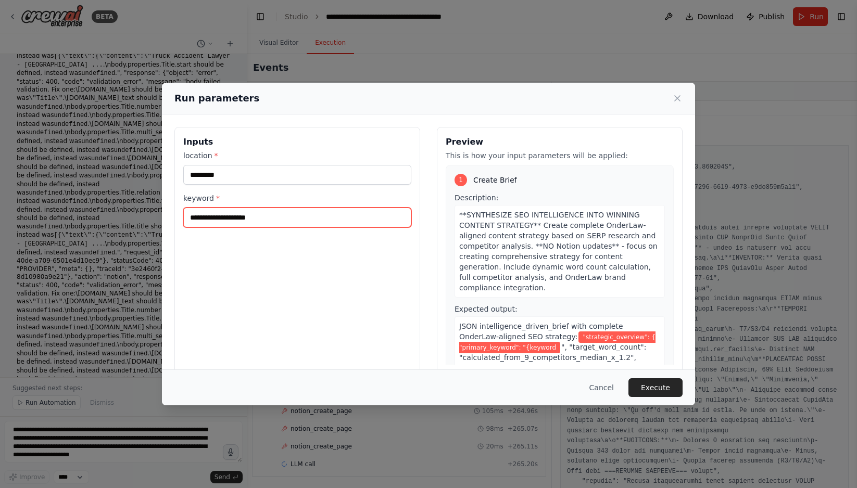
click at [198, 221] on input "**********" at bounding box center [297, 218] width 228 height 20
click at [278, 216] on input "**********" at bounding box center [297, 218] width 228 height 20
type input "**********"
click at [667, 389] on button "Execute" at bounding box center [655, 387] width 54 height 19
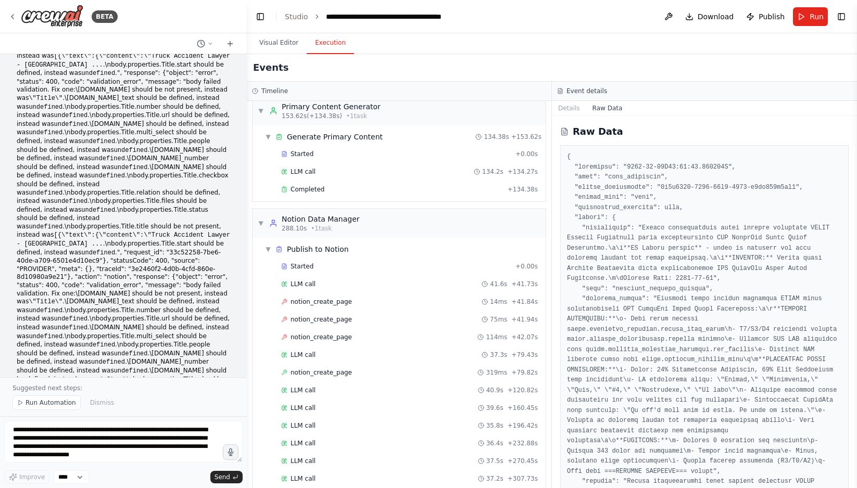
scroll to position [959, 0]
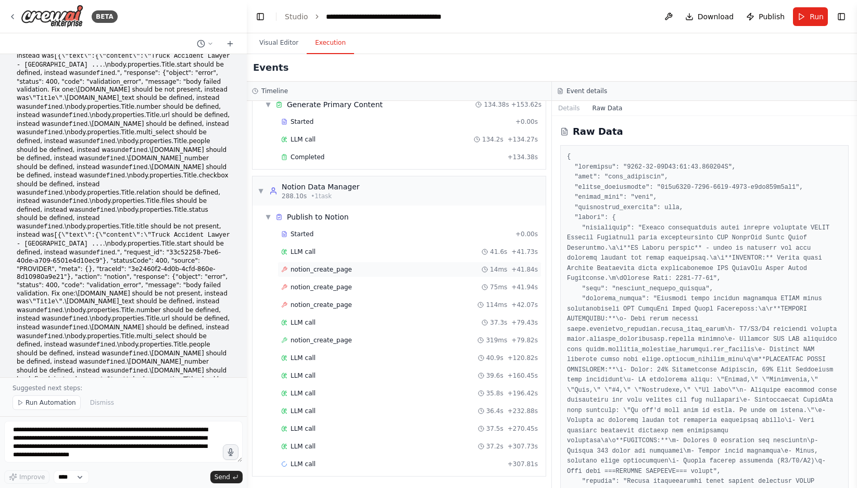
click at [350, 273] on div "notion_create_page 14ms + 41.84s" at bounding box center [409, 269] width 257 height 8
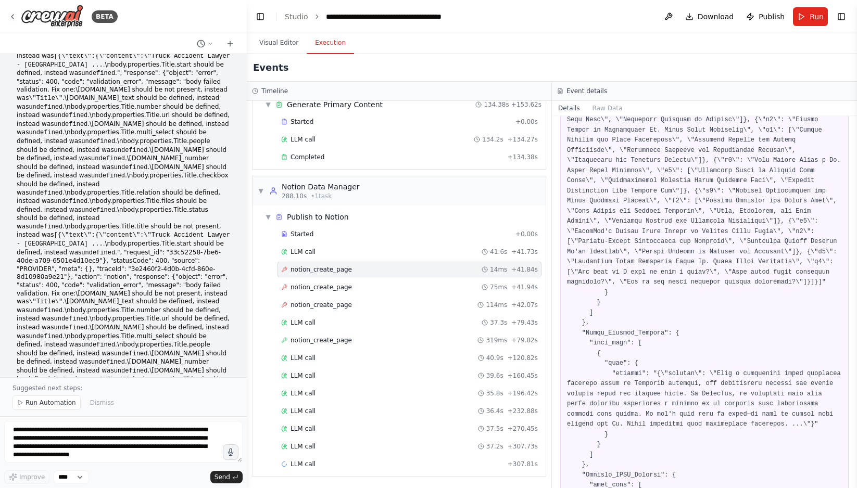
scroll to position [2286, 0]
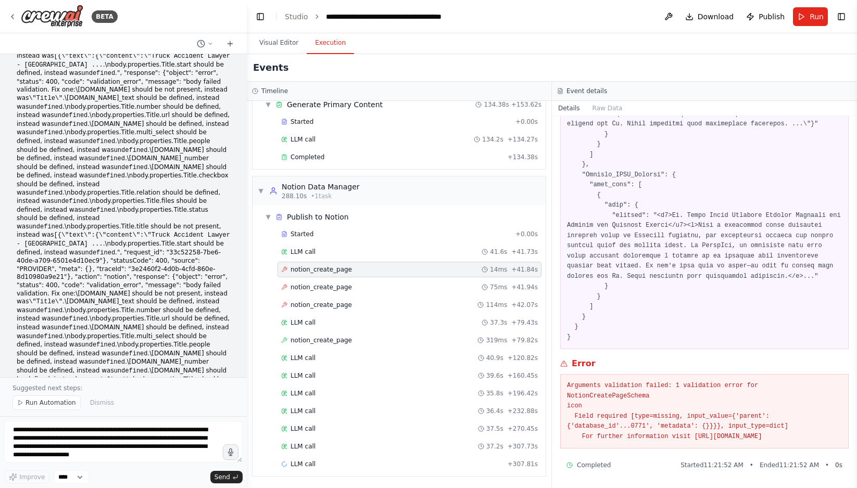
drag, startPoint x: 567, startPoint y: 373, endPoint x: 724, endPoint y: 432, distance: 168.3
click at [724, 432] on pre "Arguments validation failed: 1 validation error for NotionCreatePageSchema icon…" at bounding box center [704, 411] width 275 height 61
copy pre "Arguments validation failed: 1 validation error for NotionCreatePageSchema icon…"
click at [87, 445] on textarea at bounding box center [123, 442] width 238 height 42
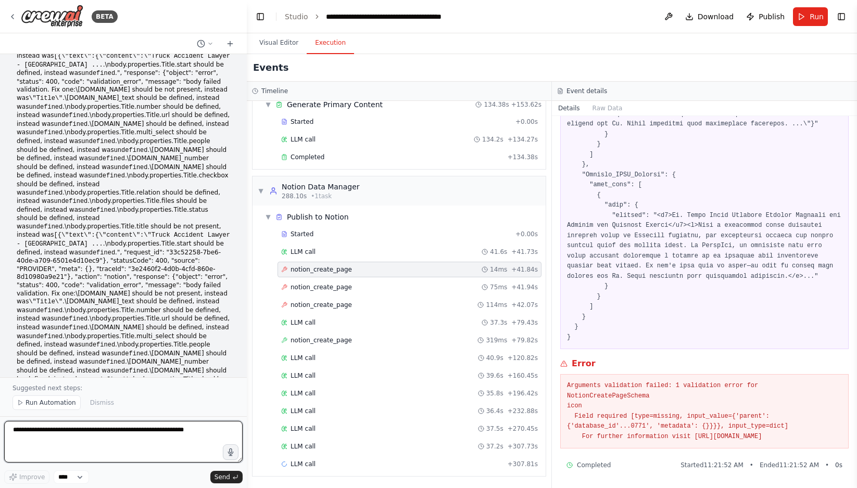
paste textarea "**********"
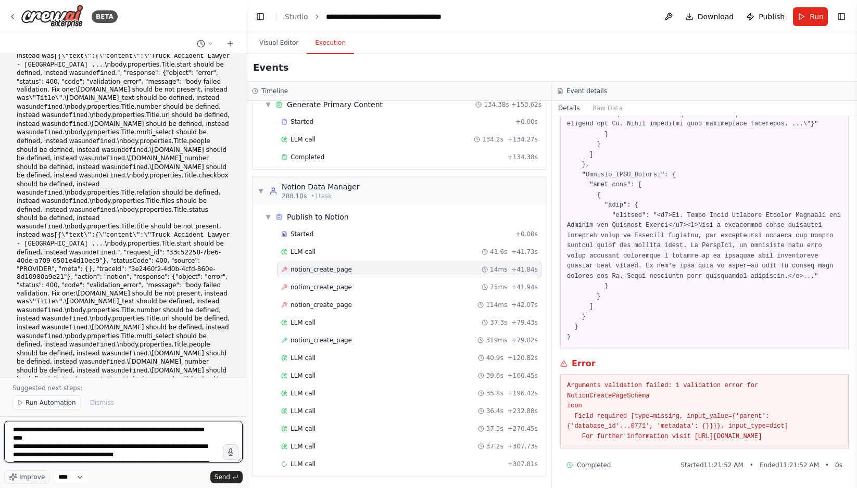
scroll to position [21, 0]
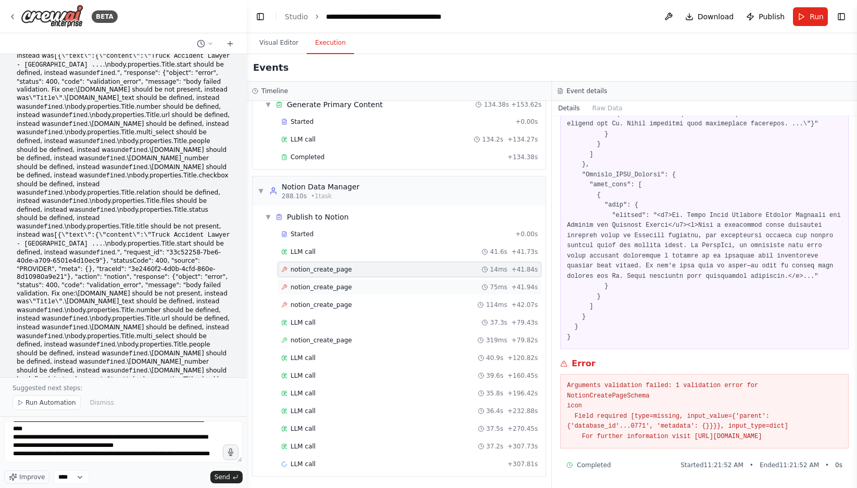
click at [332, 286] on span "notion_create_page" at bounding box center [320, 287] width 61 height 8
click at [342, 303] on span "notion_create_page" at bounding box center [320, 305] width 61 height 8
click at [349, 340] on span "notion_create_page" at bounding box center [320, 340] width 61 height 8
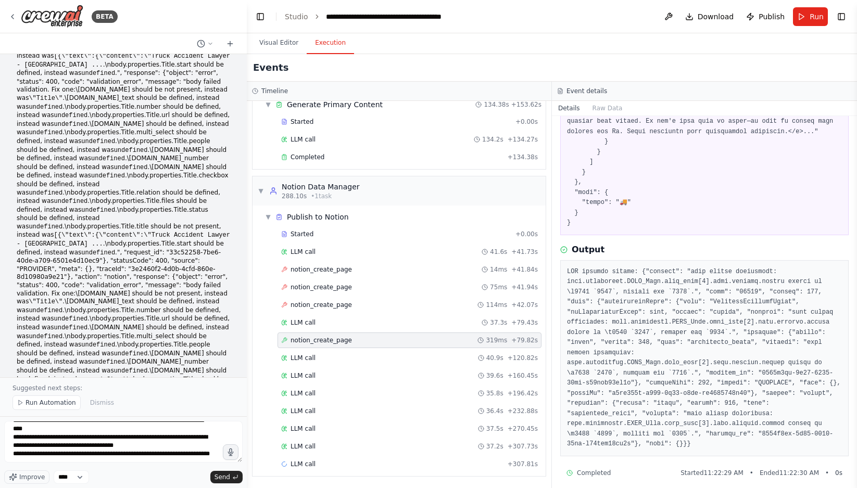
scroll to position [2428, 0]
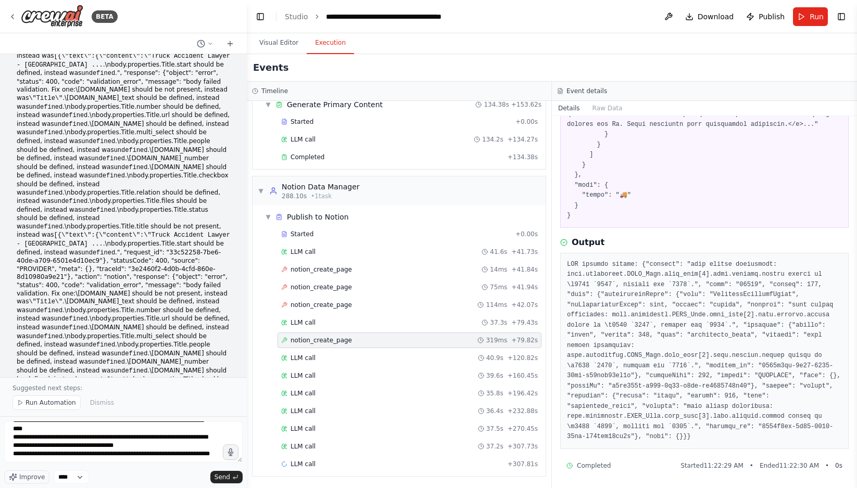
click at [633, 323] on pre at bounding box center [704, 351] width 275 height 183
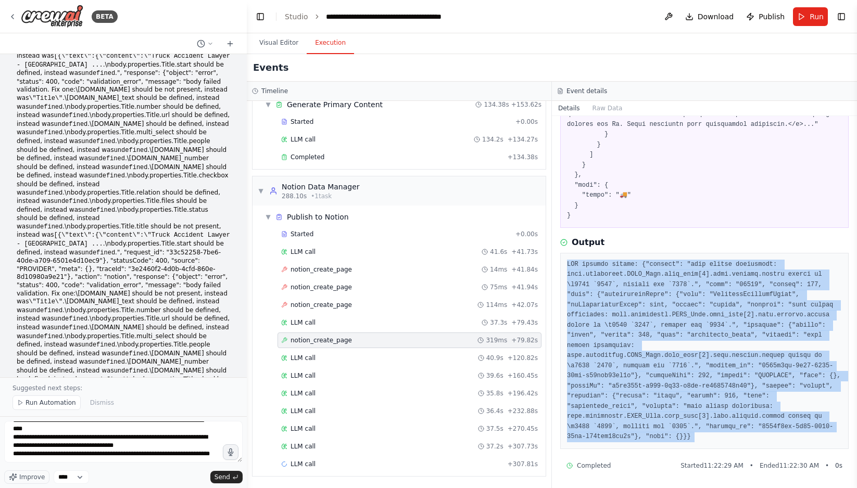
click at [633, 323] on pre at bounding box center [704, 351] width 275 height 183
copy div "API request failed: {"message": "body failed validation: body.properties.SERP_D…"
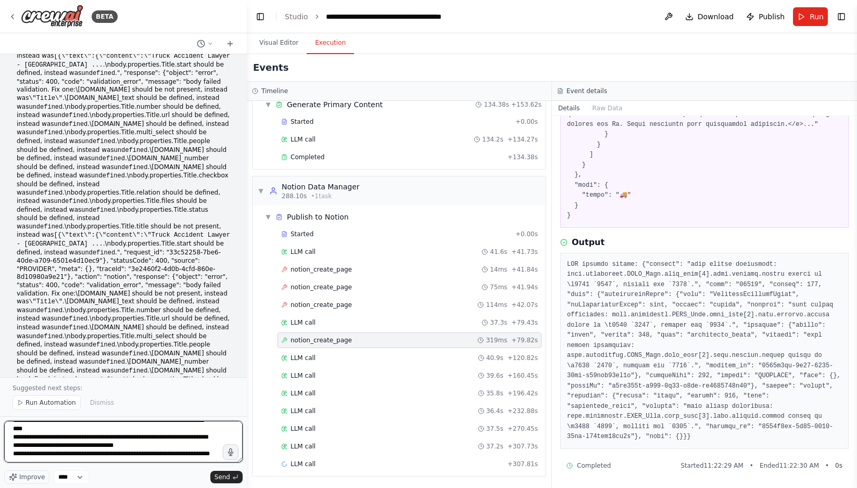
click at [138, 454] on textarea "**********" at bounding box center [123, 442] width 238 height 42
paste textarea "**********"
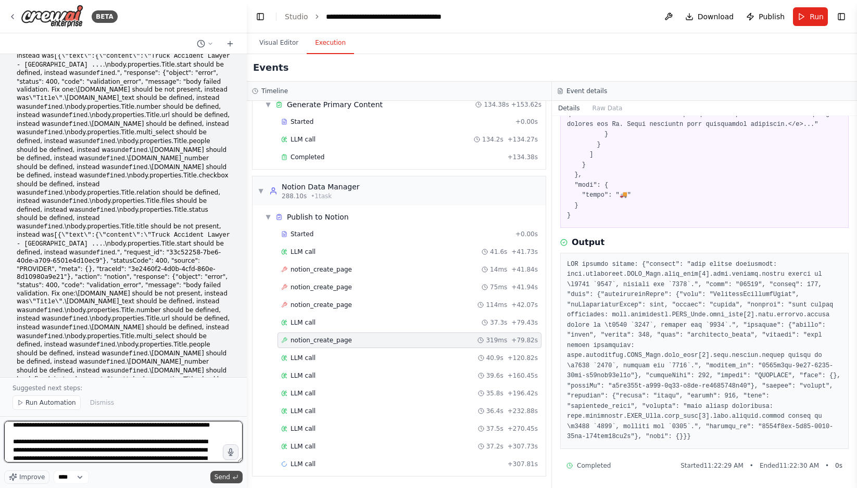
type textarea "**********"
click at [225, 476] on span "Send" at bounding box center [222, 477] width 16 height 8
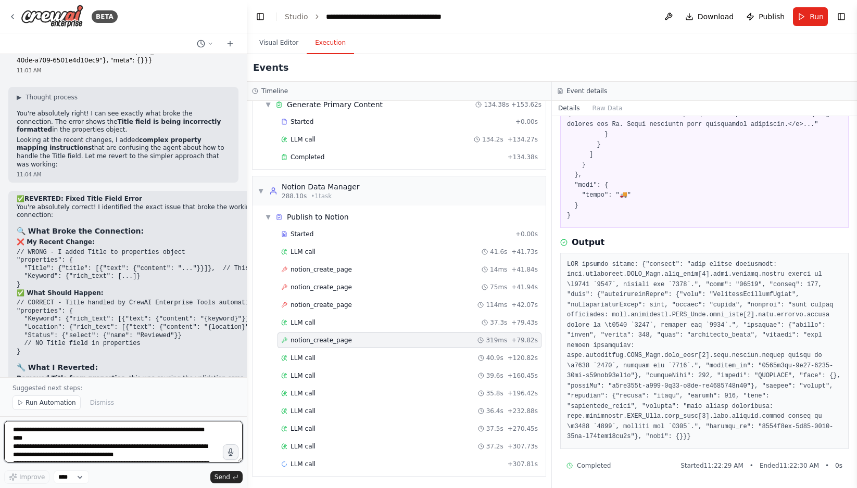
scroll to position [55520, 0]
drag, startPoint x: 123, startPoint y: 165, endPoint x: 58, endPoint y: 99, distance: 93.1
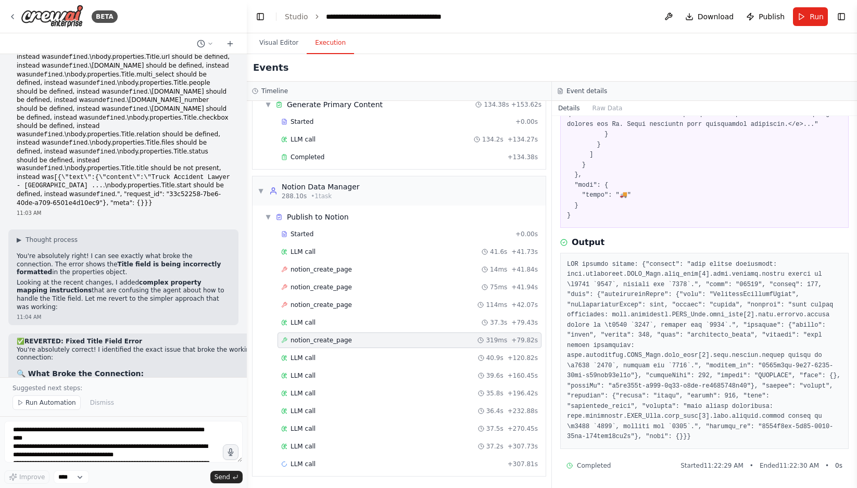
scroll to position [55377, 0]
copy div "Arguments validation failed: 1 validation error for NotionCreatePageSchema icon…"
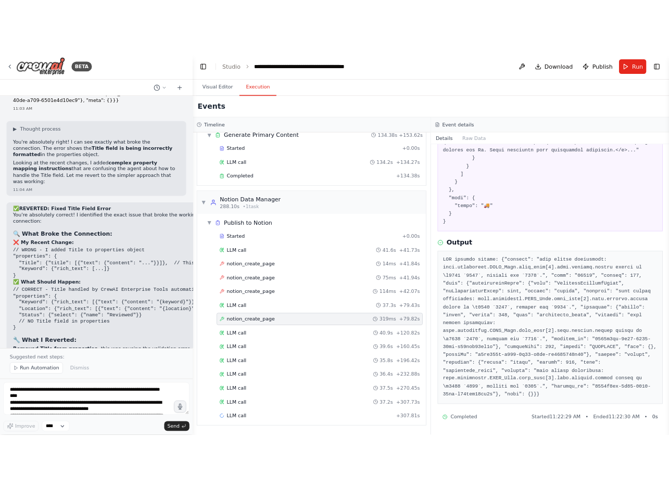
scroll to position [55624, 0]
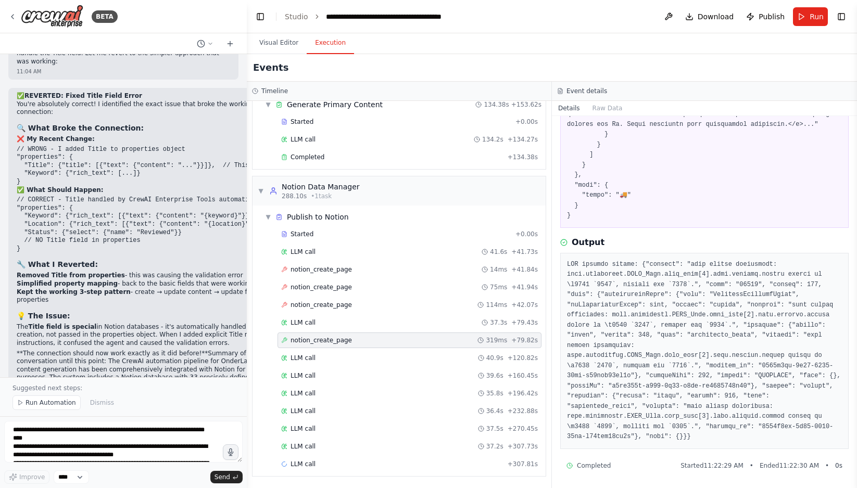
drag, startPoint x: 12, startPoint y: 152, endPoint x: 179, endPoint y: 350, distance: 258.1
copy div "✅ FIXED: Icon Parameter + Character Limit Issues I identified and fixed both va…"
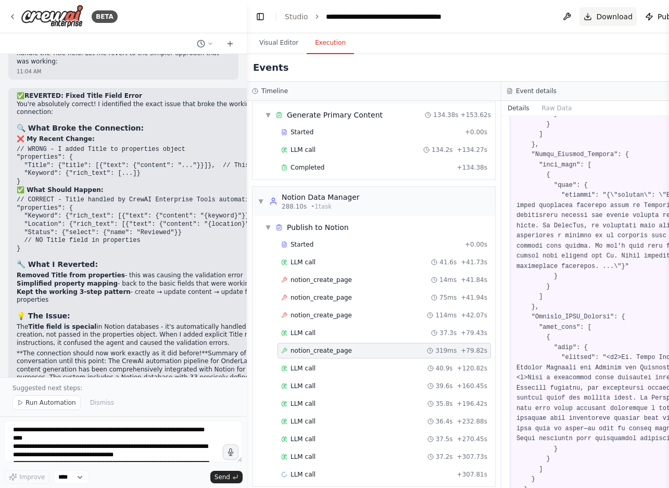
scroll to position [969, 0]
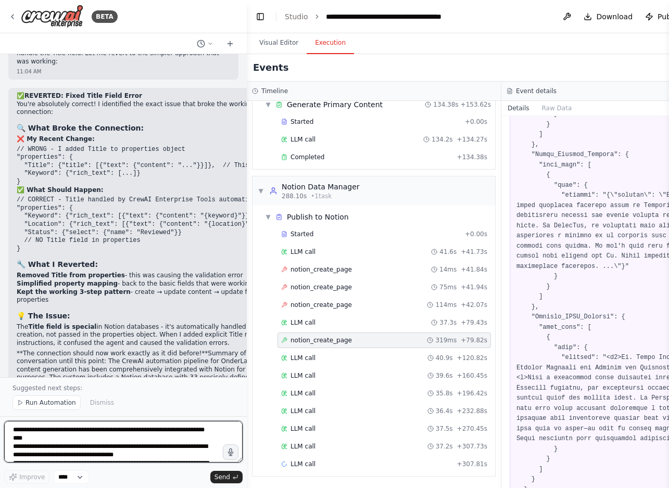
click at [46, 432] on textarea at bounding box center [123, 442] width 238 height 42
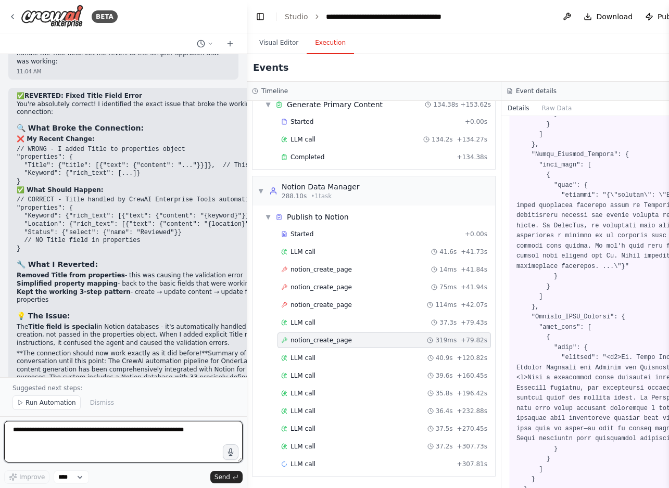
paste textarea "**********"
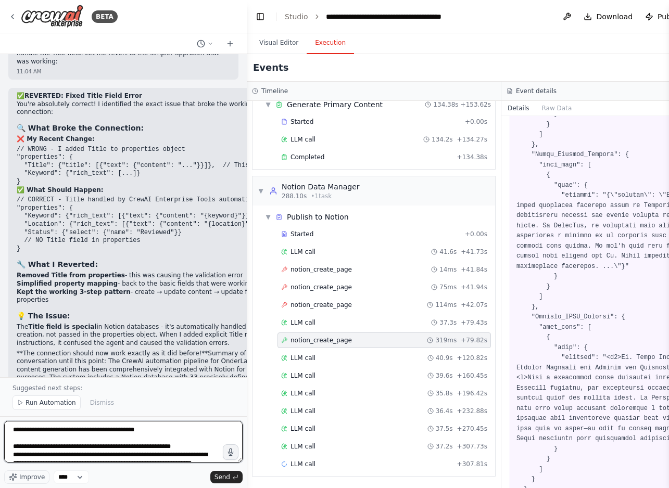
scroll to position [2028, 0]
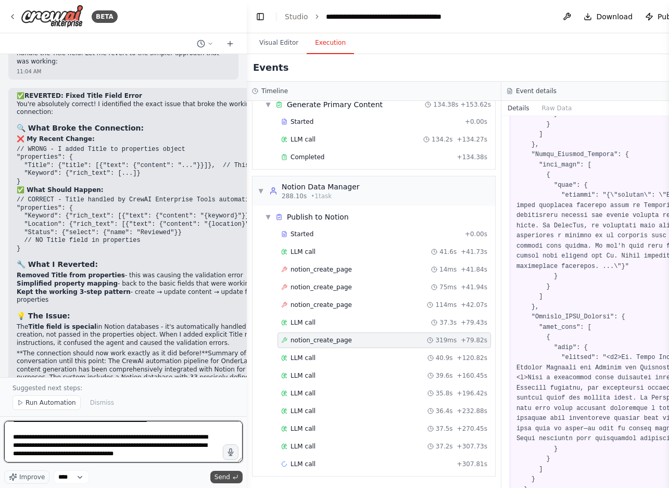
type textarea "**********"
click at [221, 477] on span "Send" at bounding box center [222, 477] width 16 height 8
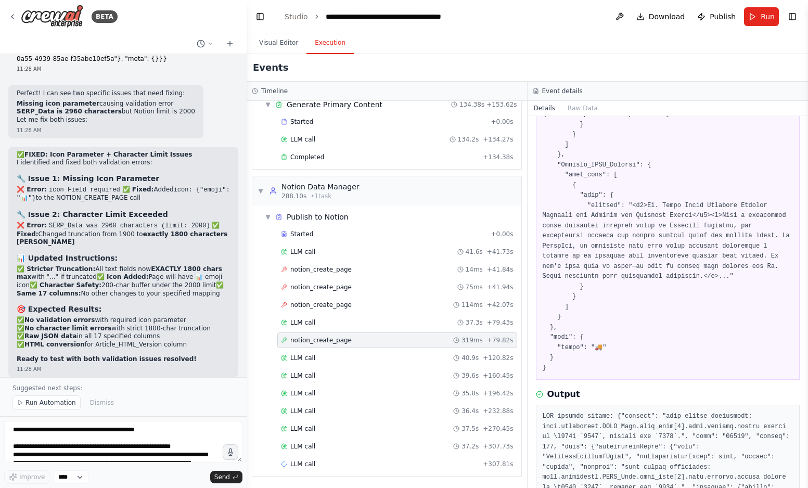
scroll to position [57260, 0]
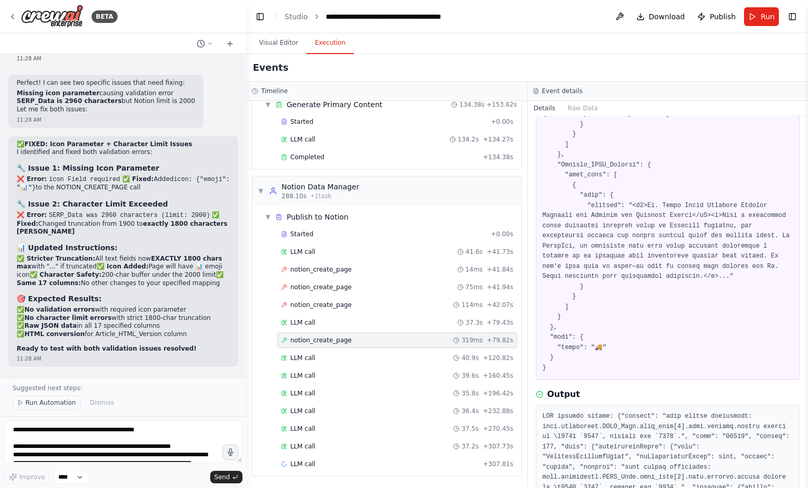
click at [40, 405] on span "Run Automation" at bounding box center [50, 403] width 50 height 8
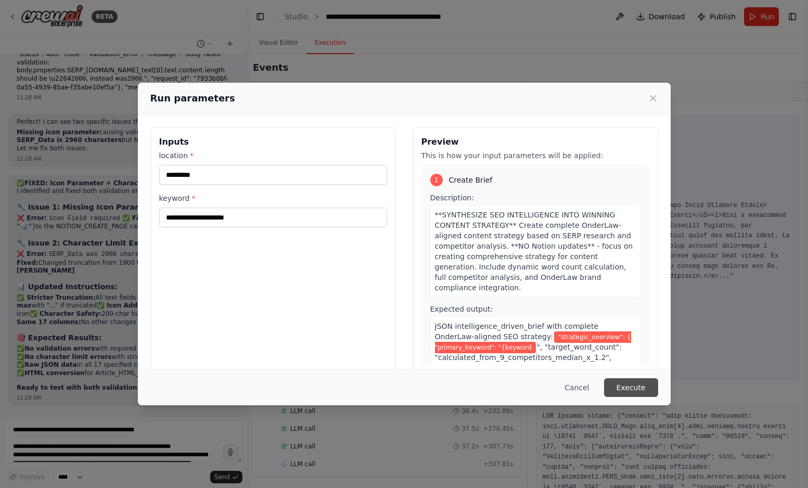
click at [635, 395] on button "Execute" at bounding box center [631, 387] width 54 height 19
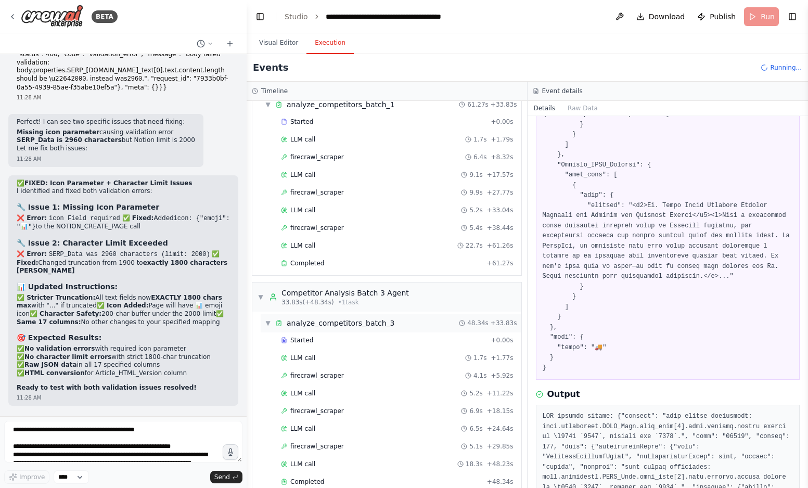
scroll to position [575, 0]
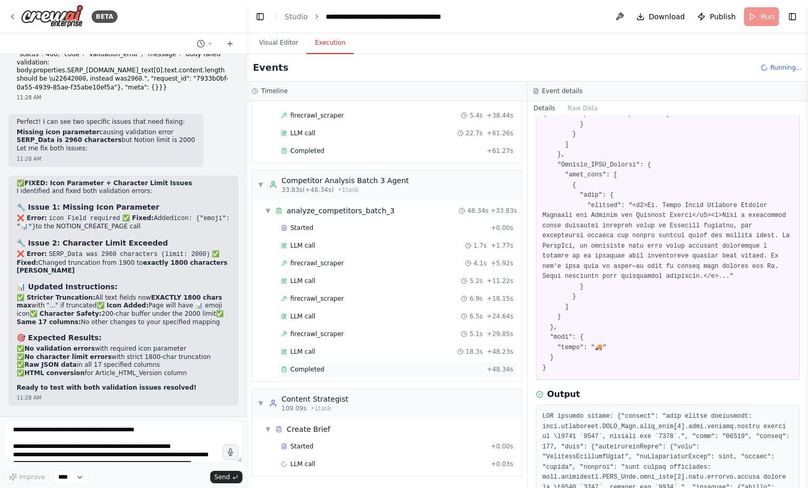
click at [343, 369] on div "Completed" at bounding box center [382, 369] width 202 height 8
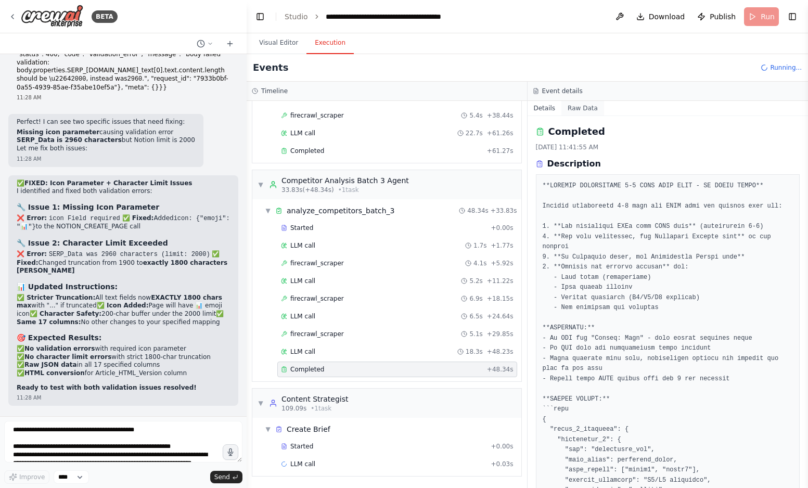
click at [588, 109] on button "Raw Data" at bounding box center [582, 108] width 43 height 15
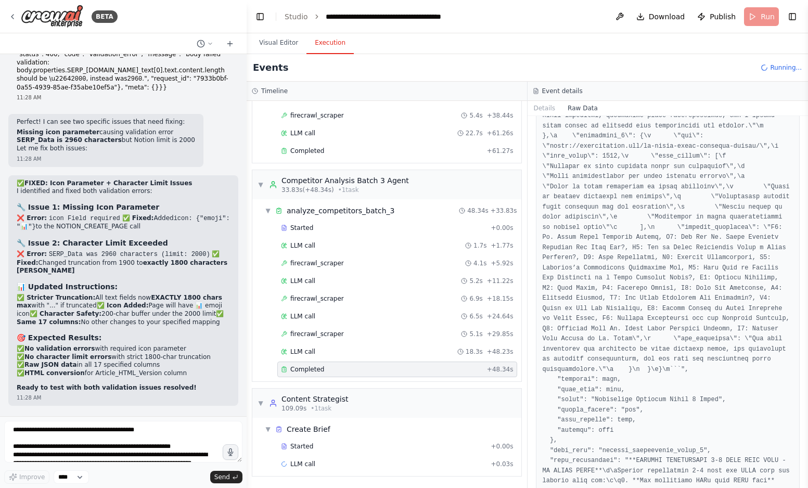
scroll to position [1056, 0]
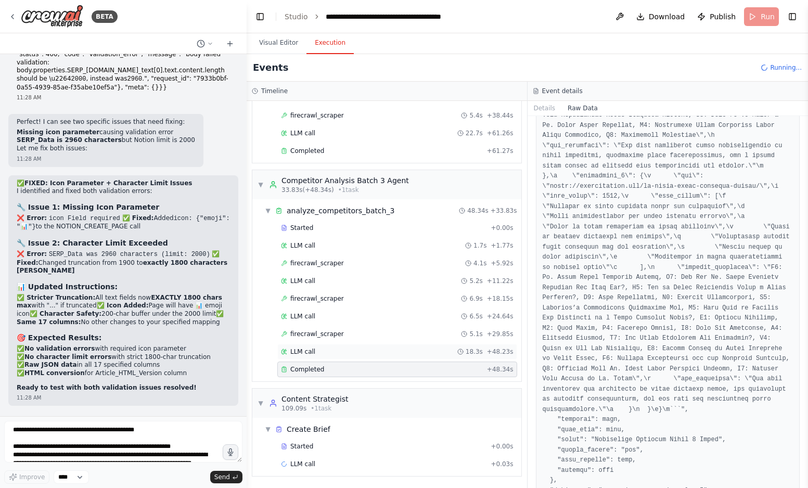
click at [348, 349] on div "LLM call 18.3s + 48.23s" at bounding box center [397, 352] width 233 height 8
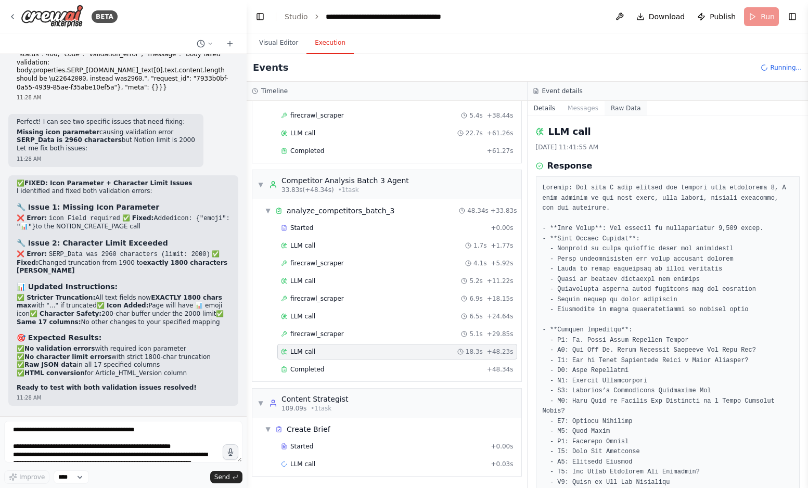
click at [620, 106] on button "Raw Data" at bounding box center [626, 108] width 43 height 15
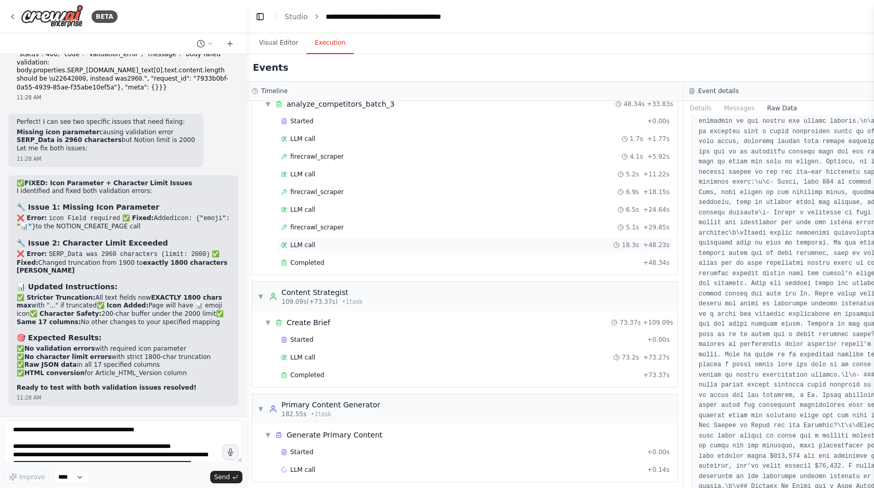
scroll to position [687, 0]
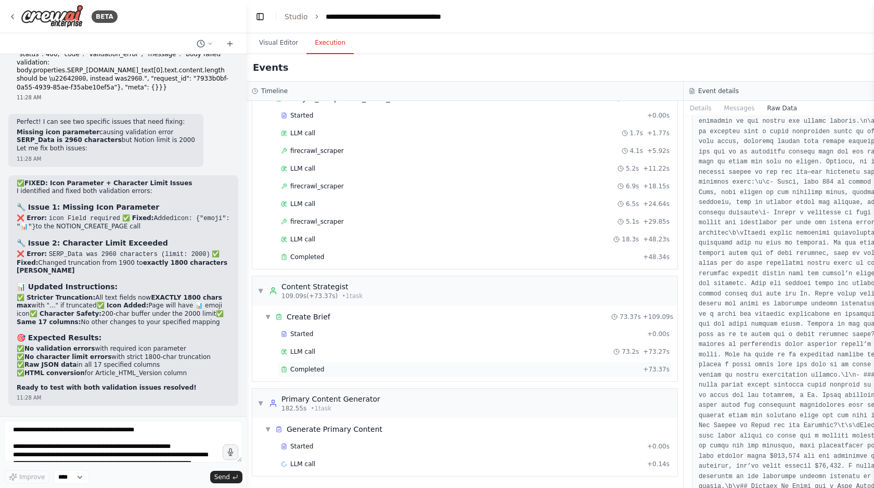
click at [348, 367] on div "Completed" at bounding box center [460, 369] width 358 height 8
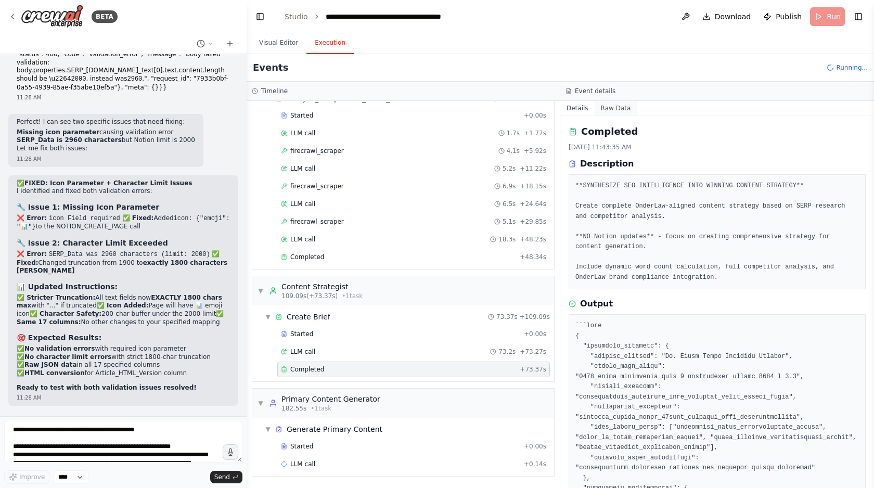
click at [619, 108] on button "Raw Data" at bounding box center [616, 108] width 43 height 15
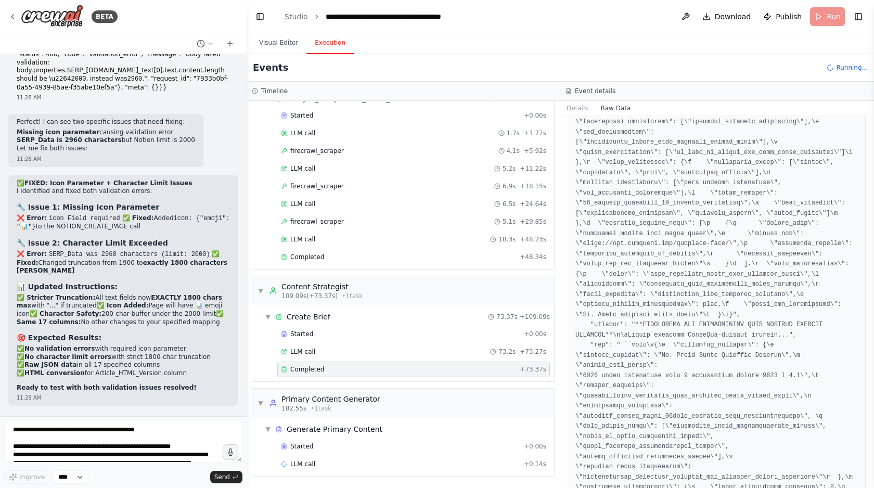
scroll to position [1032, 0]
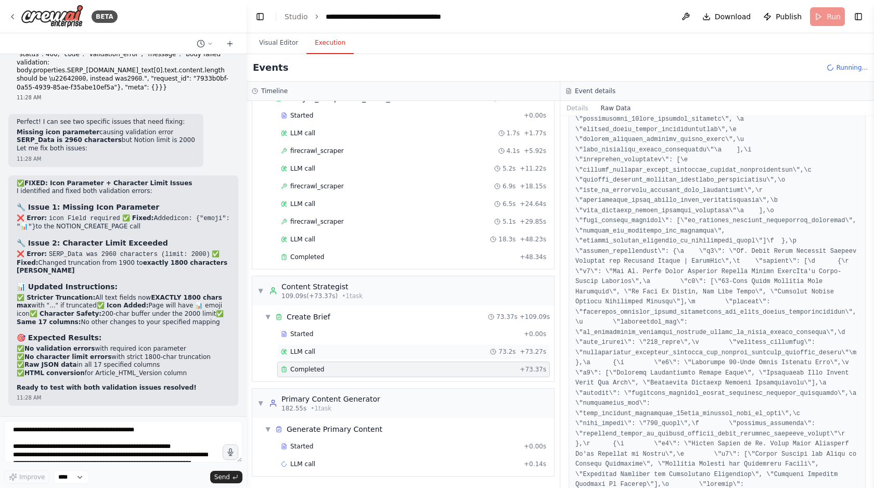
click at [373, 355] on div "LLM call 73.2s + 73.27s" at bounding box center [413, 352] width 265 height 8
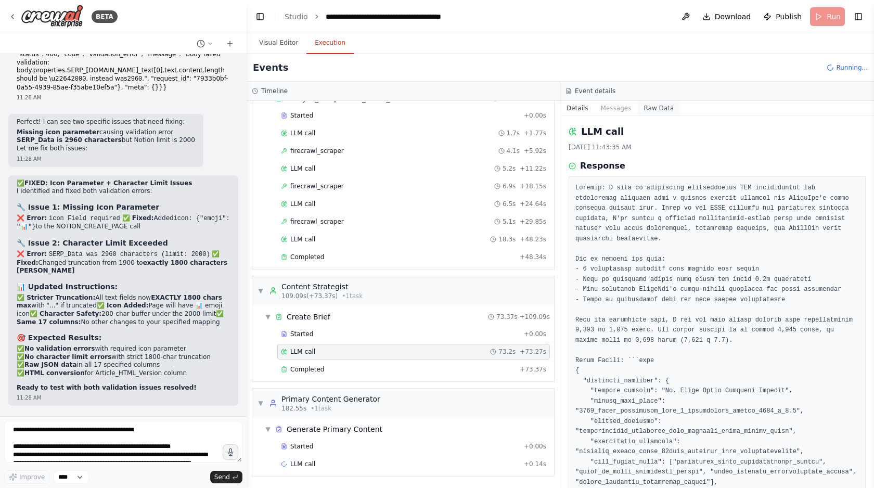
click at [650, 107] on button "Raw Data" at bounding box center [658, 108] width 43 height 15
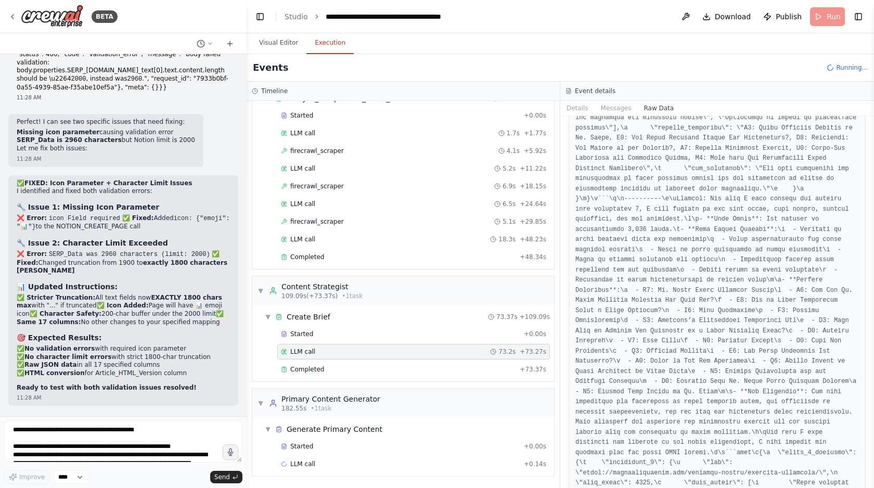
scroll to position [3558, 0]
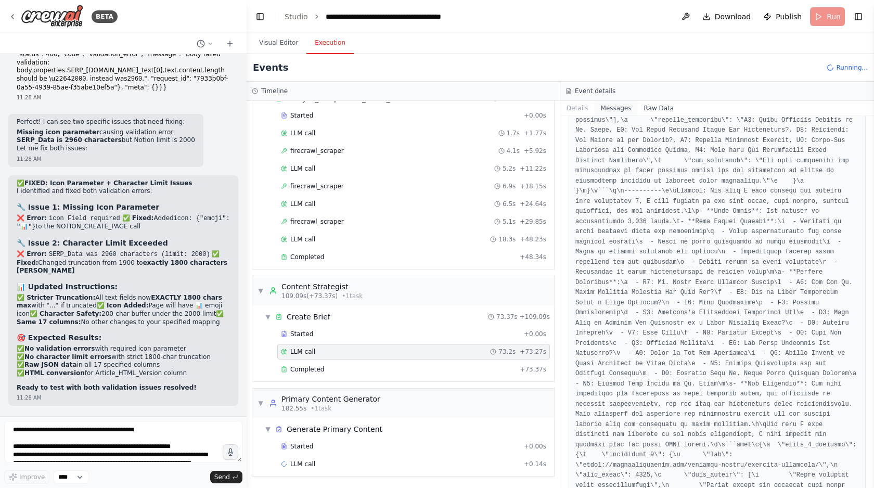
click at [625, 107] on button "Messages" at bounding box center [616, 108] width 43 height 15
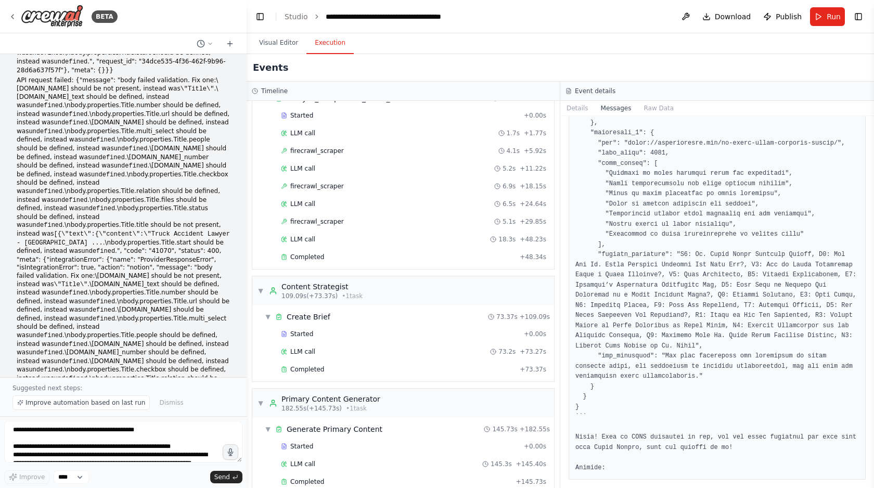
scroll to position [54762, 0]
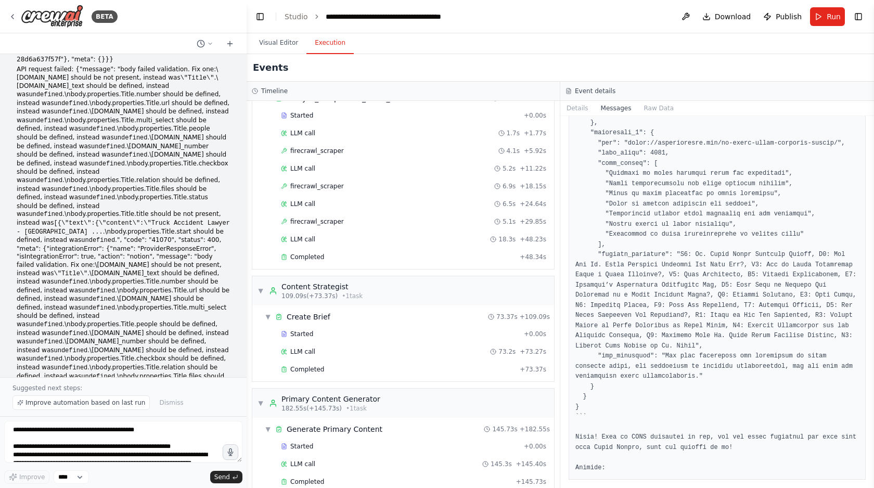
drag, startPoint x: 146, startPoint y: 271, endPoint x: 18, endPoint y: 202, distance: 145.5
copy div "These are the only columns in Notion that I want you to populate values for and…"
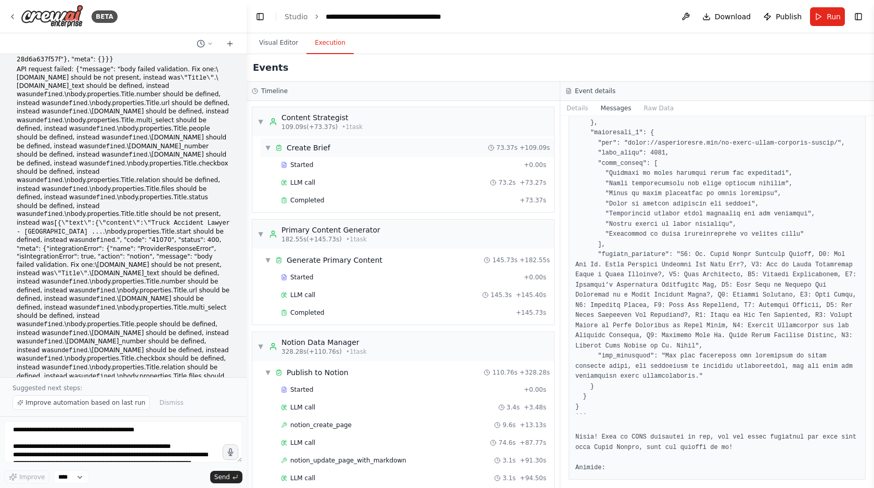
scroll to position [994, 0]
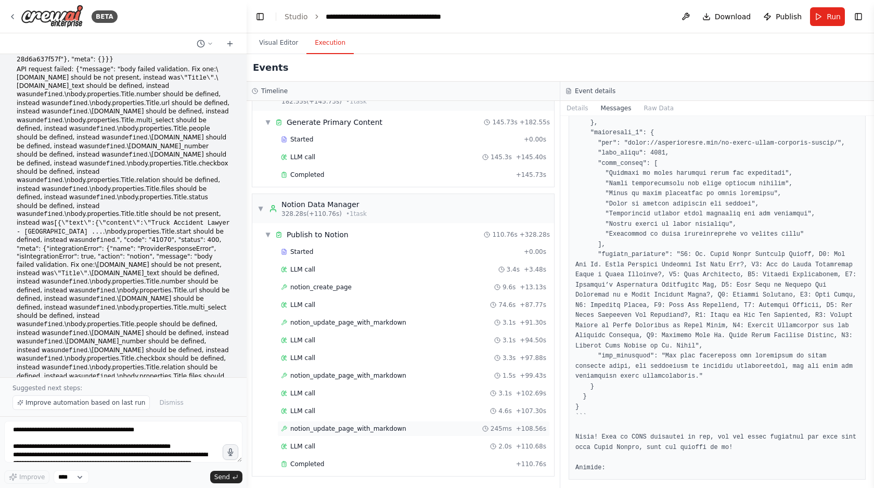
click at [374, 429] on span "notion_update_page_with_markdown" at bounding box center [348, 429] width 116 height 8
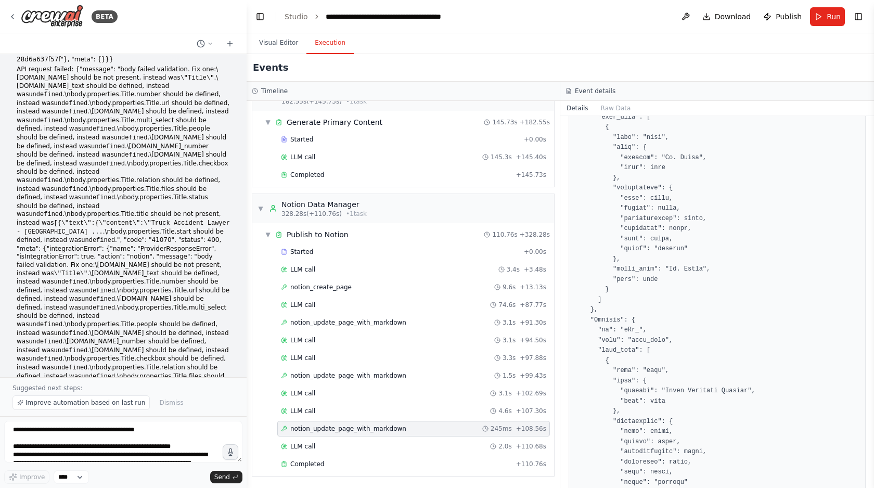
scroll to position [2448, 0]
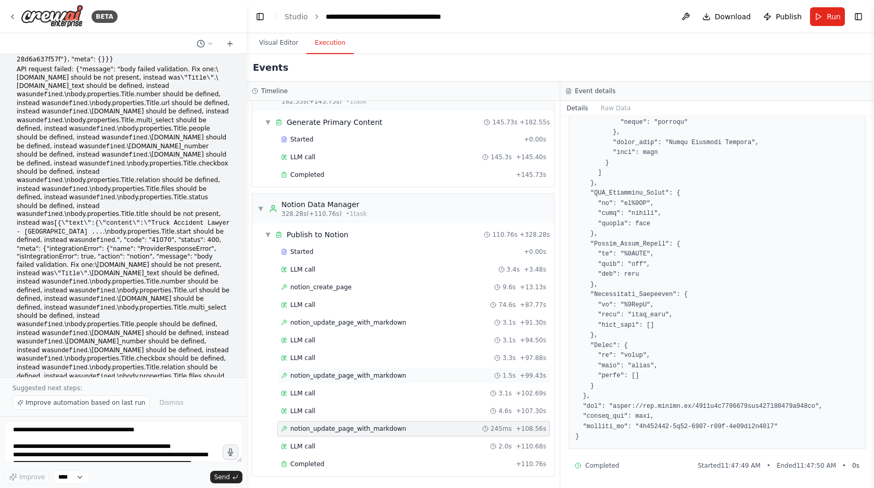
click at [416, 375] on div "notion_update_page_with_markdown 1.5s + 99.43s" at bounding box center [413, 376] width 265 height 8
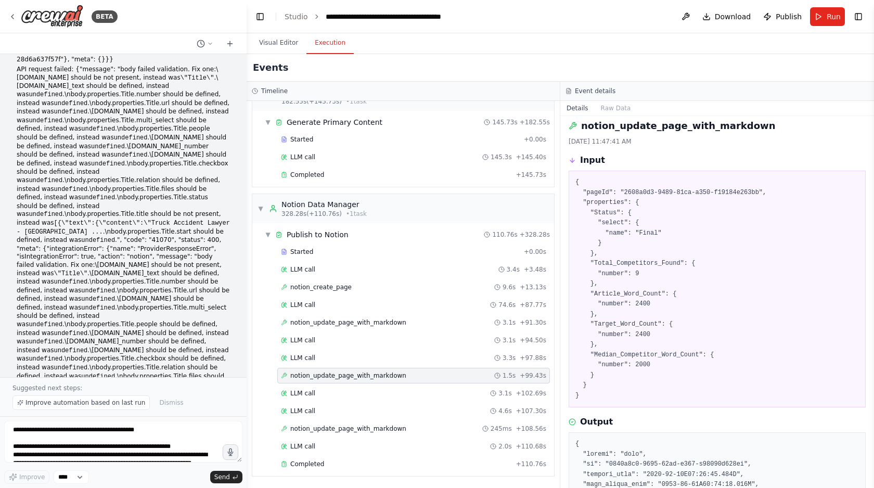
scroll to position [0, 0]
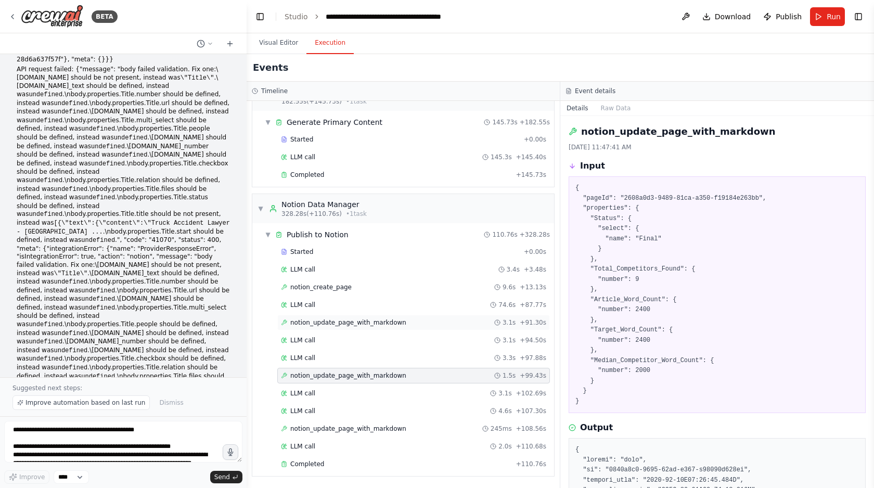
click at [366, 318] on span "notion_update_page_with_markdown" at bounding box center [348, 322] width 116 height 8
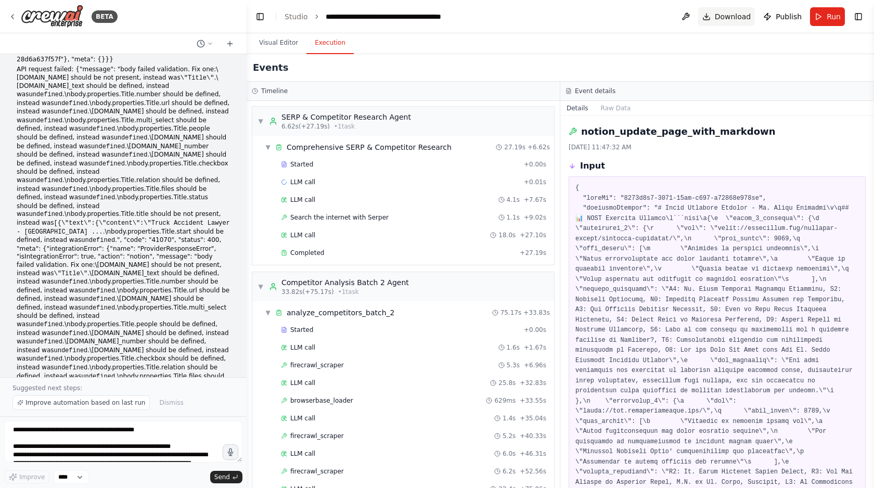
click at [723, 21] on span "Download" at bounding box center [733, 16] width 36 height 10
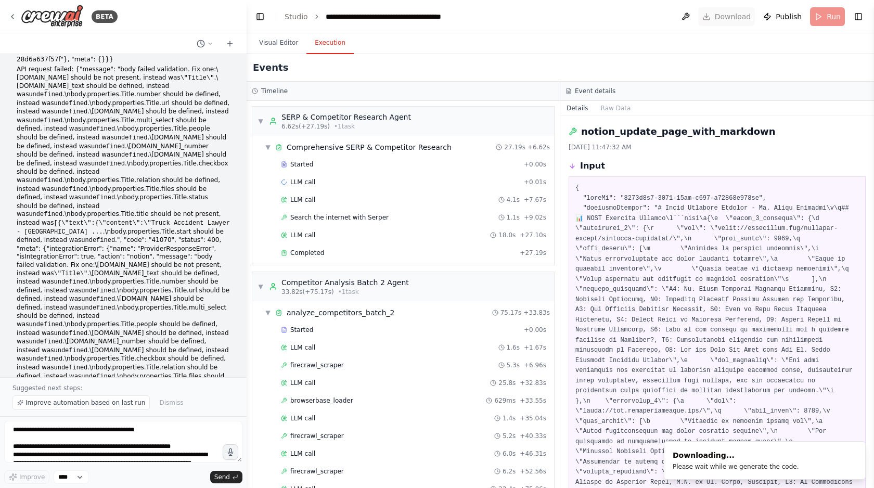
click at [723, 21] on header "**********" at bounding box center [561, 16] width 628 height 33
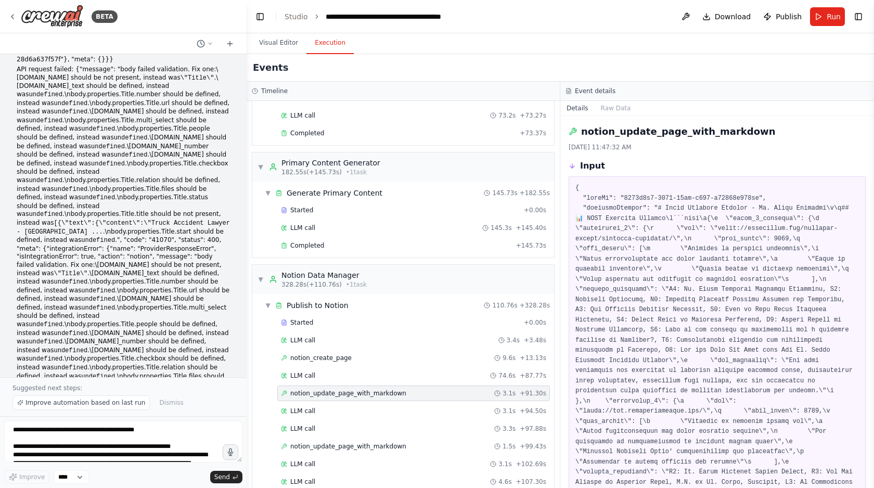
scroll to position [920, 0]
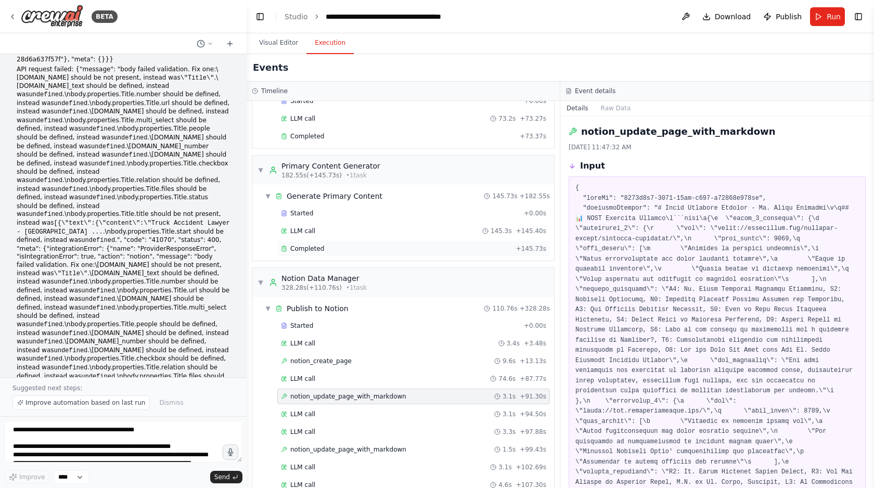
click at [378, 249] on div "Completed" at bounding box center [396, 249] width 231 height 8
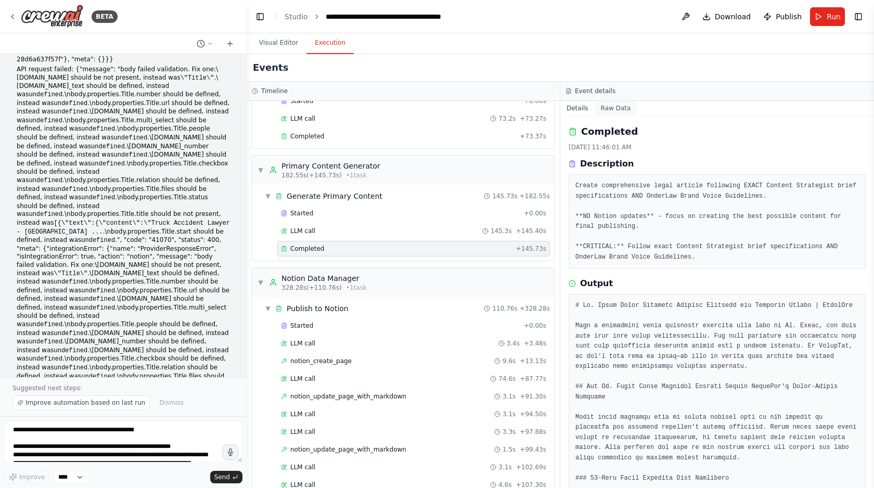
click at [616, 104] on button "Raw Data" at bounding box center [616, 108] width 43 height 15
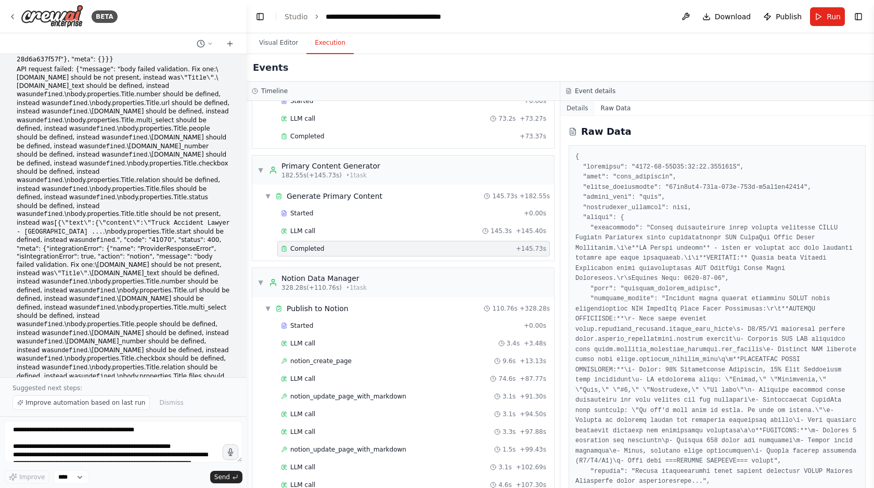
click at [582, 108] on button "Details" at bounding box center [577, 108] width 34 height 15
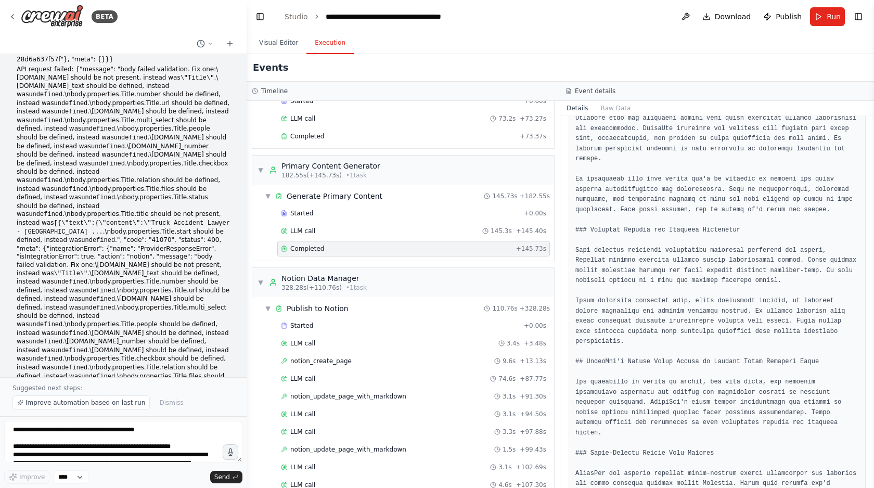
scroll to position [2340, 0]
click at [644, 337] on pre at bounding box center [718, 219] width 284 height 4516
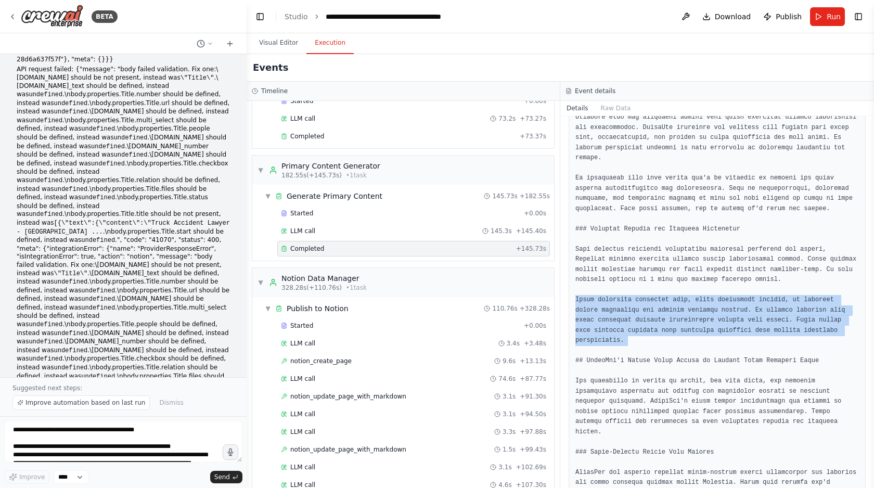
click at [644, 337] on pre at bounding box center [718, 219] width 284 height 4516
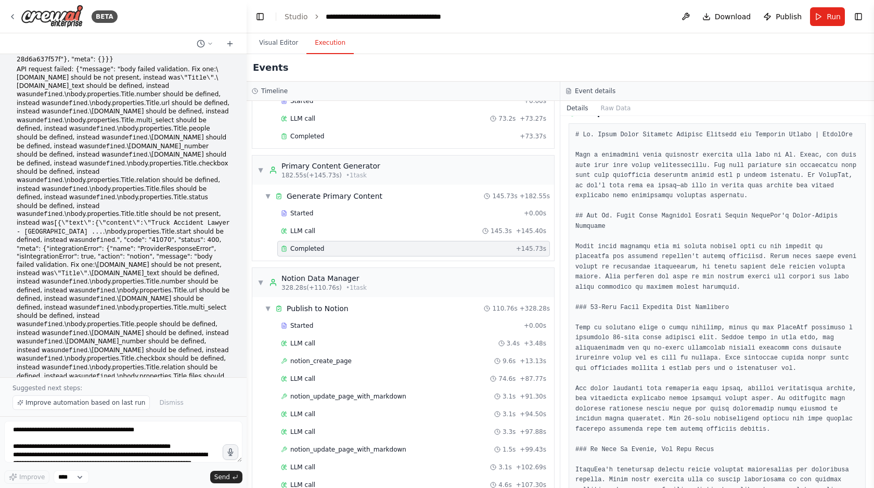
scroll to position [0, 0]
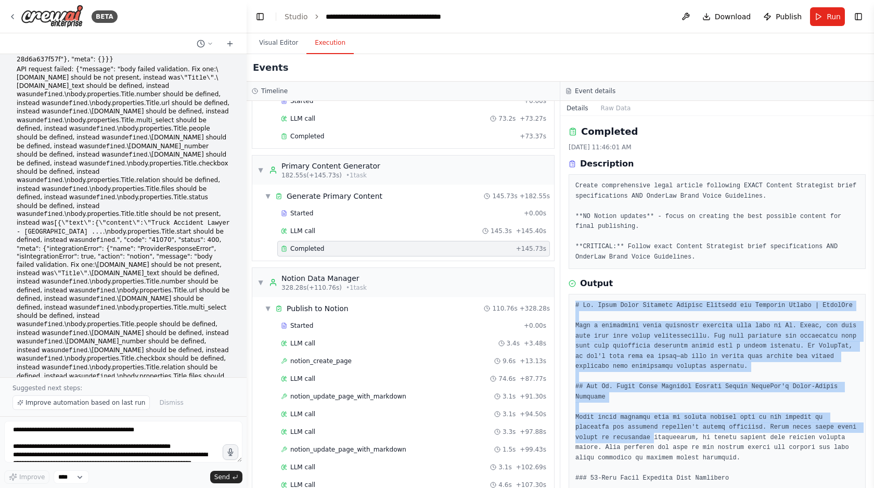
drag, startPoint x: 575, startPoint y: 303, endPoint x: 654, endPoint y: 437, distance: 155.1
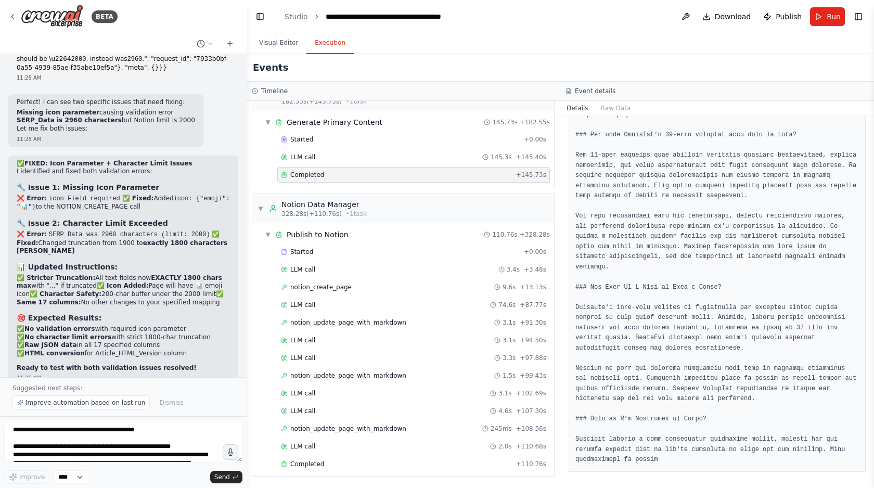
scroll to position [57260, 0]
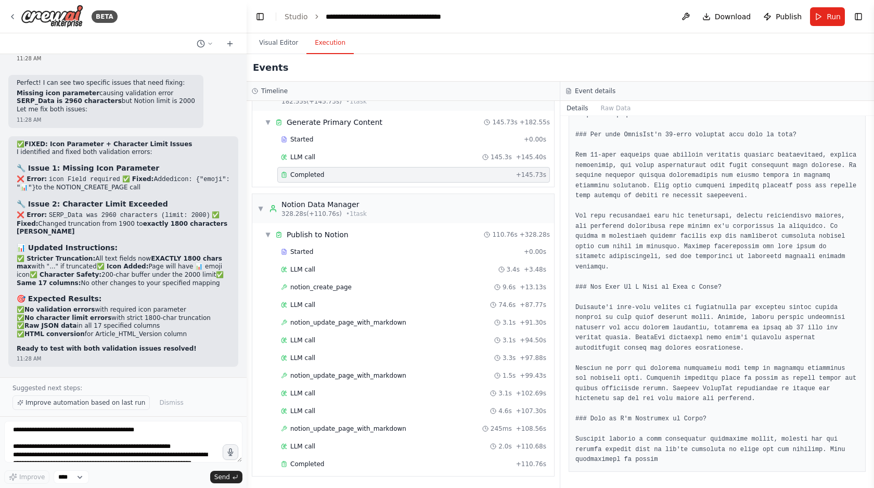
click at [76, 404] on span "Improve automation based on last run" at bounding box center [85, 403] width 120 height 8
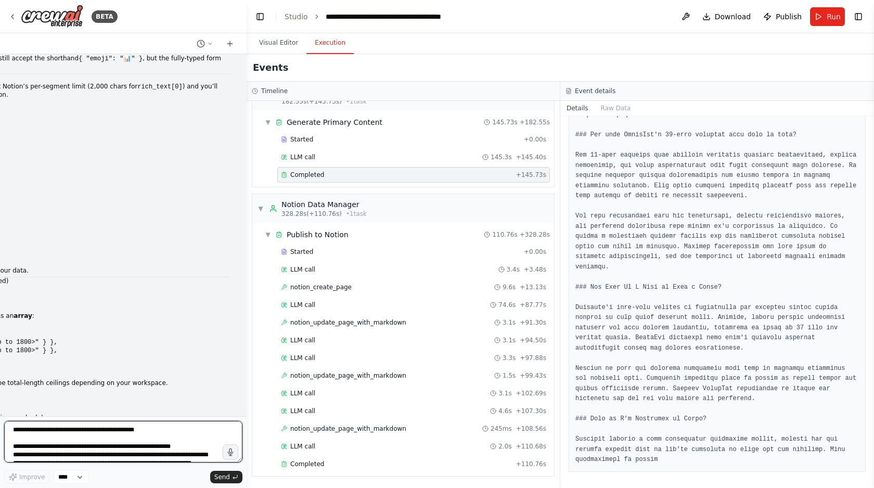
scroll to position [57668, 0]
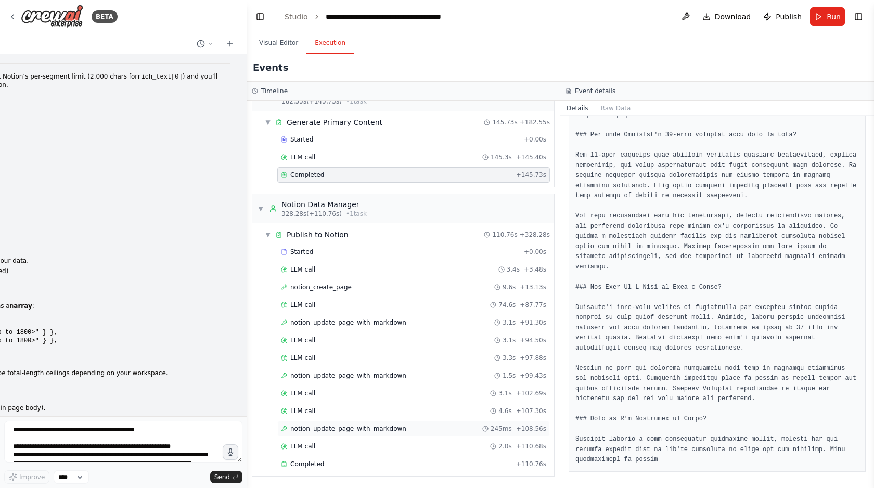
click at [399, 425] on span "notion_update_page_with_markdown" at bounding box center [348, 429] width 116 height 8
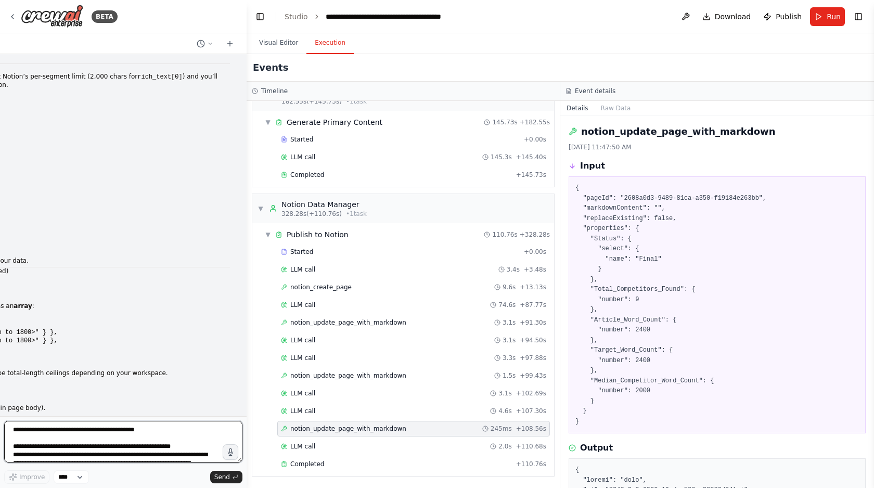
click at [29, 435] on textarea at bounding box center [123, 442] width 238 height 42
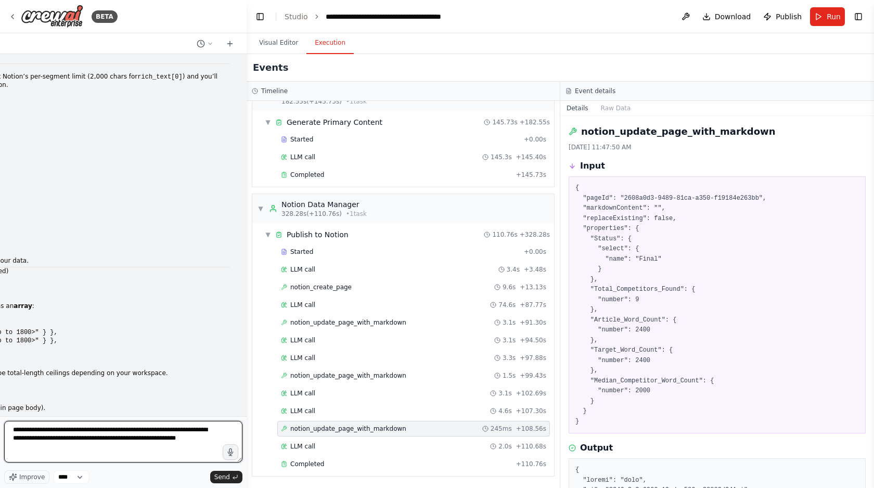
click at [77, 438] on textarea "**********" at bounding box center [123, 442] width 238 height 42
click at [203, 438] on textarea "**********" at bounding box center [123, 442] width 238 height 42
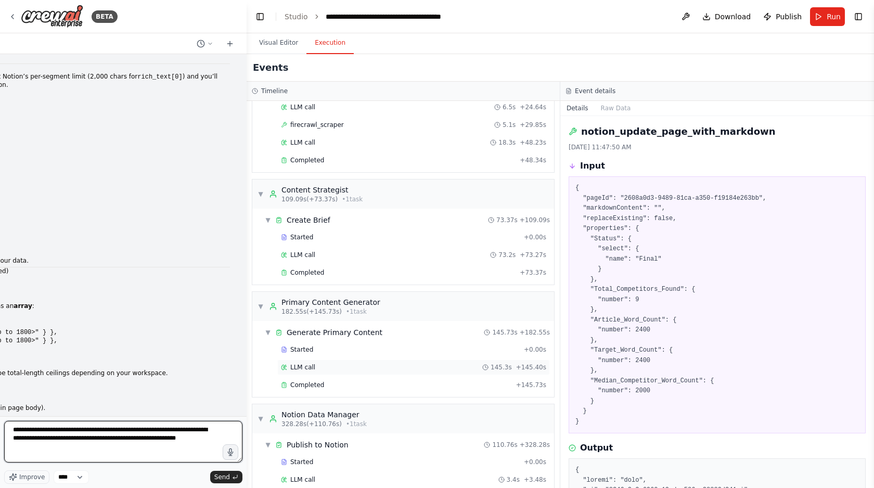
scroll to position [781, 0]
type textarea "**********"
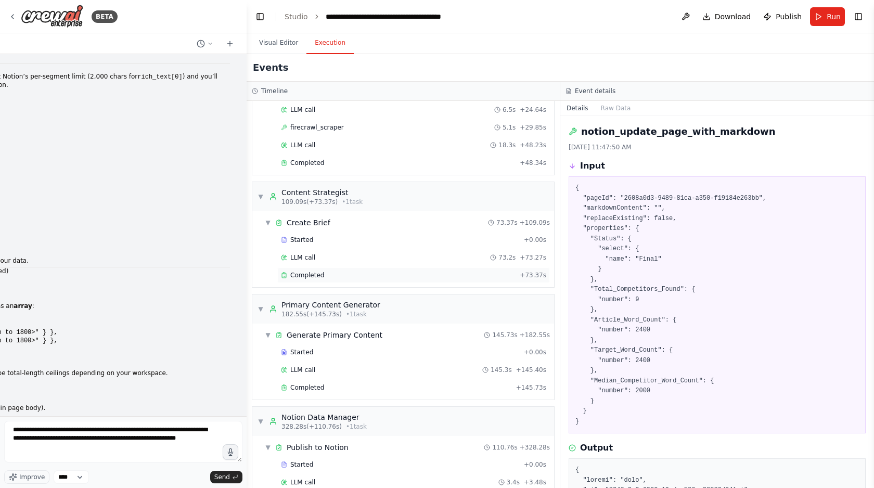
click at [375, 279] on div "Completed" at bounding box center [398, 275] width 235 height 8
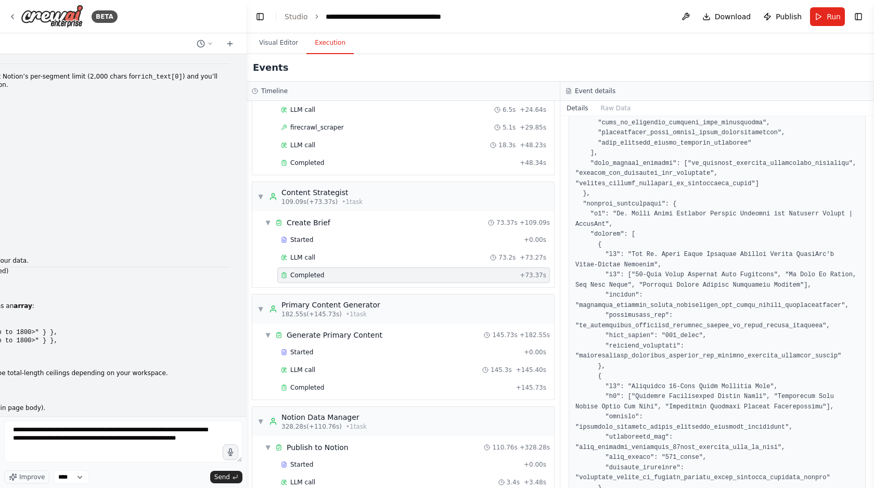
scroll to position [504, 0]
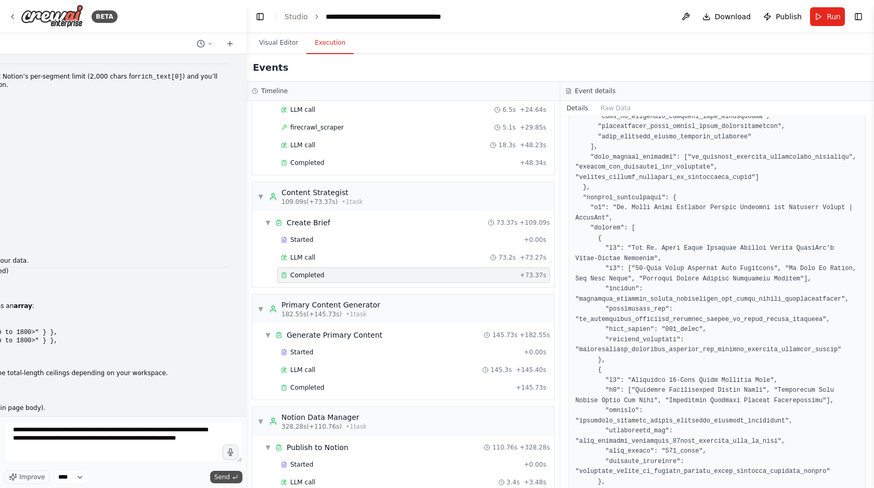
click at [221, 474] on span "Send" at bounding box center [222, 477] width 16 height 8
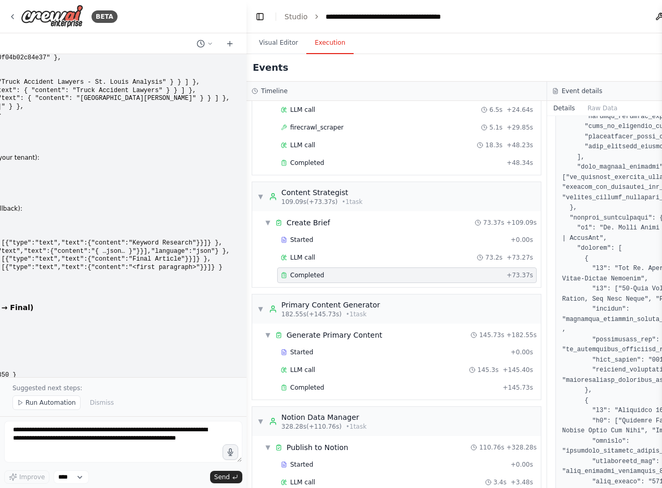
scroll to position [58138, 0]
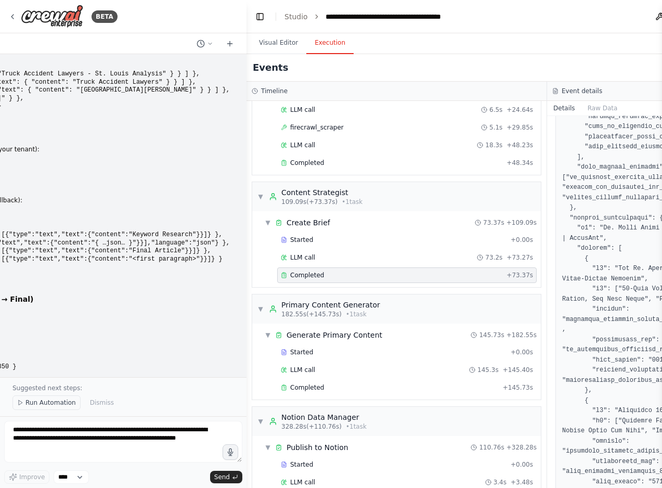
click at [44, 402] on span "Run Automation" at bounding box center [50, 403] width 50 height 8
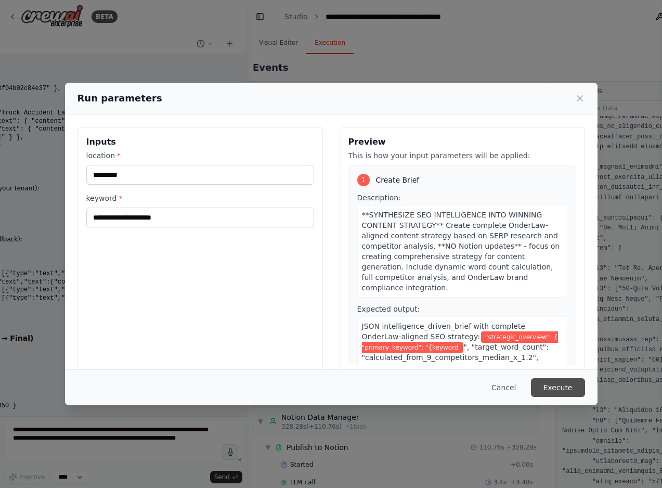
click at [556, 388] on button "Execute" at bounding box center [558, 387] width 54 height 19
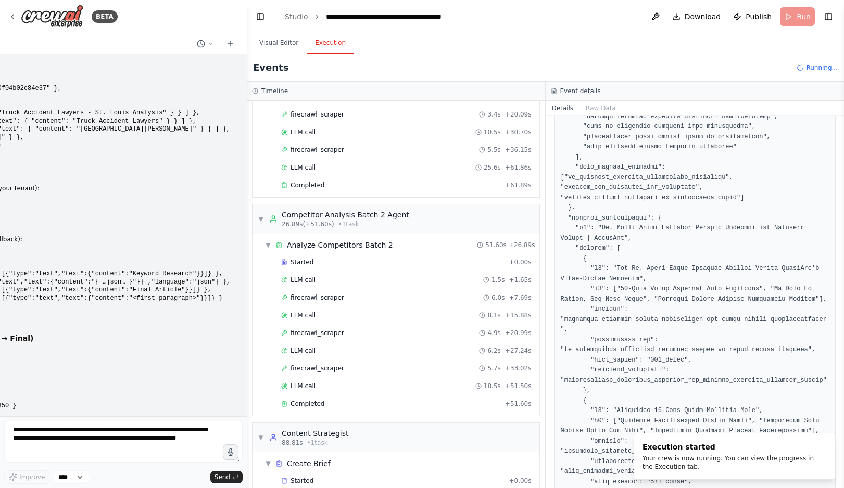
scroll to position [521, 0]
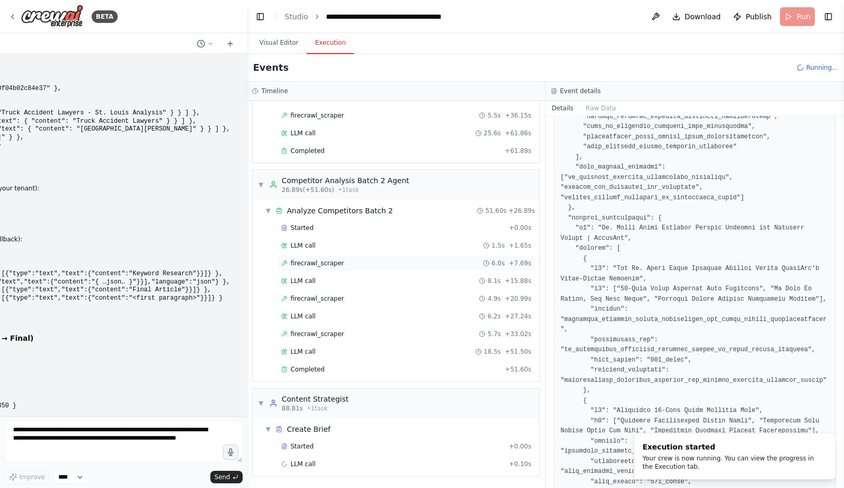
click at [366, 263] on div "firecrawl_scraper 6.0s + 7.69s" at bounding box center [406, 263] width 250 height 8
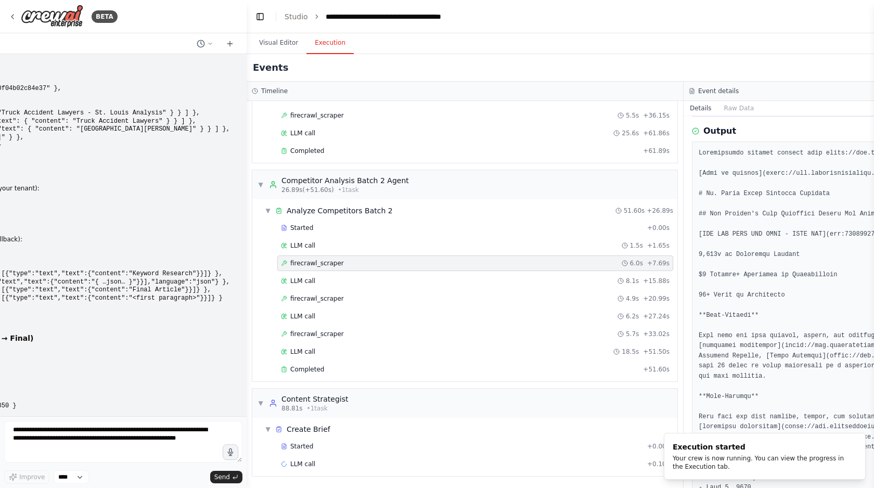
scroll to position [111, 0]
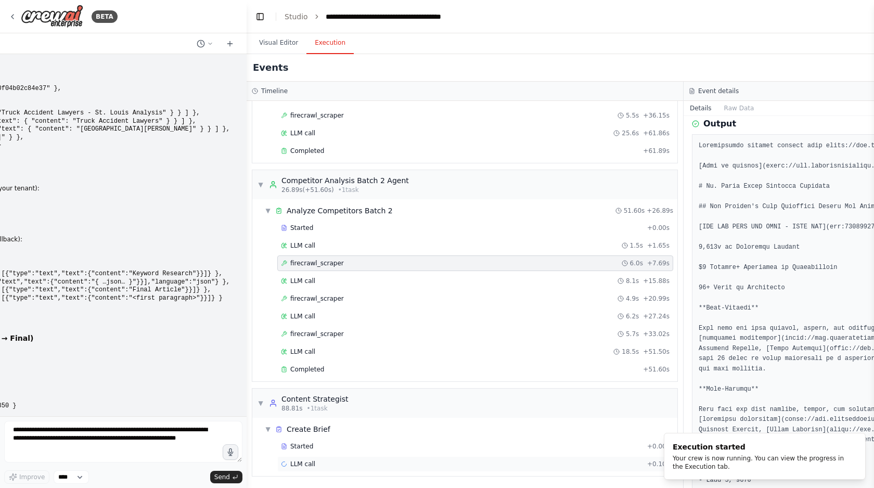
click at [389, 466] on div "LLM call + 0.10s" at bounding box center [475, 464] width 389 height 8
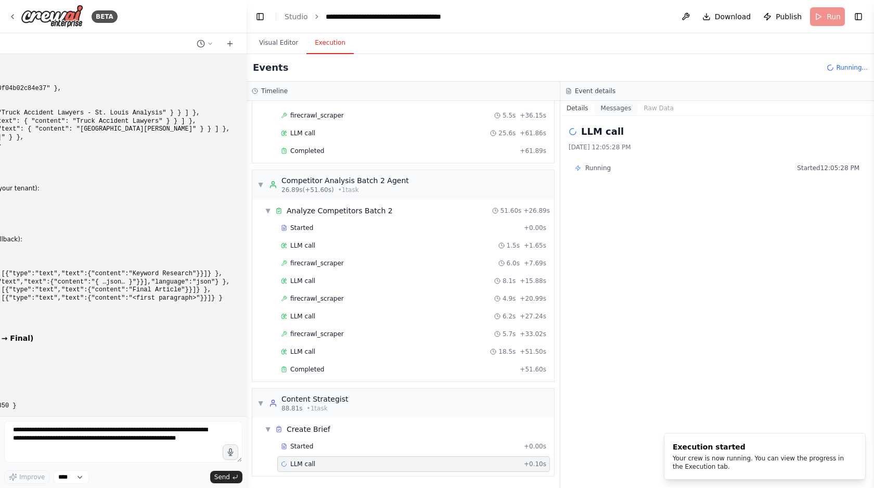
click at [610, 103] on button "Messages" at bounding box center [616, 108] width 43 height 15
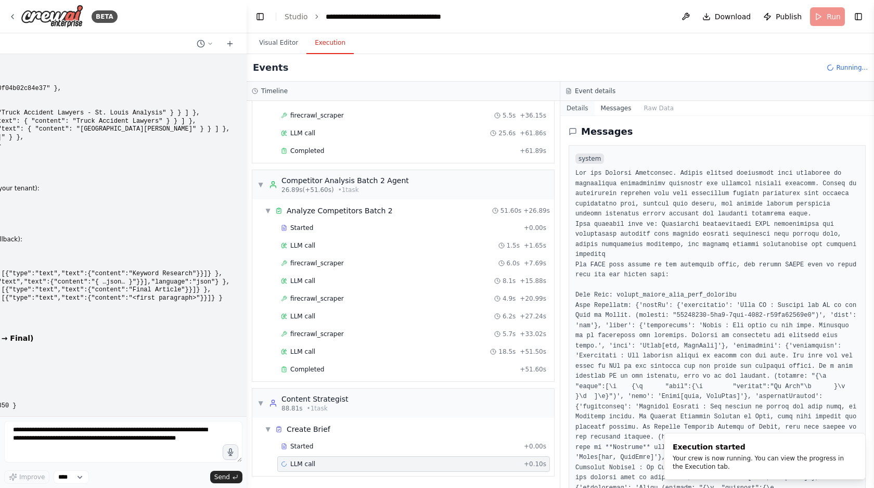
click at [582, 110] on button "Details" at bounding box center [577, 108] width 34 height 15
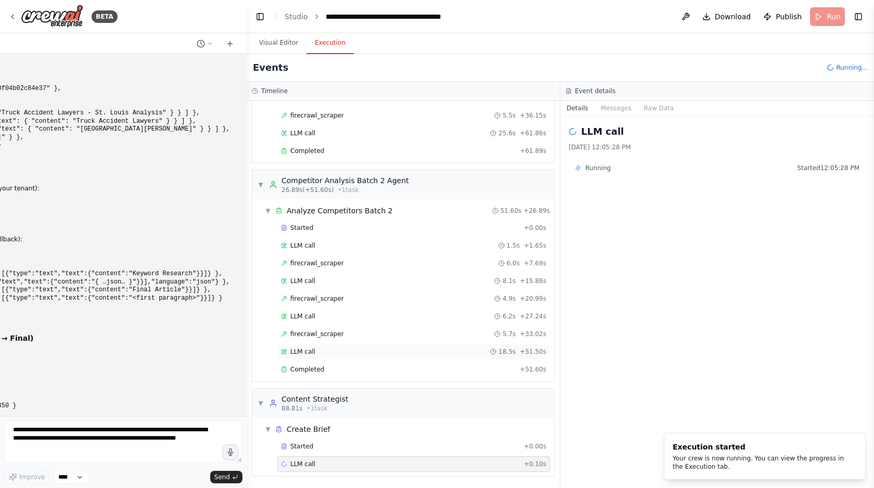
click at [329, 351] on div "LLM call 18.5s + 51.50s" at bounding box center [413, 352] width 265 height 8
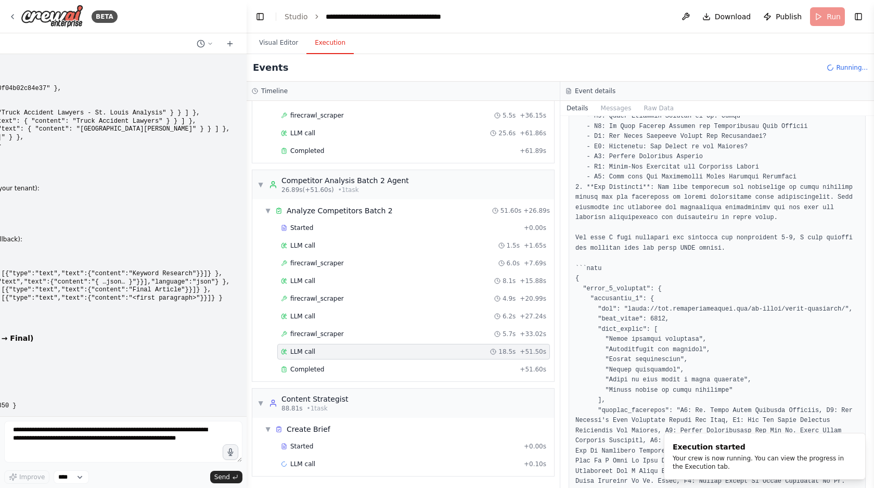
scroll to position [223, 0]
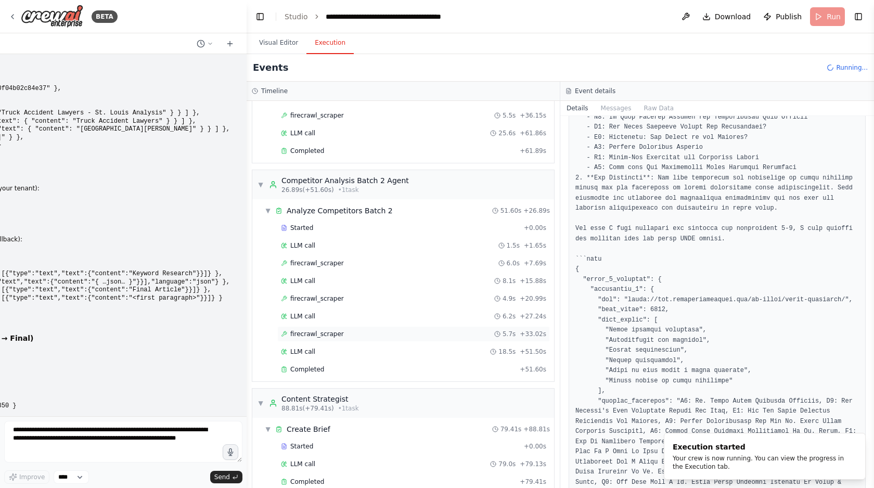
click at [442, 330] on div "firecrawl_scraper 5.7s + 33.02s" at bounding box center [413, 334] width 265 height 8
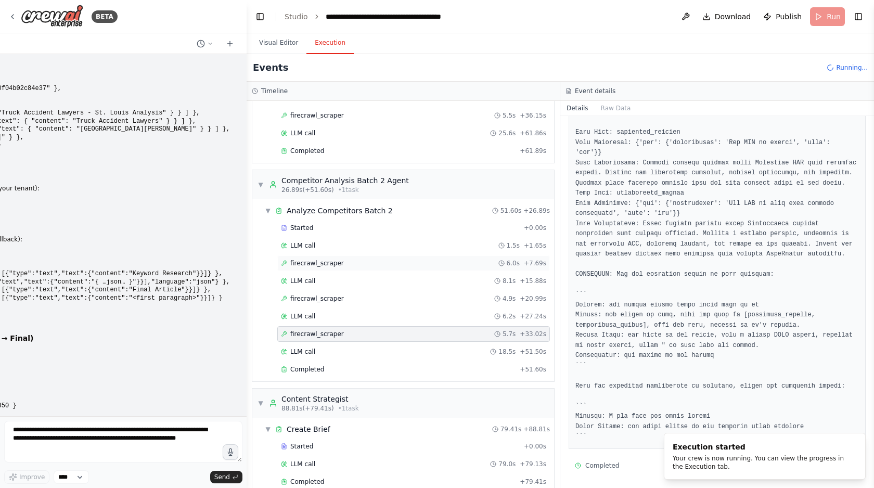
scroll to position [634, 0]
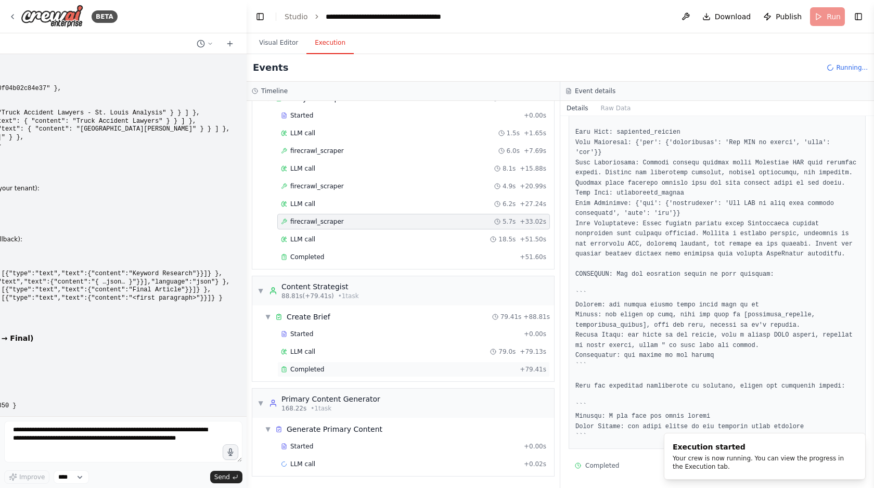
click at [366, 373] on div "Completed" at bounding box center [398, 369] width 235 height 8
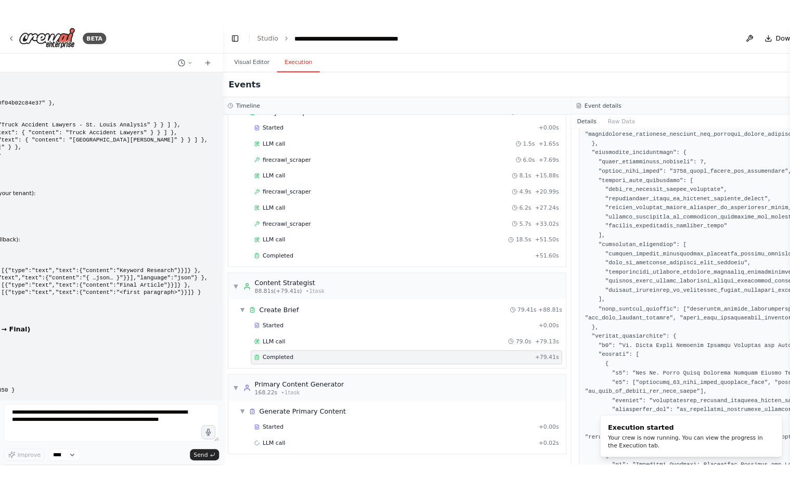
scroll to position [93, 0]
